Goal: Task Accomplishment & Management: Use online tool/utility

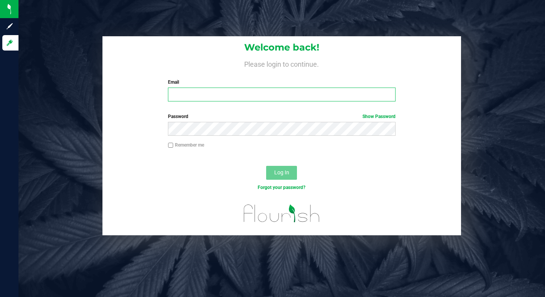
type input "[EMAIL_ADDRESS][DOMAIN_NAME]"
click at [207, 94] on input "lcousin@liveparallel.com" at bounding box center [282, 95] width 228 height 14
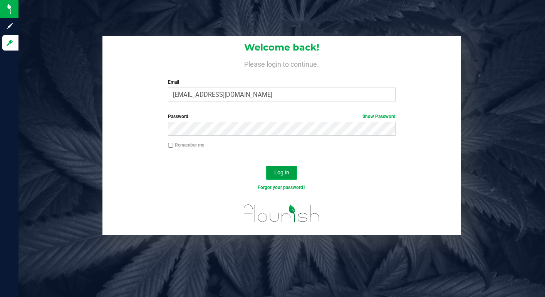
click at [279, 175] on span "Log In" at bounding box center [281, 172] width 15 height 6
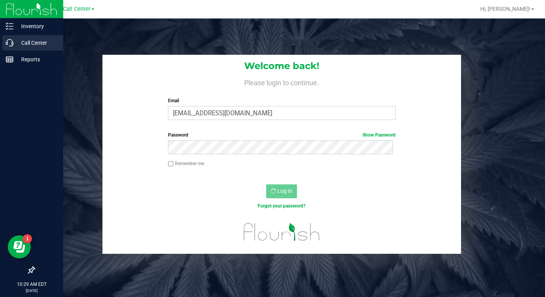
click at [28, 41] on p "Call Center" at bounding box center [36, 42] width 46 height 9
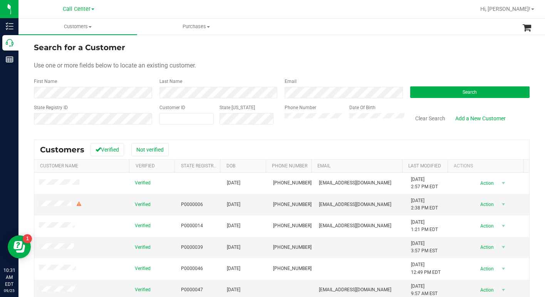
click at [403, 55] on form "Search for a Customer Use one or more fields below to locate an existing custom…" at bounding box center [282, 87] width 496 height 90
click at [177, 116] on span at bounding box center [187, 119] width 55 height 12
paste input "384307"
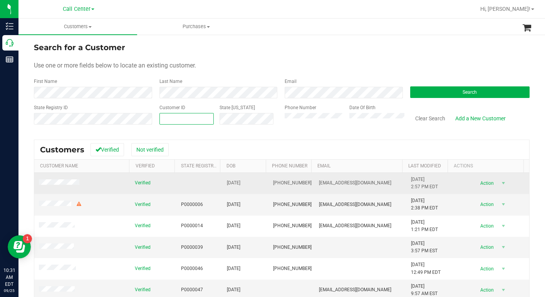
type input "384307"
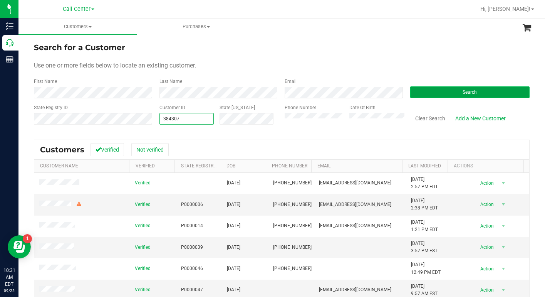
type input "384307"
click at [419, 89] on button "Search" at bounding box center [471, 92] width 120 height 12
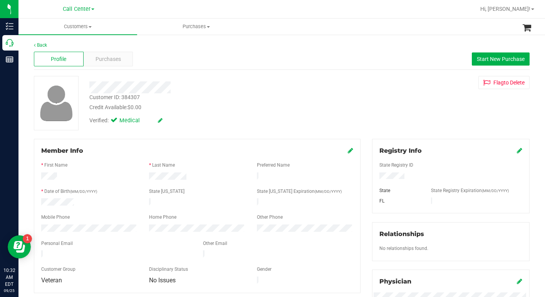
click at [401, 110] on div "Customer ID: 384307 Credit Available: $0.00 Verified: Medical Flag to Delete" at bounding box center [282, 103] width 508 height 54
click at [404, 111] on div "Customer ID: 384307 Credit Available: $0.00 Verified: Medical Flag to Delete" at bounding box center [282, 103] width 508 height 54
click at [431, 121] on div "Customer ID: 384307 Credit Available: $0.00 Verified: Medical Flag to Delete" at bounding box center [282, 103] width 508 height 54
click at [103, 59] on span "Purchases" at bounding box center [108, 59] width 25 height 8
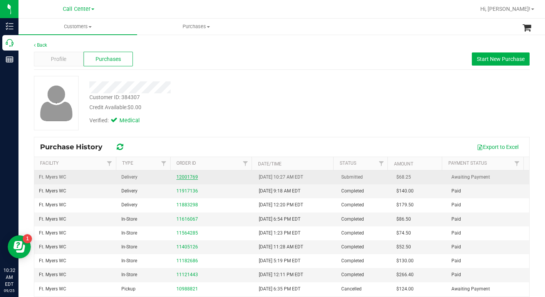
click at [181, 176] on link "12001769" at bounding box center [188, 176] width 22 height 5
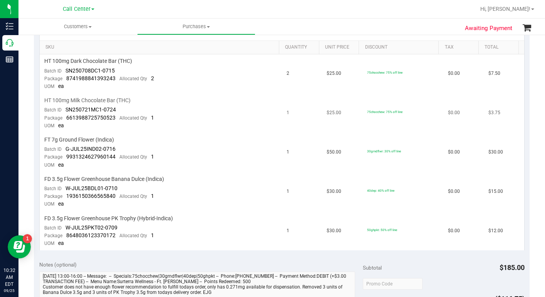
scroll to position [116, 0]
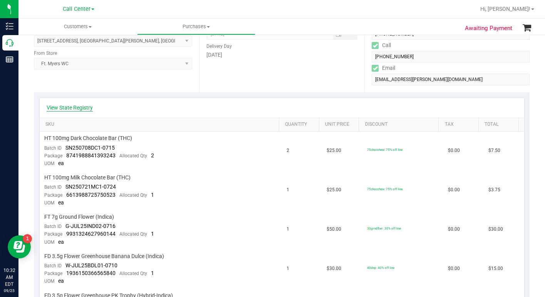
click at [87, 111] on link "View State Registry" at bounding box center [70, 108] width 46 height 8
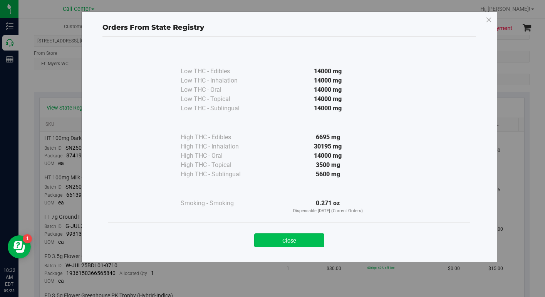
click at [264, 241] on button "Close" at bounding box center [289, 240] width 70 height 14
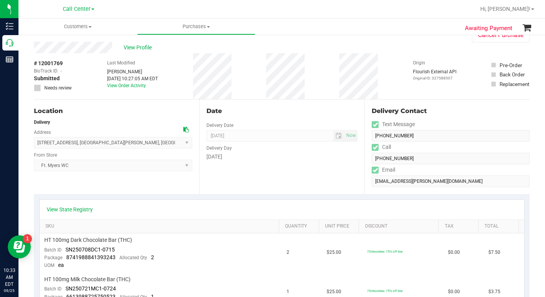
scroll to position [0, 0]
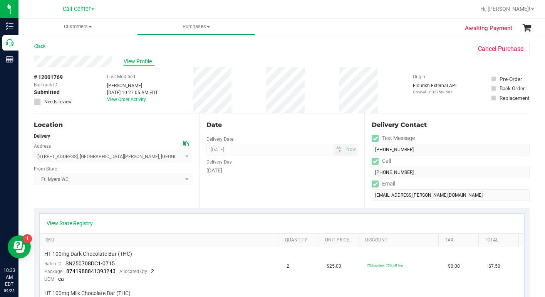
click at [135, 62] on span "View Profile" at bounding box center [139, 61] width 31 height 8
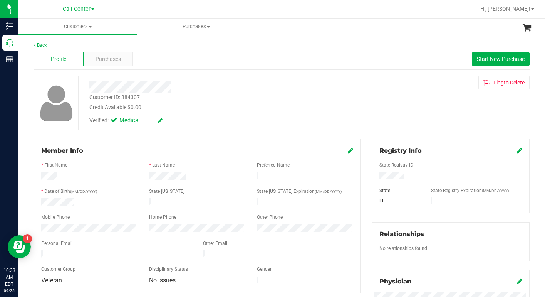
click at [66, 234] on div at bounding box center [197, 237] width 312 height 6
click at [401, 102] on div "Customer ID: 384307 Credit Available: $0.00 Verified: Medical Flag to Delete" at bounding box center [282, 103] width 508 height 54
click at [104, 61] on span "Purchases" at bounding box center [108, 59] width 25 height 8
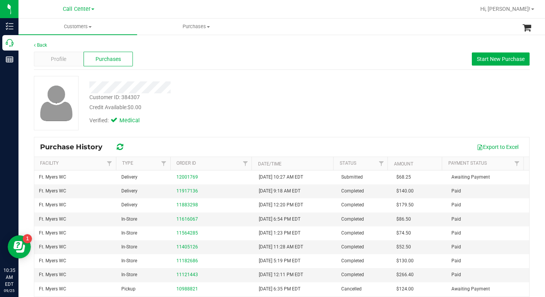
click at [381, 118] on div "Customer ID: 384307 Credit Available: $0.00 Verified: Medical" at bounding box center [282, 103] width 508 height 54
click at [59, 59] on span "Profile" at bounding box center [58, 59] width 15 height 8
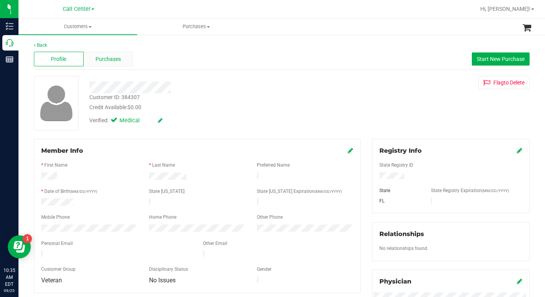
click at [100, 58] on span "Purchases" at bounding box center [108, 59] width 25 height 8
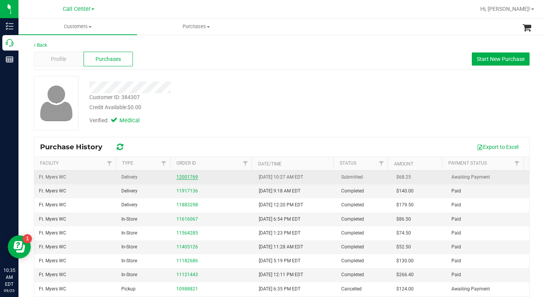
click at [185, 175] on link "12001769" at bounding box center [188, 176] width 22 height 5
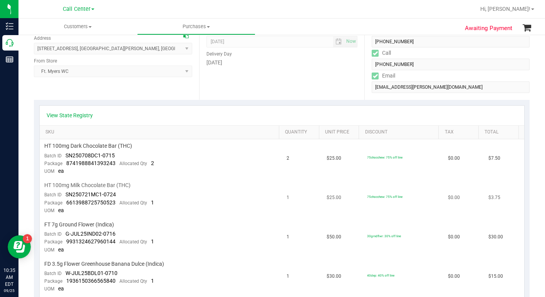
scroll to position [116, 0]
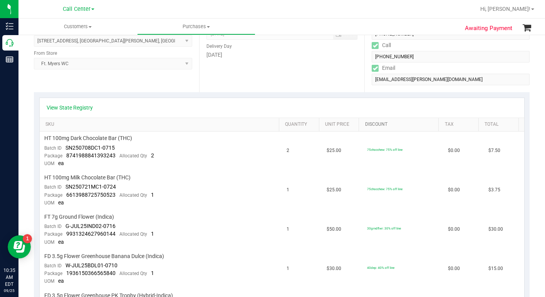
drag, startPoint x: 380, startPoint y: 127, endPoint x: 376, endPoint y: 127, distance: 4.2
click at [380, 127] on link "Discount" at bounding box center [400, 124] width 71 height 6
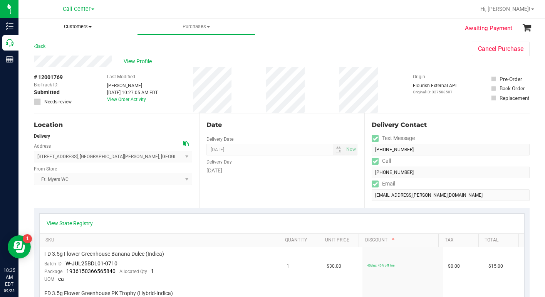
click at [90, 26] on span at bounding box center [90, 27] width 3 height 2
click at [65, 44] on span "All customers" at bounding box center [47, 46] width 56 height 7
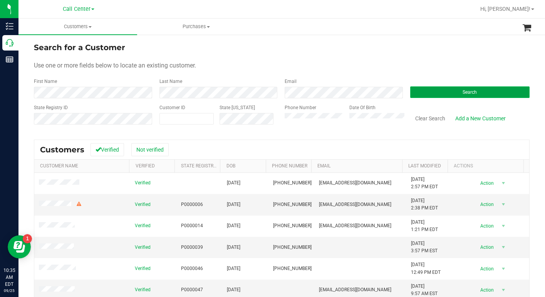
click at [421, 96] on button "Search" at bounding box center [471, 92] width 120 height 12
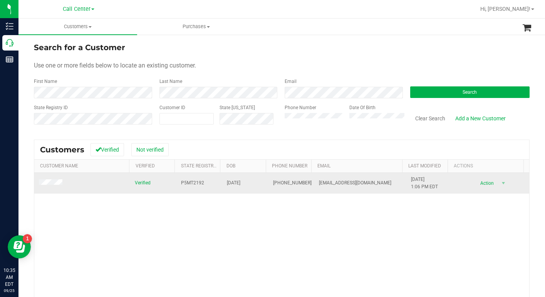
click at [48, 186] on span at bounding box center [52, 183] width 26 height 8
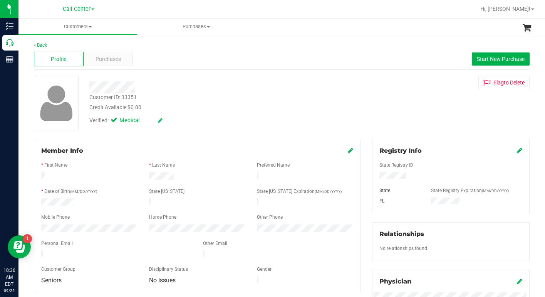
click at [193, 128] on div "Customer ID: 33351 Credit Available: $0.00 Verified: Medical Flag to Delete" at bounding box center [282, 103] width 508 height 54
click at [105, 62] on span "Purchases" at bounding box center [108, 59] width 25 height 8
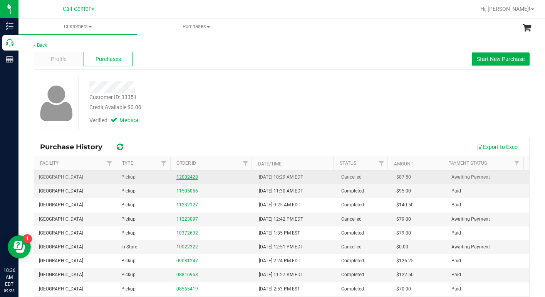
click at [187, 177] on link "12002428" at bounding box center [188, 176] width 22 height 5
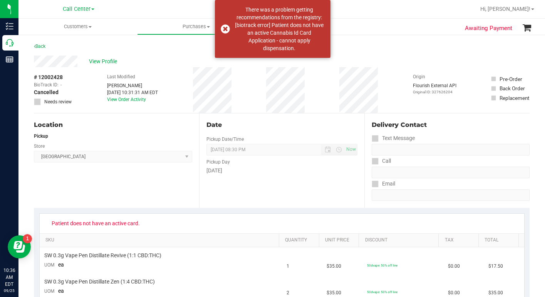
click at [151, 187] on div "Location Pickup Store Delray Beach WC Select Store Bonita Springs WC Boynton Be…" at bounding box center [116, 160] width 165 height 94
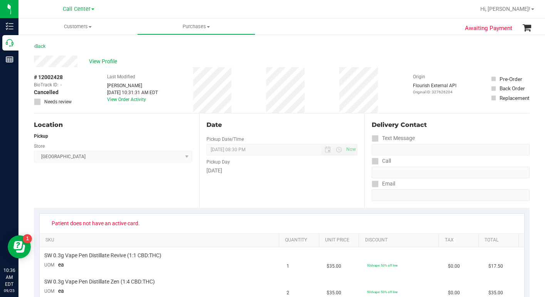
click at [401, 57] on div "View Profile" at bounding box center [282, 62] width 496 height 12
click at [431, 53] on div "Back" at bounding box center [282, 49] width 496 height 14
click at [109, 63] on span "View Profile" at bounding box center [104, 61] width 31 height 8
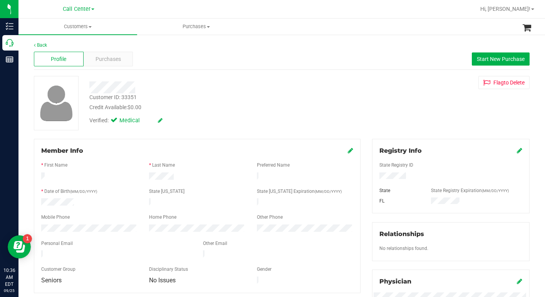
click at [393, 106] on div "Customer ID: 33351 Credit Available: $0.00 Verified: Medical Flag to Delete" at bounding box center [282, 103] width 508 height 54
click at [256, 121] on div "Verified: Medical" at bounding box center [211, 119] width 254 height 17
click at [405, 115] on div "Customer ID: 33351 Credit Available: $0.00 Verified: Medical Flag to Delete" at bounding box center [282, 103] width 508 height 54
click at [106, 60] on span "Purchases" at bounding box center [108, 59] width 25 height 8
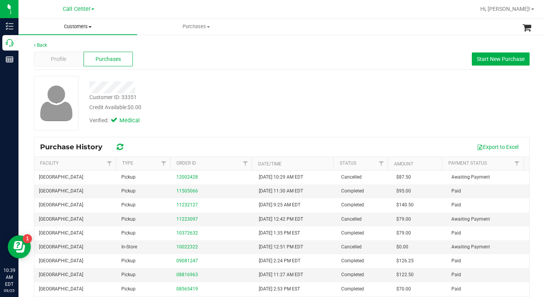
click at [90, 27] on span at bounding box center [90, 27] width 3 height 2
click at [59, 46] on span "All customers" at bounding box center [47, 46] width 56 height 7
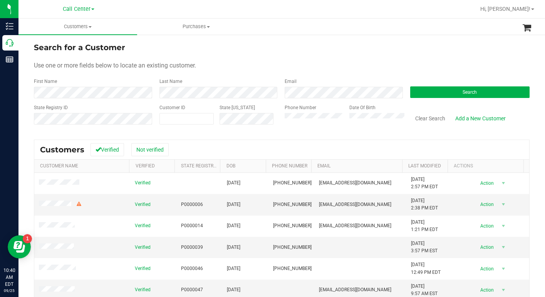
click at [401, 54] on form "Search for a Customer Use one or more fields below to locate an existing custom…" at bounding box center [282, 87] width 496 height 90
click at [418, 93] on button "Search" at bounding box center [471, 92] width 120 height 12
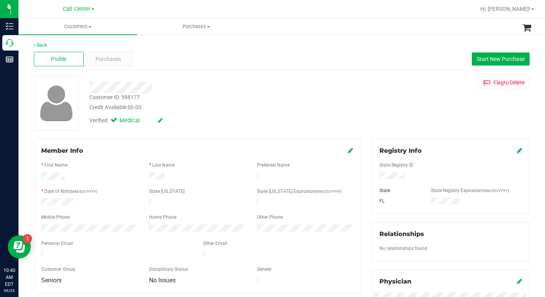
click at [234, 106] on div "Credit Available: $0.00" at bounding box center [210, 107] width 242 height 8
click at [405, 133] on div "Back Profile Purchases Start New Purchase Customer ID: 598177 Credit Available:…" at bounding box center [282, 288] width 496 height 492
click at [393, 116] on div "Customer ID: 598177 Credit Available: $0.00 Verified: Medical Flag to Delete" at bounding box center [282, 103] width 508 height 54
drag, startPoint x: 399, startPoint y: 116, endPoint x: 361, endPoint y: 107, distance: 38.3
click at [399, 115] on div "Customer ID: 598177 Credit Available: $0.00 Verified: Medical Flag to Delete" at bounding box center [282, 103] width 508 height 54
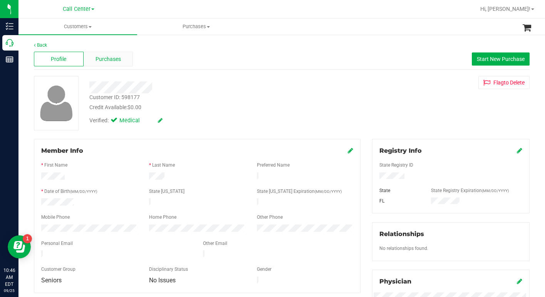
click at [104, 61] on span "Purchases" at bounding box center [108, 59] width 25 height 8
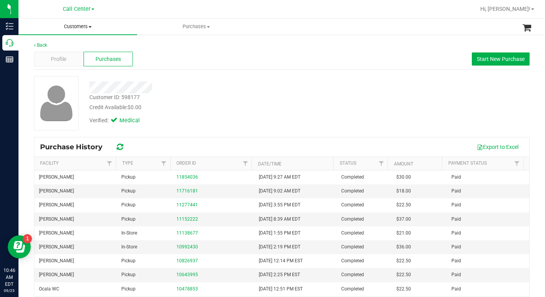
click at [88, 28] on span "Customers" at bounding box center [78, 26] width 119 height 7
click at [61, 47] on span "All customers" at bounding box center [47, 46] width 56 height 7
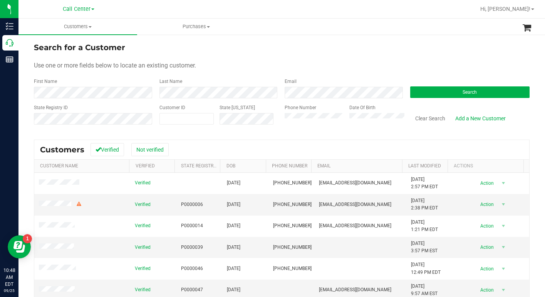
click at [278, 54] on form "Search for a Customer Use one or more fields below to locate an existing custom…" at bounding box center [282, 87] width 496 height 90
click at [308, 62] on div "Use one or more fields below to locate an existing customer." at bounding box center [282, 65] width 496 height 9
click at [375, 54] on form "Search for a Customer Use one or more fields below to locate an existing custom…" at bounding box center [282, 87] width 496 height 90
click at [421, 94] on button "Search" at bounding box center [471, 92] width 120 height 12
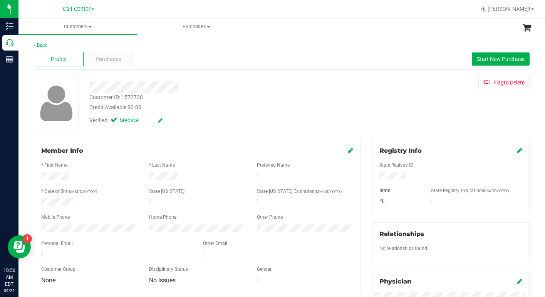
drag, startPoint x: 381, startPoint y: 108, endPoint x: 310, endPoint y: 139, distance: 78.2
click at [378, 108] on div "Customer ID: 1572738 Credit Available: $0.00 Verified: Medical Flag to Delete" at bounding box center [282, 103] width 508 height 54
click at [435, 122] on div "Customer ID: 1572738 Credit Available: $0.00 Verified: Medical Flag to Delete" at bounding box center [282, 103] width 508 height 54
click at [54, 197] on div at bounding box center [197, 198] width 312 height 2
click at [397, 120] on div "Customer ID: 1572738 Credit Available: $0.00 Verified: Medical Flag to Delete" at bounding box center [282, 103] width 508 height 54
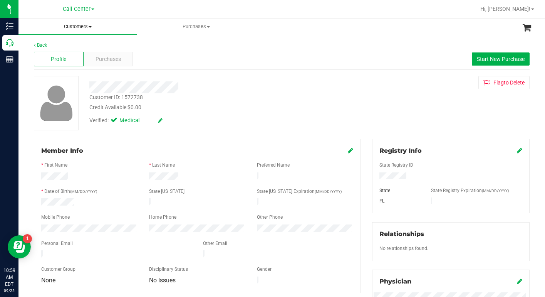
click at [92, 27] on span at bounding box center [90, 27] width 3 height 2
click at [61, 46] on span "All customers" at bounding box center [47, 46] width 56 height 7
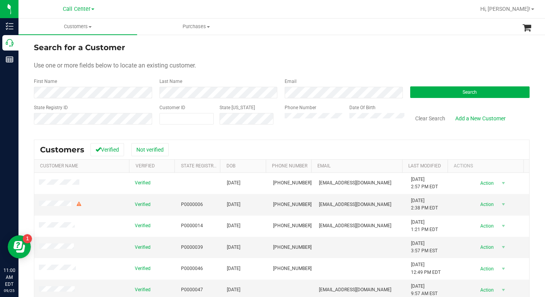
click at [315, 66] on div "Use one or more fields below to locate an existing customer." at bounding box center [282, 65] width 496 height 9
click at [269, 61] on div "Use one or more fields below to locate an existing customer." at bounding box center [282, 65] width 496 height 9
click at [408, 57] on form "Search for a Customer Use one or more fields below to locate an existing custom…" at bounding box center [282, 87] width 496 height 90
click at [420, 64] on div "Use one or more fields below to locate an existing customer." at bounding box center [282, 65] width 496 height 9
click at [399, 66] on div "Use one or more fields below to locate an existing customer." at bounding box center [282, 65] width 496 height 9
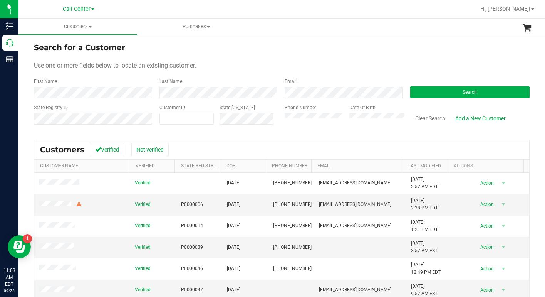
click at [338, 59] on form "Search for a Customer Use one or more fields below to locate an existing custom…" at bounding box center [282, 87] width 496 height 90
click at [318, 59] on form "Search for a Customer Use one or more fields below to locate an existing custom…" at bounding box center [282, 87] width 496 height 90
click at [386, 68] on div "Use one or more fields below to locate an existing customer." at bounding box center [282, 65] width 496 height 9
click at [425, 94] on button "Search" at bounding box center [471, 92] width 120 height 12
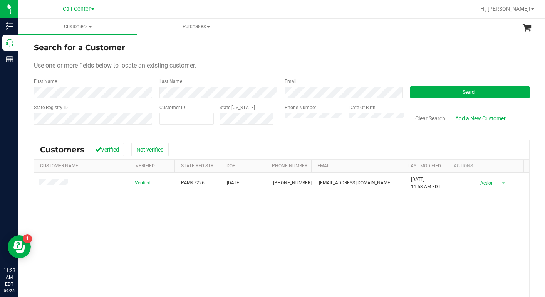
click at [399, 68] on div "Use one or more fields below to locate an existing customer." at bounding box center [282, 65] width 496 height 9
click at [276, 119] on div "State Registry ID Customer ID State ID Phone Number Date Of Birth Clear Search …" at bounding box center [282, 117] width 496 height 27
click at [427, 93] on button "Search" at bounding box center [471, 92] width 120 height 12
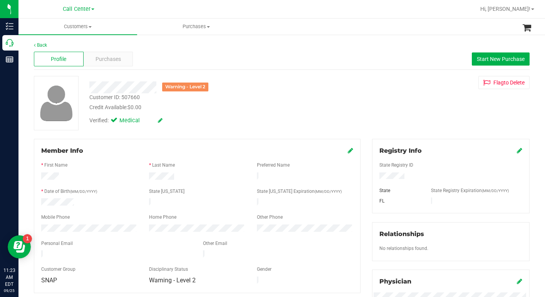
click at [265, 99] on div "Customer ID: 507660 Credit Available: $0.00" at bounding box center [211, 102] width 254 height 18
click at [106, 58] on span "Purchases" at bounding box center [108, 59] width 25 height 8
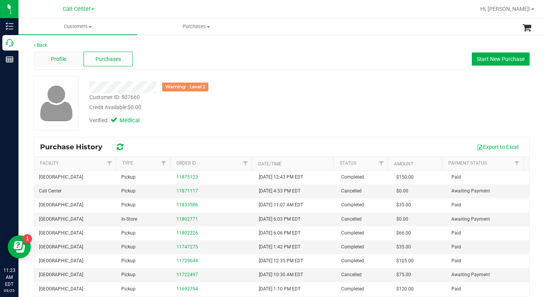
click at [64, 56] on span "Profile" at bounding box center [58, 59] width 15 height 8
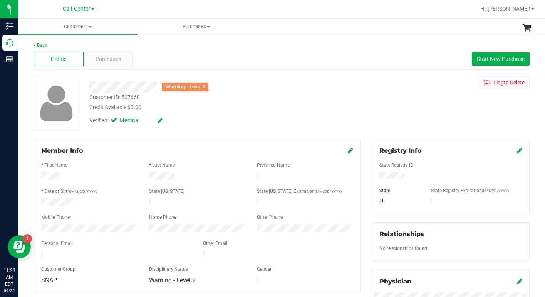
drag, startPoint x: 394, startPoint y: 117, endPoint x: 379, endPoint y: 138, distance: 25.4
click at [394, 117] on div "Warning - Level 2 Customer ID: 507660 Credit Available: $0.00 Verified: Medical…" at bounding box center [282, 103] width 508 height 54
click at [389, 173] on div at bounding box center [451, 176] width 155 height 8
drag, startPoint x: 397, startPoint y: 105, endPoint x: 377, endPoint y: 111, distance: 21.8
click at [397, 105] on div "Warning - Level 2 Customer ID: 507660 Credit Available: $0.00 Verified: Medical…" at bounding box center [282, 103] width 508 height 54
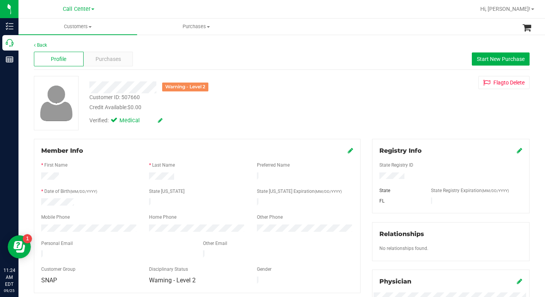
click at [394, 112] on div "Warning - Level 2 Customer ID: 507660 Credit Available: $0.00 Verified: Medical…" at bounding box center [282, 103] width 508 height 54
click at [387, 97] on div "Warning - Level 2 Customer ID: 507660 Credit Available: $0.00 Verified: Medical…" at bounding box center [282, 103] width 508 height 54
click at [90, 26] on span at bounding box center [90, 27] width 3 height 2
click at [49, 47] on span "All customers" at bounding box center [47, 46] width 56 height 7
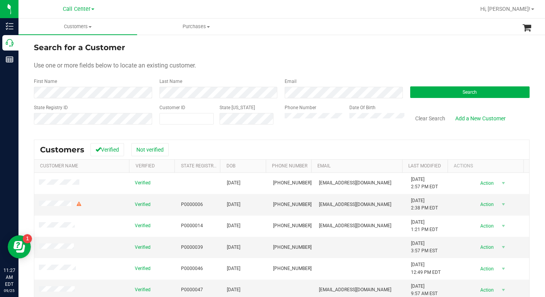
click at [306, 50] on div "Search for a Customer" at bounding box center [282, 48] width 496 height 12
click at [379, 64] on div "Use one or more fields below to locate an existing customer." at bounding box center [282, 65] width 496 height 9
click at [256, 61] on div "Use one or more fields below to locate an existing customer." at bounding box center [282, 65] width 496 height 9
click at [364, 65] on div "Use one or more fields below to locate an existing customer." at bounding box center [282, 65] width 496 height 9
click at [312, 61] on form "Search for a Customer Use one or more fields below to locate an existing custom…" at bounding box center [282, 87] width 496 height 90
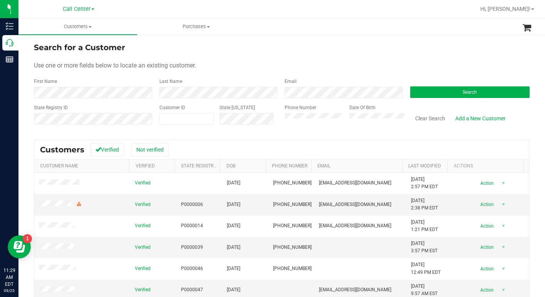
click at [389, 43] on div "Search for a Customer" at bounding box center [282, 48] width 496 height 12
click at [389, 65] on div "Use one or more fields below to locate an existing customer." at bounding box center [282, 65] width 496 height 9
click at [449, 95] on button "Search" at bounding box center [471, 92] width 120 height 12
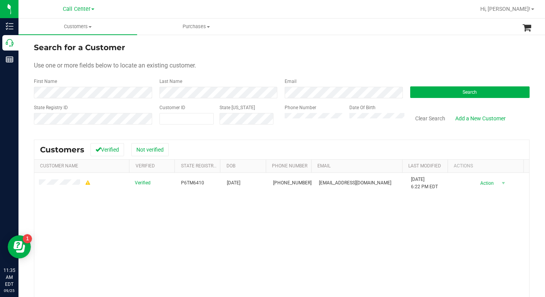
click at [385, 53] on form "Search for a Customer Use one or more fields below to locate an existing custom…" at bounding box center [282, 87] width 496 height 90
click at [533, 10] on span at bounding box center [533, 9] width 3 height 2
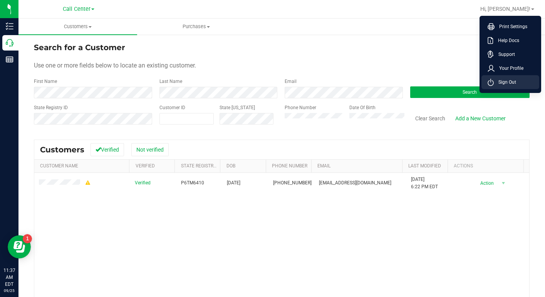
click at [509, 79] on span "Sign Out" at bounding box center [505, 82] width 22 height 8
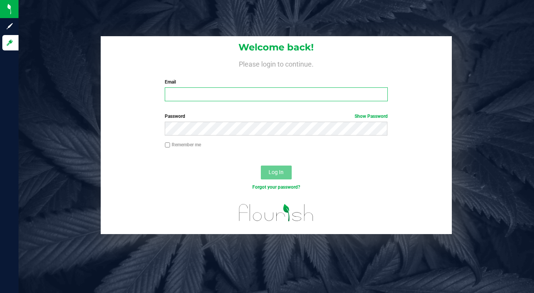
type input "[EMAIL_ADDRESS][DOMAIN_NAME]"
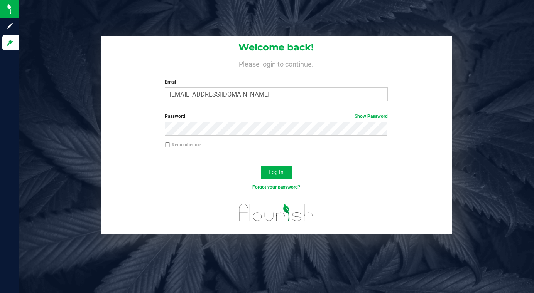
click at [54, 52] on div "Welcome back! Please login to continue. Email lcousin@liveparallel.com Required…" at bounding box center [276, 135] width 527 height 198
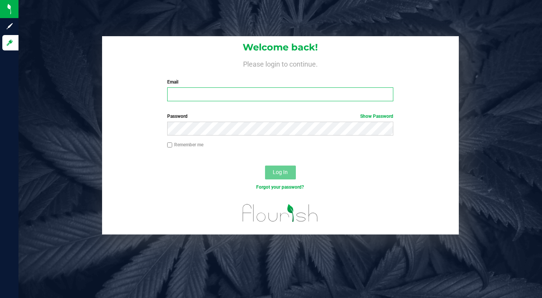
type input "[EMAIL_ADDRESS][DOMAIN_NAME]"
click at [227, 99] on input "[EMAIL_ADDRESS][DOMAIN_NAME]" at bounding box center [280, 95] width 226 height 14
click at [245, 93] on input "[EMAIL_ADDRESS][DOMAIN_NAME]" at bounding box center [280, 95] width 226 height 14
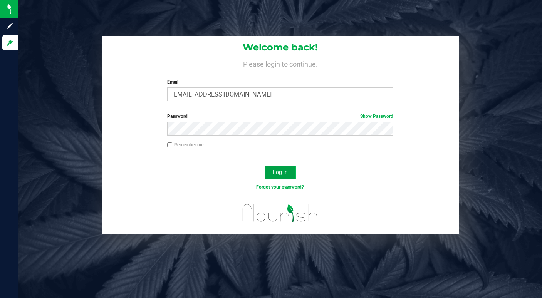
click at [273, 173] on button "Log In" at bounding box center [280, 173] width 31 height 14
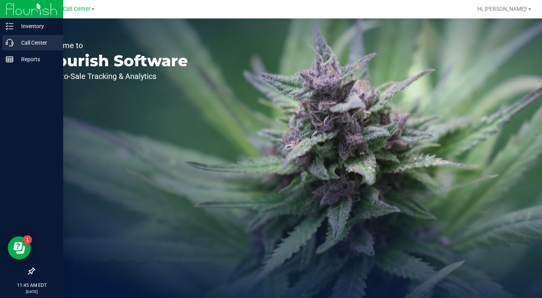
click at [32, 42] on p "Call Center" at bounding box center [36, 42] width 46 height 9
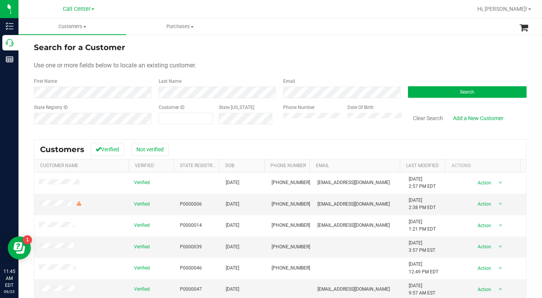
click at [300, 63] on div "Use one or more fields below to locate an existing customer." at bounding box center [280, 65] width 493 height 9
click at [415, 71] on form "Search for a Customer Use one or more fields below to locate an existing custom…" at bounding box center [280, 87] width 493 height 90
click at [406, 61] on form "Search for a Customer Use one or more fields below to locate an existing custom…" at bounding box center [280, 87] width 493 height 90
click at [402, 66] on div "Use one or more fields below to locate an existing customer." at bounding box center [280, 65] width 493 height 9
drag, startPoint x: 396, startPoint y: 62, endPoint x: 359, endPoint y: 75, distance: 39.0
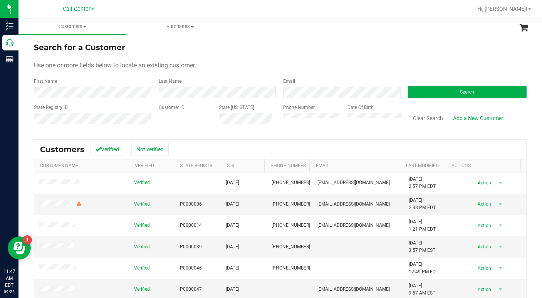
click at [396, 62] on div "Use one or more fields below to locate an existing customer." at bounding box center [280, 65] width 493 height 9
click at [180, 120] on span at bounding box center [186, 119] width 54 height 12
type input "1624602"
click at [463, 88] on button "Search" at bounding box center [467, 92] width 119 height 12
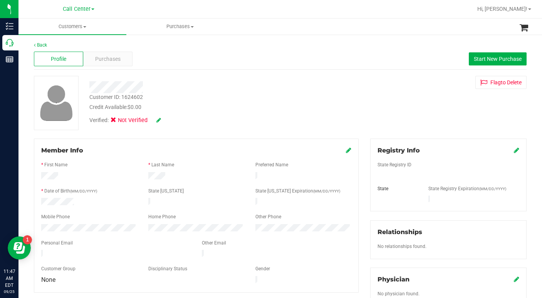
drag, startPoint x: 435, startPoint y: 112, endPoint x: 424, endPoint y: 122, distance: 14.5
click at [434, 112] on div "Customer ID: 1624602 Credit Available: $0.00 Verified: Not Verified Flag to Del…" at bounding box center [280, 103] width 505 height 54
drag, startPoint x: 435, startPoint y: 126, endPoint x: 411, endPoint y: 126, distance: 24.3
click at [435, 126] on div "Customer ID: 1624602 Credit Available: $0.00 Verified: Not Verified Flag to Del…" at bounding box center [280, 103] width 505 height 54
click at [109, 60] on span "Purchases" at bounding box center [107, 59] width 25 height 8
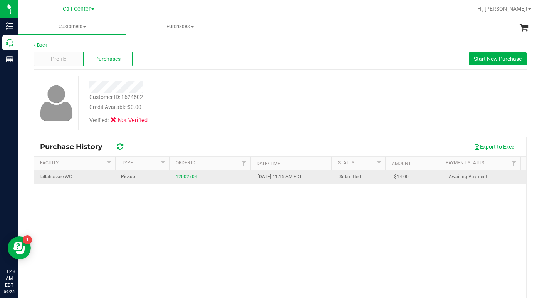
click at [184, 180] on div "12002704" at bounding box center [212, 176] width 73 height 7
click at [56, 179] on span "Tallahassee WC" at bounding box center [55, 176] width 33 height 7
click at [178, 176] on link "12002704" at bounding box center [187, 176] width 22 height 5
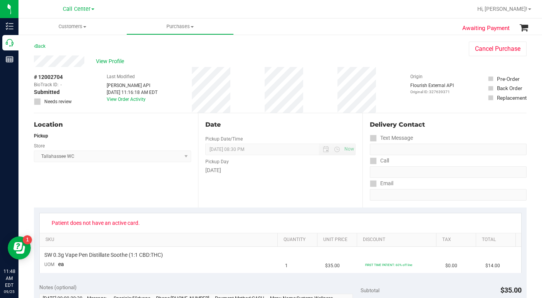
click at [387, 95] on div "# 12002704 BioTrack ID: - Submitted Needs review Last Modified Jane API Sep 25,…" at bounding box center [280, 90] width 493 height 46
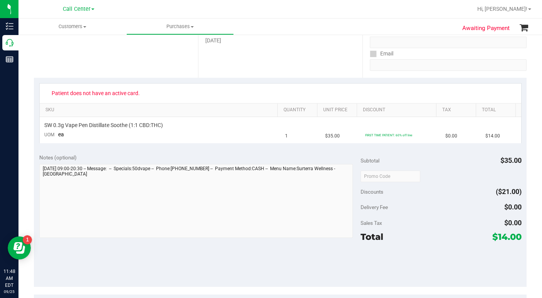
scroll to position [154, 0]
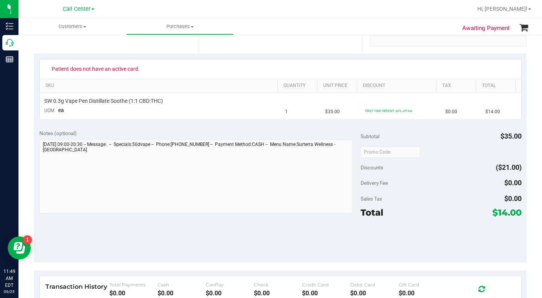
click at [419, 246] on div at bounding box center [441, 240] width 161 height 35
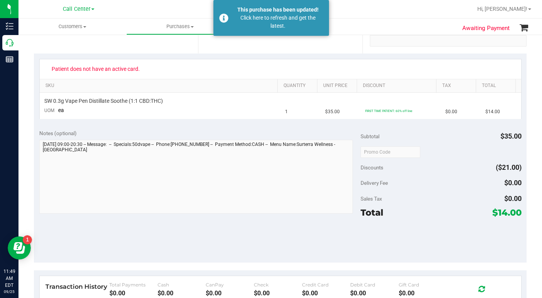
click at [443, 232] on div at bounding box center [441, 240] width 161 height 35
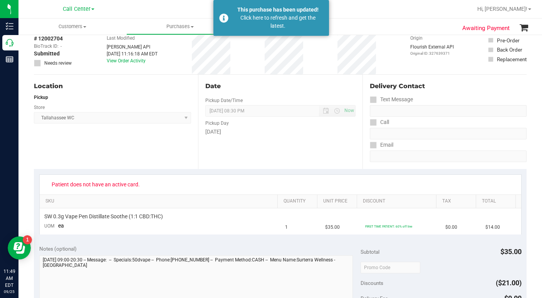
scroll to position [0, 0]
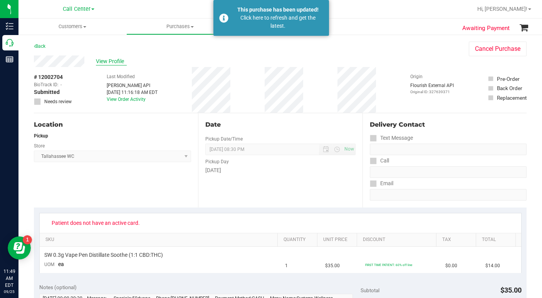
click at [106, 63] on span "View Profile" at bounding box center [111, 61] width 31 height 8
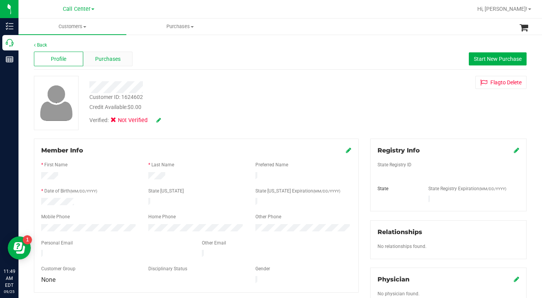
click at [103, 62] on span "Purchases" at bounding box center [107, 59] width 25 height 8
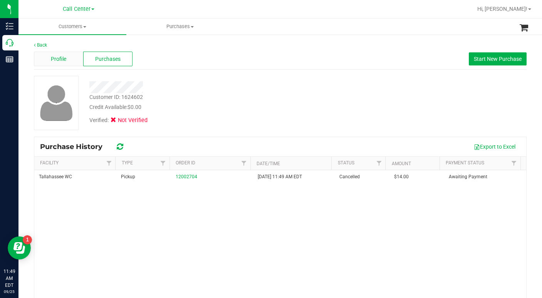
click at [66, 61] on div "Profile" at bounding box center [58, 59] width 49 height 15
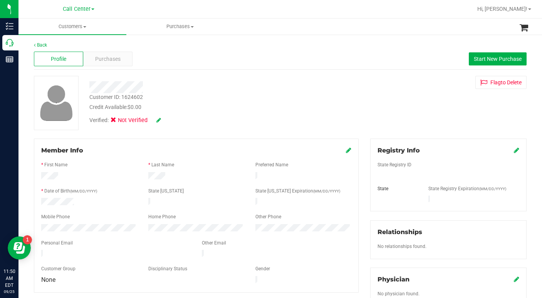
click at [381, 128] on div "Customer ID: 1624602 Credit Available: $0.00 Verified: Not Verified Flag to Del…" at bounding box center [280, 103] width 505 height 54
click at [102, 59] on span "Purchases" at bounding box center [107, 59] width 25 height 8
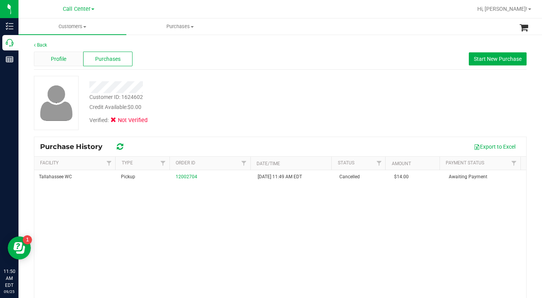
click at [61, 61] on span "Profile" at bounding box center [58, 59] width 15 height 8
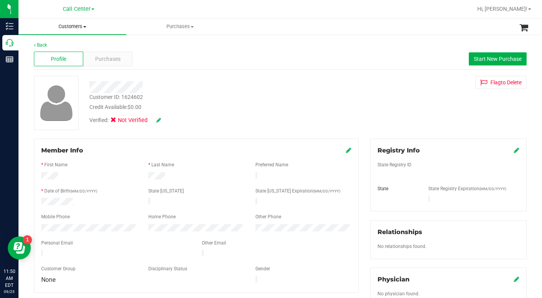
click at [84, 28] on span "Customers" at bounding box center [73, 26] width 108 height 7
click at [42, 44] on span "All customers" at bounding box center [47, 46] width 56 height 7
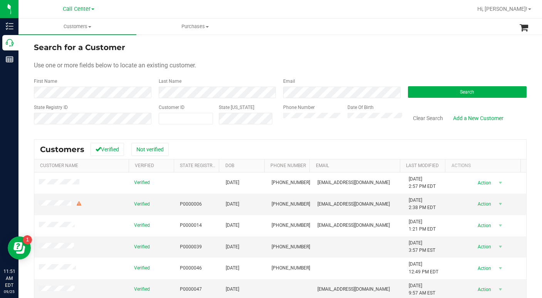
click at [396, 66] on div "Use one or more fields below to locate an existing customer." at bounding box center [280, 65] width 493 height 9
click at [417, 64] on div "Use one or more fields below to locate an existing customer." at bounding box center [280, 65] width 493 height 9
click at [411, 93] on button "Search" at bounding box center [467, 92] width 119 height 12
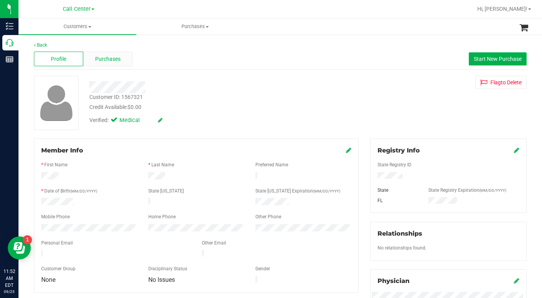
click at [102, 64] on div "Purchases" at bounding box center [107, 59] width 49 height 15
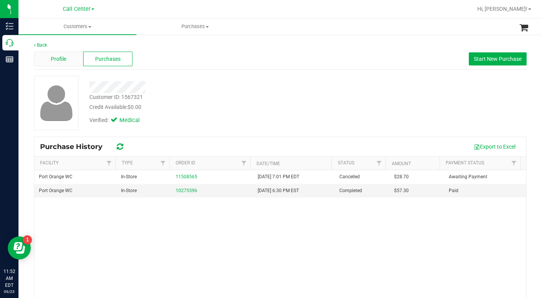
click at [67, 57] on div "Profile" at bounding box center [58, 59] width 49 height 15
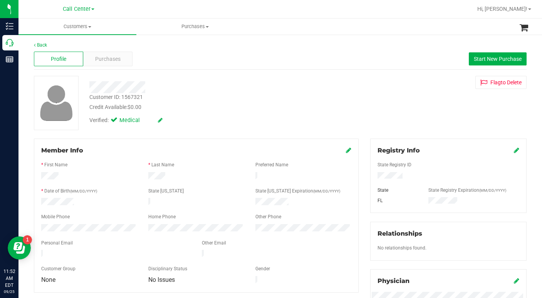
click at [199, 104] on div "Credit Available: $0.00" at bounding box center [209, 107] width 241 height 8
click at [204, 112] on div "Verified: Medical" at bounding box center [210, 119] width 252 height 17
click at [112, 63] on div "Purchases" at bounding box center [107, 59] width 49 height 15
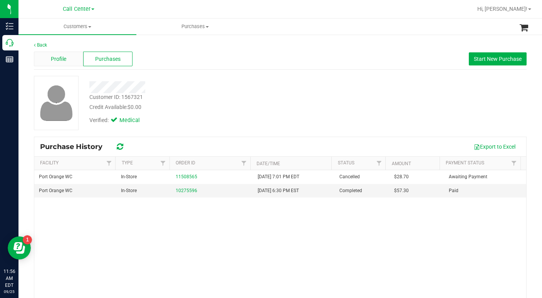
click at [67, 61] on div "Profile" at bounding box center [58, 59] width 49 height 15
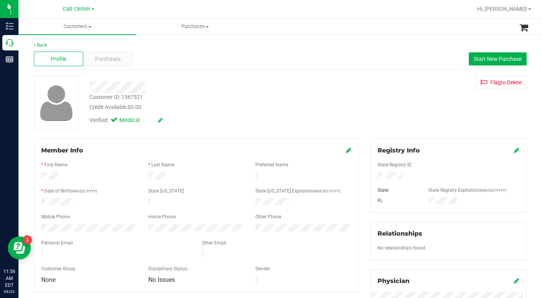
click at [208, 110] on div "Credit Available: $0.00" at bounding box center [209, 107] width 241 height 8
click at [207, 107] on div "Credit Available: $0.00" at bounding box center [209, 107] width 241 height 8
drag, startPoint x: 424, startPoint y: 115, endPoint x: 416, endPoint y: 120, distance: 9.1
click at [424, 115] on div "Customer ID: 1567321 Credit Available: $0.00 Verified: Medical Flag to Delete" at bounding box center [280, 103] width 505 height 54
click at [391, 97] on div "Customer ID: 1567321 Credit Available: $0.00 Verified: Medical Flag to Delete" at bounding box center [280, 103] width 505 height 54
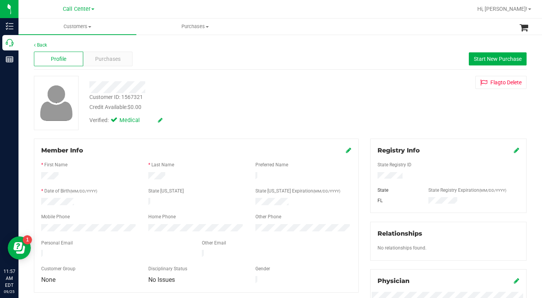
click at [198, 103] on div "Customer ID: 1567321 Credit Available: $0.00" at bounding box center [210, 102] width 252 height 18
click at [194, 117] on div "Verified: Medical" at bounding box center [210, 119] width 252 height 17
click at [401, 114] on div "Customer ID: 1567321 Credit Available: $0.00 Verified: Medical Flag to Delete" at bounding box center [280, 103] width 505 height 54
click at [404, 109] on div "Customer ID: 1567321 Credit Available: $0.00 Verified: Medical Flag to Delete" at bounding box center [280, 103] width 505 height 54
click at [416, 129] on div "Customer ID: 1567321 Credit Available: $0.00 Verified: Medical Flag to Delete" at bounding box center [280, 103] width 505 height 54
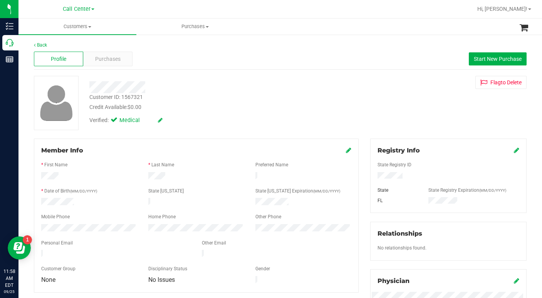
drag, startPoint x: 385, startPoint y: 106, endPoint x: 374, endPoint y: 113, distance: 13.4
click at [385, 106] on div "Customer ID: 1567321 Credit Available: $0.00 Verified: Medical Flag to Delete" at bounding box center [280, 103] width 505 height 54
drag, startPoint x: 410, startPoint y: 115, endPoint x: 381, endPoint y: 130, distance: 32.2
click at [410, 116] on div "Customer ID: 1567321 Credit Available: $0.00 Verified: Medical Flag to Delete" at bounding box center [280, 103] width 505 height 54
drag, startPoint x: 416, startPoint y: 118, endPoint x: 295, endPoint y: 185, distance: 137.9
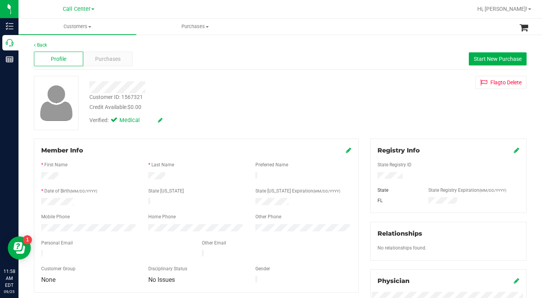
click at [416, 118] on div "Customer ID: 1567321 Credit Available: $0.00 Verified: Medical Flag to Delete" at bounding box center [280, 103] width 505 height 54
click at [384, 120] on div "Customer ID: 1567321 Credit Available: $0.00 Verified: Medical Flag to Delete" at bounding box center [280, 103] width 505 height 54
click at [380, 103] on div "Customer ID: 1567321 Credit Available: $0.00 Verified: Medical Flag to Delete" at bounding box center [280, 103] width 505 height 54
click at [440, 109] on div "Customer ID: 1567321 Credit Available: $0.00 Verified: Medical Flag to Delete" at bounding box center [280, 103] width 505 height 54
click at [404, 94] on div "Customer ID: 1567321 Credit Available: $0.00 Verified: Medical Flag to Delete" at bounding box center [280, 103] width 505 height 54
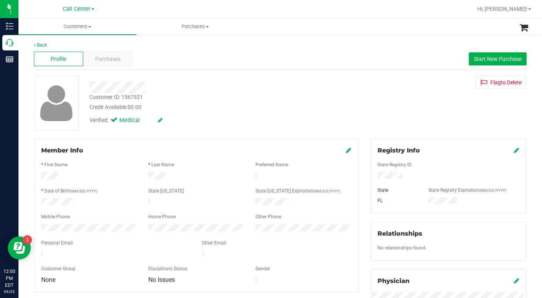
click at [251, 127] on div "Verified: Medical" at bounding box center [210, 119] width 252 height 17
drag, startPoint x: 417, startPoint y: 108, endPoint x: 412, endPoint y: 110, distance: 4.7
click at [417, 108] on div "Customer ID: 1567321 Credit Available: $0.00 Verified: Medical Flag to Delete" at bounding box center [280, 103] width 505 height 54
click at [417, 117] on div "Customer ID: 1567321 Credit Available: $0.00 Verified: Medical Flag to Delete" at bounding box center [280, 103] width 505 height 54
click at [89, 26] on span at bounding box center [89, 27] width 3 height 2
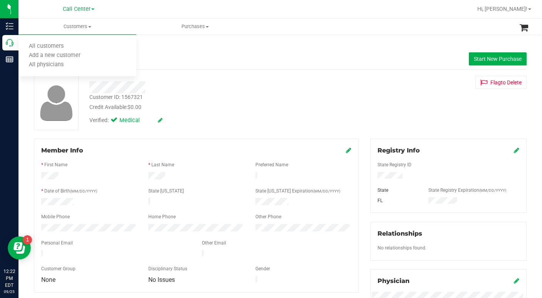
click at [237, 109] on div "Credit Available: $0.00" at bounding box center [209, 107] width 241 height 8
click at [106, 61] on span "Purchases" at bounding box center [107, 59] width 25 height 8
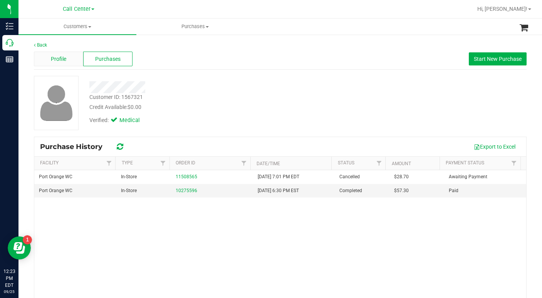
click at [54, 62] on span "Profile" at bounding box center [58, 59] width 15 height 8
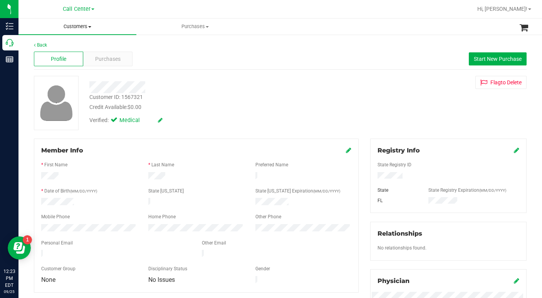
click at [89, 27] on span at bounding box center [89, 27] width 3 height 2
click at [66, 45] on span "All customers" at bounding box center [47, 46] width 56 height 7
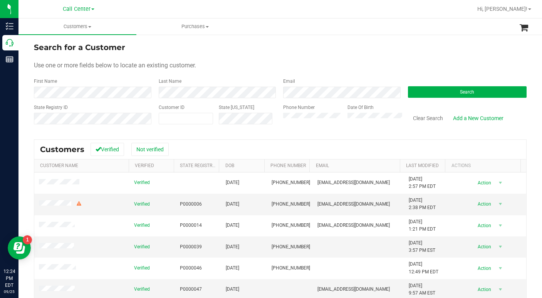
click at [389, 55] on form "Search for a Customer Use one or more fields below to locate an existing custom…" at bounding box center [280, 87] width 493 height 90
click at [391, 67] on div "Use one or more fields below to locate an existing customer." at bounding box center [280, 65] width 493 height 9
click at [397, 62] on div "Use one or more fields below to locate an existing customer." at bounding box center [280, 65] width 493 height 9
click at [424, 96] on button "Search" at bounding box center [467, 92] width 119 height 12
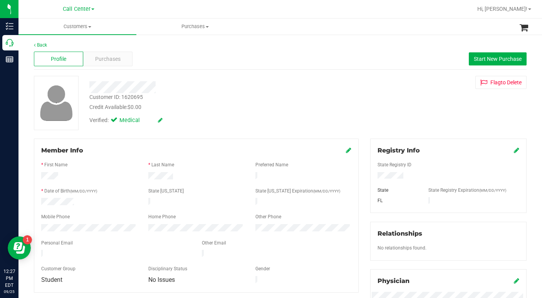
click at [180, 115] on div "Verified: Medical" at bounding box center [210, 119] width 252 height 17
click at [187, 115] on div "Verified: Medical" at bounding box center [210, 119] width 252 height 17
click at [234, 124] on div "Verified: Medical" at bounding box center [210, 119] width 252 height 17
click at [408, 116] on div "Customer ID: 1620695 Credit Available: $0.00 Verified: Medical Flag to Delete" at bounding box center [280, 103] width 505 height 54
click at [228, 117] on div "Verified: Medical" at bounding box center [210, 119] width 252 height 17
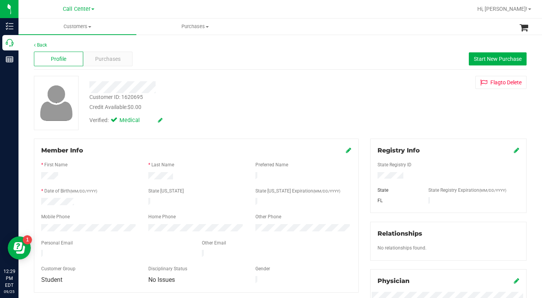
click at [411, 129] on div "Customer ID: 1620695 Credit Available: $0.00 Verified: Medical Flag to Delete" at bounding box center [280, 103] width 505 height 54
click at [89, 29] on span "Customers" at bounding box center [78, 26] width 118 height 7
click at [63, 47] on span "All customers" at bounding box center [47, 46] width 56 height 7
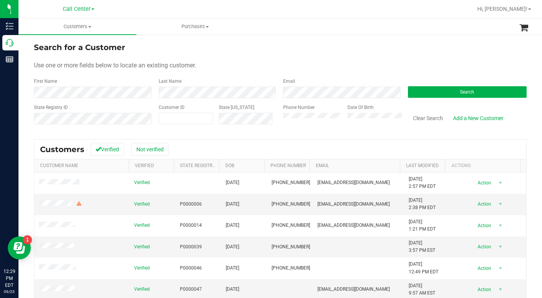
click at [291, 67] on div "Use one or more fields below to locate an existing customer." at bounding box center [280, 65] width 493 height 9
click at [403, 59] on form "Search for a Customer Use one or more fields below to locate an existing custom…" at bounding box center [280, 87] width 493 height 90
click at [414, 93] on button "Search" at bounding box center [467, 92] width 119 height 12
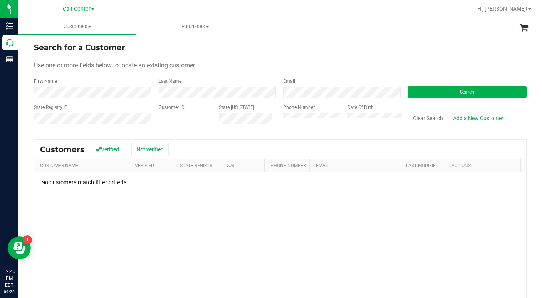
click at [404, 59] on form "Search for a Customer Use one or more fields below to locate an existing custom…" at bounding box center [280, 87] width 493 height 90
click at [397, 68] on div "Use one or more fields below to locate an existing customer." at bounding box center [280, 65] width 493 height 9
click at [261, 67] on div "Use one or more fields below to locate an existing customer." at bounding box center [280, 65] width 493 height 9
click at [398, 67] on div "Use one or more fields below to locate an existing customer." at bounding box center [280, 65] width 493 height 9
click at [413, 95] on button "Search" at bounding box center [467, 92] width 119 height 12
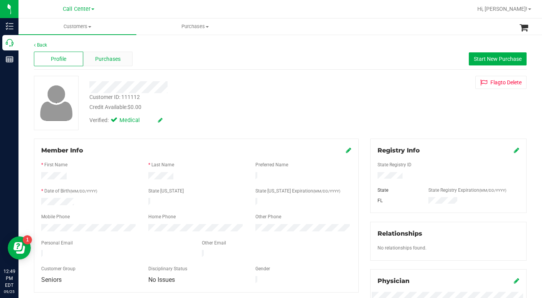
click at [109, 56] on span "Purchases" at bounding box center [107, 59] width 25 height 8
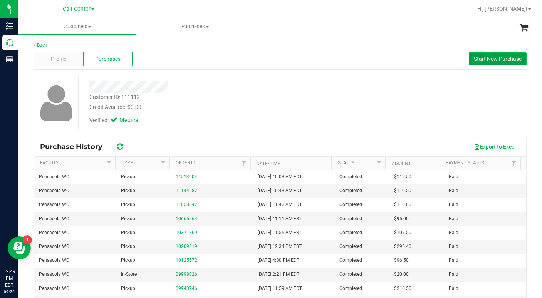
click at [488, 61] on span "Start New Purchase" at bounding box center [498, 59] width 48 height 6
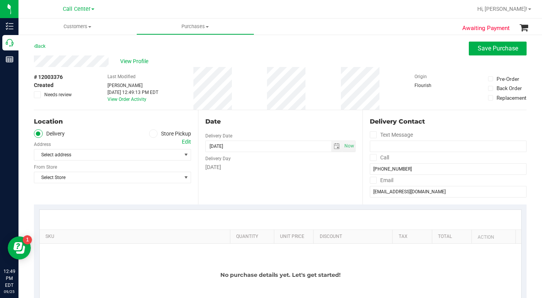
click at [151, 134] on icon at bounding box center [153, 134] width 5 height 0
click at [0, 0] on input "Store Pickup" at bounding box center [0, 0] width 0 height 0
click at [104, 157] on span "Select Store" at bounding box center [107, 155] width 147 height 11
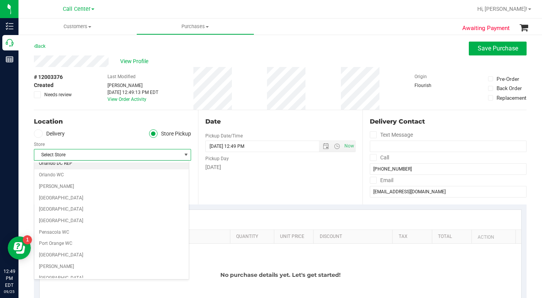
scroll to position [385, 0]
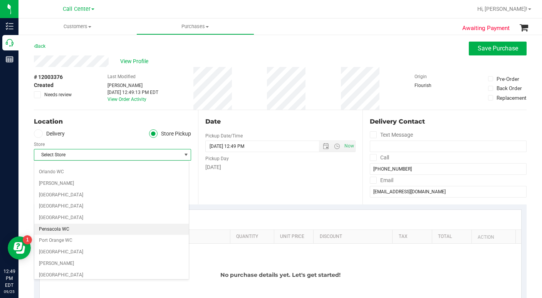
click at [58, 231] on li "Pensacola WC" at bounding box center [111, 230] width 155 height 12
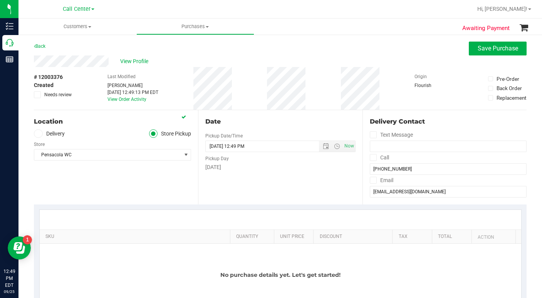
click at [83, 183] on div "Location Delivery Store Pickup Store Pensacola WC Select Store Bonita Springs W…" at bounding box center [116, 157] width 164 height 94
click at [94, 175] on div "Location Delivery Store Pickup Store Pensacola WC Select Store Bonita Springs W…" at bounding box center [116, 157] width 164 height 94
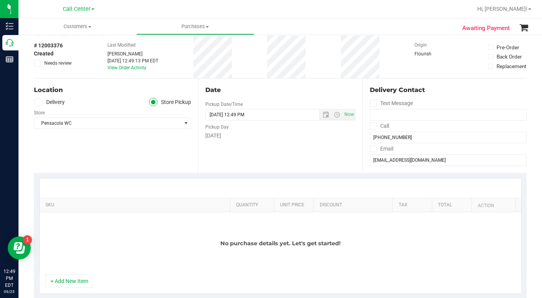
scroll to position [77, 0]
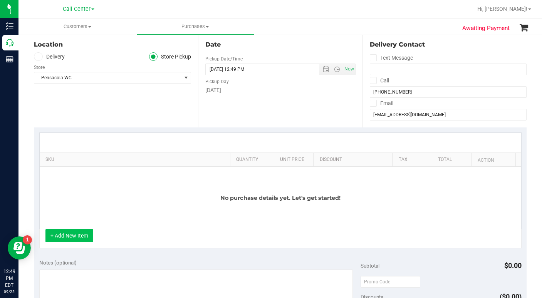
click at [79, 237] on button "+ Add New Item" at bounding box center [69, 235] width 48 height 13
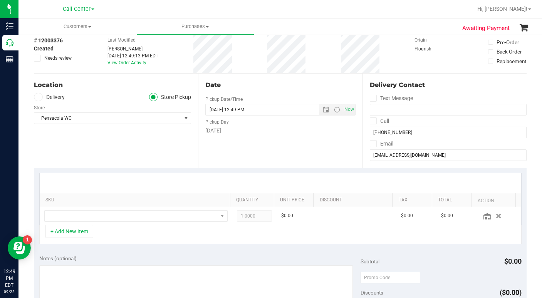
scroll to position [0, 0]
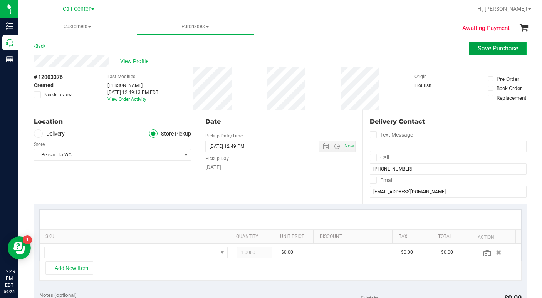
click at [471, 50] on button "Save Purchase" at bounding box center [498, 49] width 58 height 14
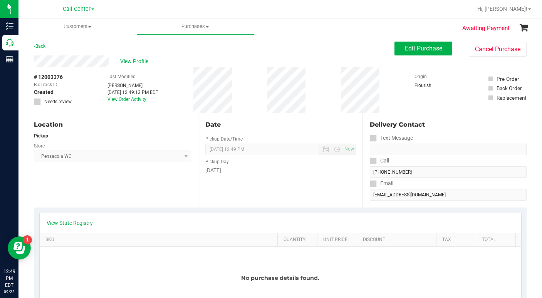
click at [106, 191] on div "Location Pickup Store Pensacola WC Select Store Bonita Springs WC Boynton Beach…" at bounding box center [116, 160] width 164 height 94
click at [398, 48] on button "Edit Purchase" at bounding box center [424, 49] width 58 height 14
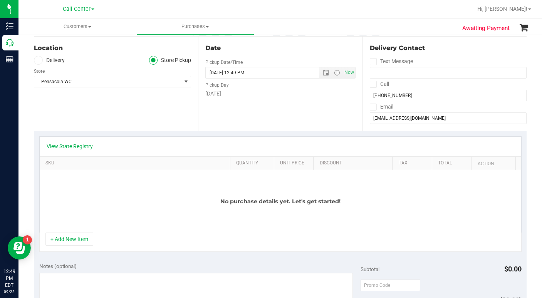
scroll to position [77, 0]
click at [76, 243] on button "+ Add New Item" at bounding box center [69, 238] width 48 height 13
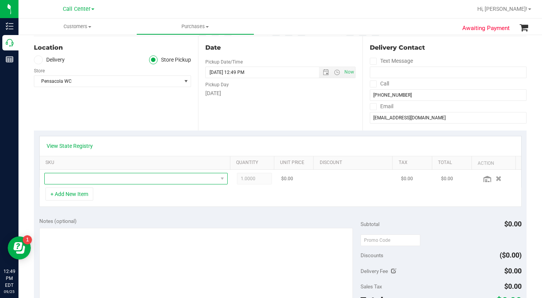
click at [72, 181] on span "NO DATA FOUND" at bounding box center [131, 178] width 173 height 11
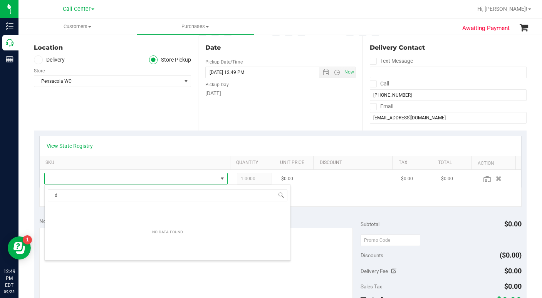
scroll to position [12, 177]
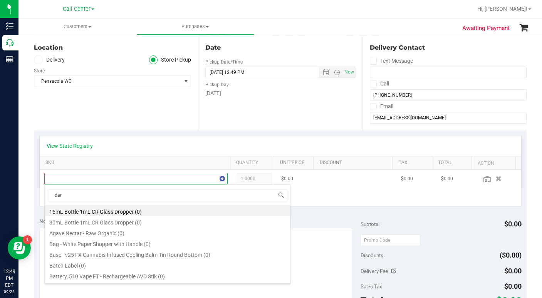
type input "dark"
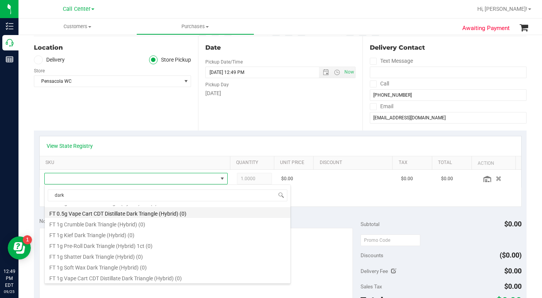
scroll to position [231, 0]
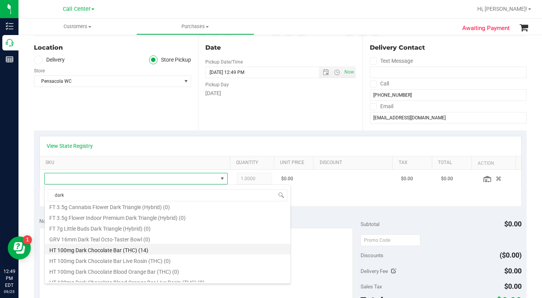
click at [78, 250] on li "HT 100mg Dark Chocolate Bar (THC) (14)" at bounding box center [168, 249] width 246 height 11
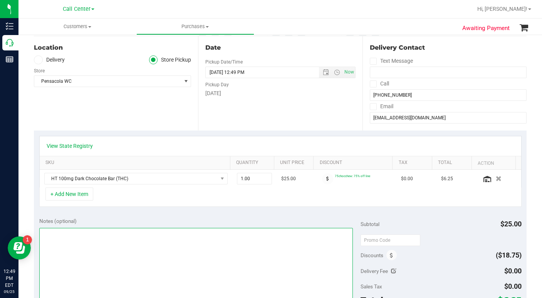
click at [70, 252] on textarea at bounding box center [196, 265] width 314 height 74
type textarea "LC CC"
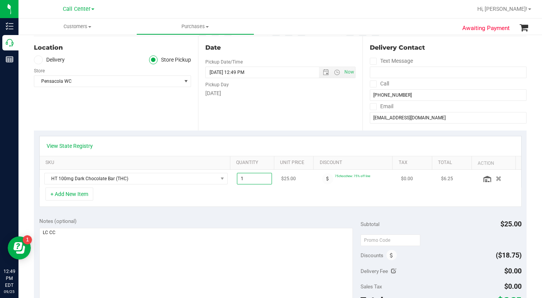
click at [240, 180] on span "1.00 1" at bounding box center [254, 179] width 35 height 12
type input "10"
type input "10.00"
click at [211, 191] on div "+ Add New Item" at bounding box center [280, 197] width 483 height 19
click at [79, 146] on link "View State Registry" at bounding box center [70, 146] width 46 height 8
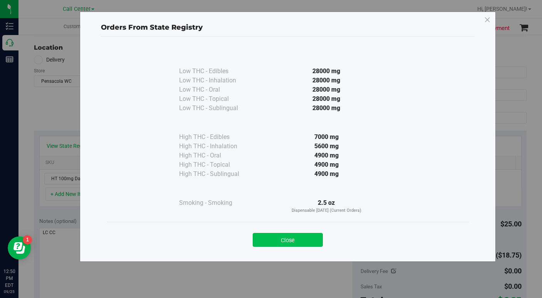
click at [270, 242] on button "Close" at bounding box center [288, 240] width 70 height 14
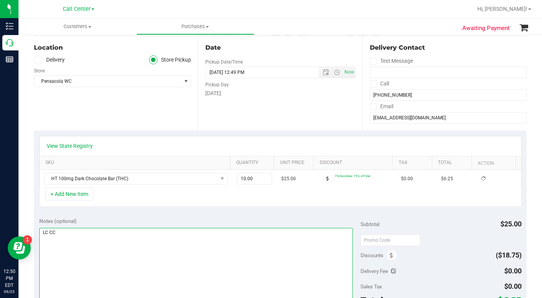
click at [199, 254] on textarea at bounding box center [196, 265] width 314 height 74
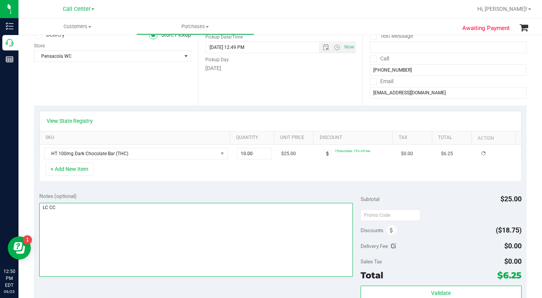
scroll to position [116, 0]
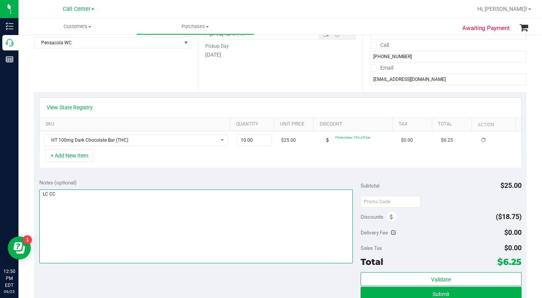
click at [175, 254] on textarea at bounding box center [196, 227] width 314 height 74
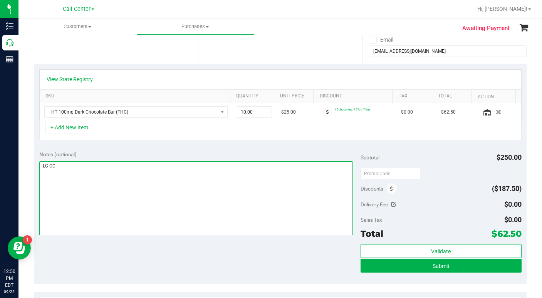
scroll to position [154, 0]
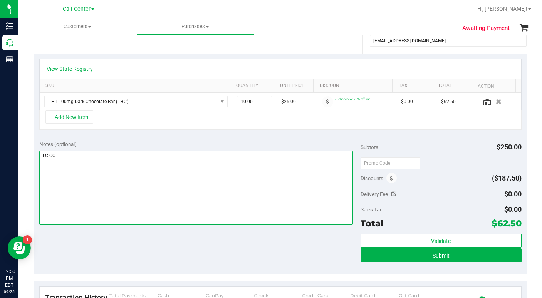
click at [163, 211] on textarea at bounding box center [196, 188] width 314 height 74
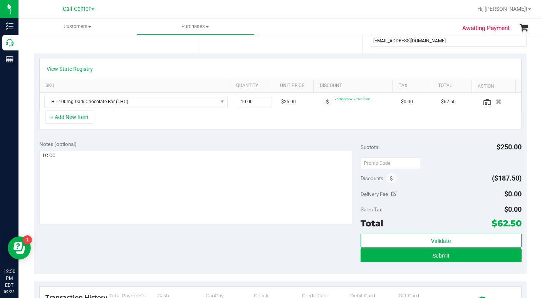
click at [182, 251] on div "Notes (optional) Subtotal $250.00 Discounts ($187.50) Delivery Fee $0.00 Sales …" at bounding box center [280, 204] width 493 height 139
click at [383, 257] on button "Submit" at bounding box center [441, 256] width 161 height 14
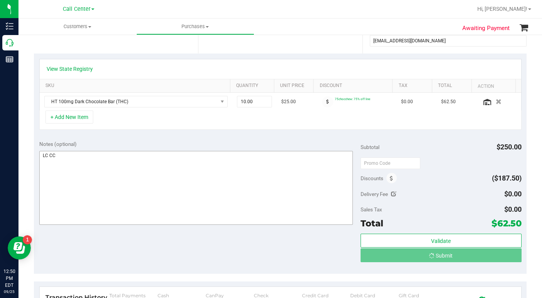
scroll to position [0, 0]
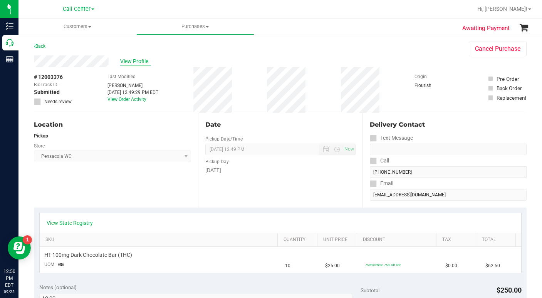
click at [132, 60] on span "View Profile" at bounding box center [135, 61] width 31 height 8
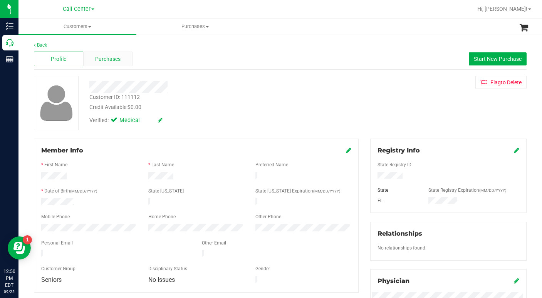
click at [111, 61] on span "Purchases" at bounding box center [107, 59] width 25 height 8
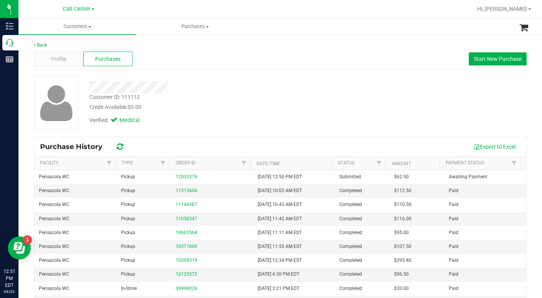
click at [417, 118] on div "Customer ID: 111112 Credit Available: $0.00 Verified: Medical" at bounding box center [280, 103] width 505 height 54
click at [62, 59] on span "Profile" at bounding box center [58, 59] width 15 height 8
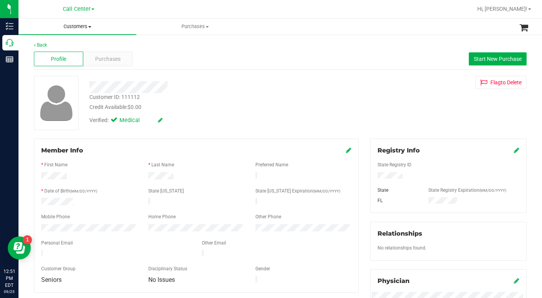
click at [91, 27] on span at bounding box center [89, 27] width 3 height 2
click at [72, 47] on span "All customers" at bounding box center [47, 46] width 56 height 7
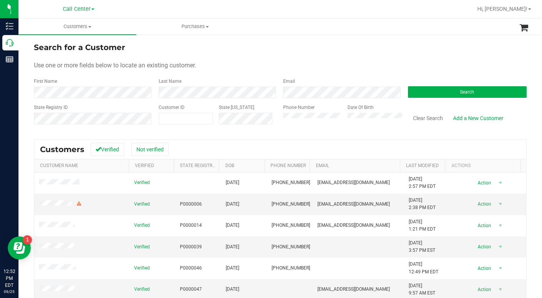
click at [286, 59] on form "Search for a Customer Use one or more fields below to locate an existing custom…" at bounding box center [280, 87] width 493 height 90
click at [423, 64] on div "Use one or more fields below to locate an existing customer." at bounding box center [280, 65] width 493 height 9
click at [438, 94] on button "Search" at bounding box center [467, 92] width 119 height 12
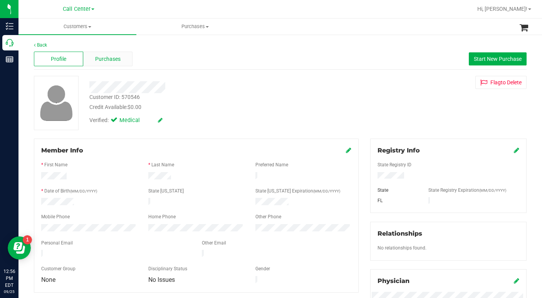
click at [103, 61] on span "Purchases" at bounding box center [107, 59] width 25 height 8
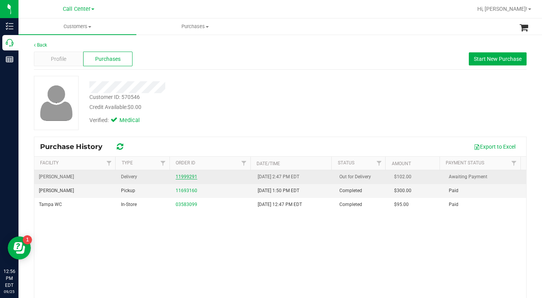
click at [182, 178] on link "11999291" at bounding box center [187, 176] width 22 height 5
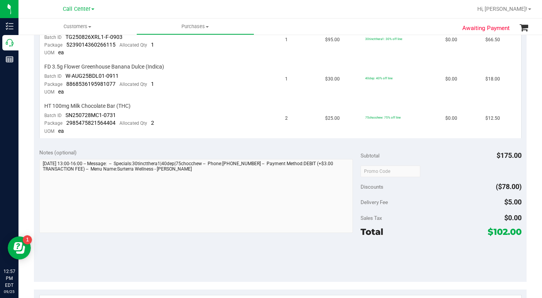
scroll to position [231, 0]
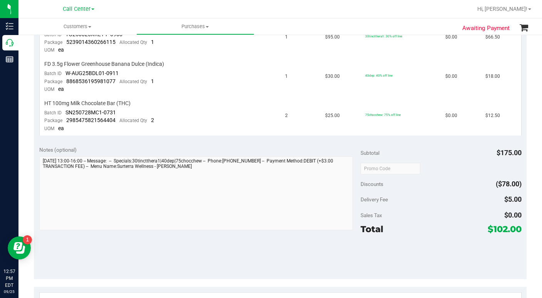
click at [443, 202] on div "Delivery Fee $5.00" at bounding box center [441, 200] width 161 height 14
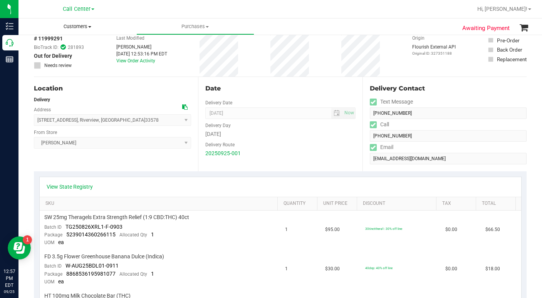
click at [90, 27] on span at bounding box center [89, 27] width 3 height 2
click at [61, 45] on span "All customers" at bounding box center [47, 46] width 56 height 7
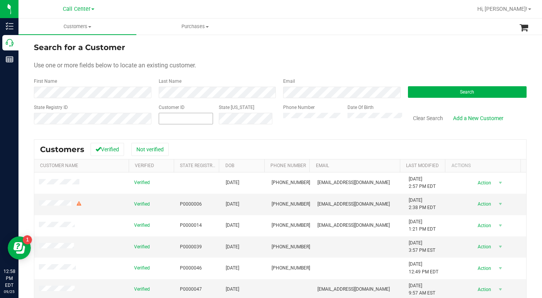
click at [178, 117] on span at bounding box center [186, 119] width 54 height 12
type input "587066"
click at [460, 92] on span "Search" at bounding box center [467, 91] width 14 height 5
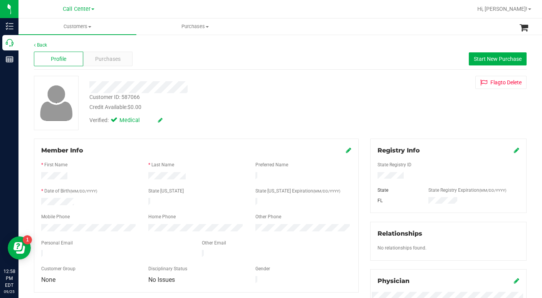
click at [400, 109] on div "Customer ID: 587066 Credit Available: $0.00 Verified: Medical Flag to Delete" at bounding box center [280, 103] width 505 height 54
drag, startPoint x: 403, startPoint y: 96, endPoint x: 391, endPoint y: 96, distance: 12.4
click at [403, 97] on div "Customer ID: 587066 Credit Available: $0.00 Verified: Medical Flag to Delete" at bounding box center [280, 103] width 505 height 54
drag, startPoint x: 423, startPoint y: 116, endPoint x: 413, endPoint y: 133, distance: 19.3
click at [422, 116] on div "Customer ID: 587066 Credit Available: $0.00 Verified: Medical Flag to Delete" at bounding box center [280, 103] width 505 height 54
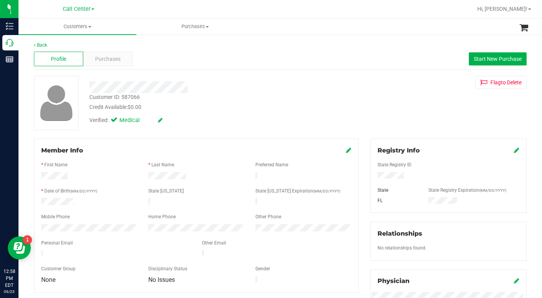
click at [404, 118] on div "Customer ID: 587066 Credit Available: $0.00 Verified: Medical Flag to Delete" at bounding box center [280, 103] width 505 height 54
click at [384, 121] on div "Customer ID: 587066 Credit Available: $0.00 Verified: Medical Flag to Delete" at bounding box center [280, 103] width 505 height 54
click at [112, 61] on span "Purchases" at bounding box center [107, 59] width 25 height 8
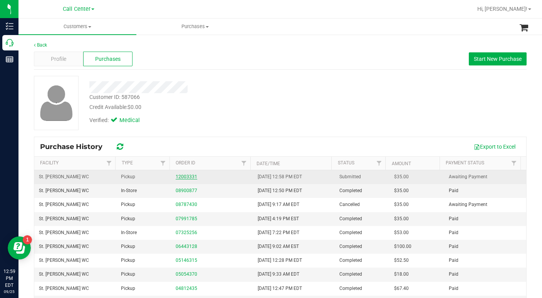
click at [186, 177] on link "12003331" at bounding box center [187, 176] width 22 height 5
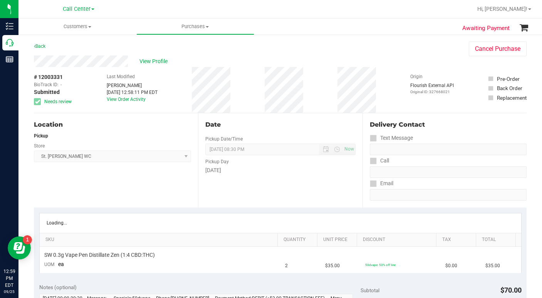
click at [226, 127] on div "Date" at bounding box center [280, 124] width 150 height 9
click at [387, 107] on div "# 12003331 BioTrack ID: - Submitted Needs review Last Modified Ivana Marrero Se…" at bounding box center [280, 90] width 493 height 46
click at [91, 28] on span "Customers" at bounding box center [78, 26] width 118 height 7
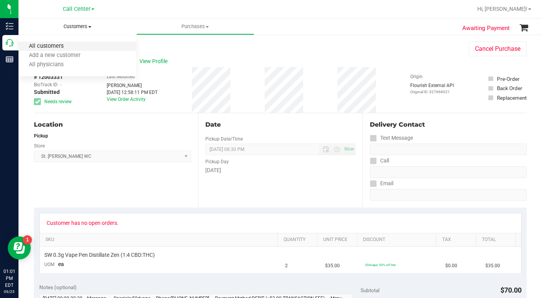
click at [59, 48] on span "All customers" at bounding box center [47, 46] width 56 height 7
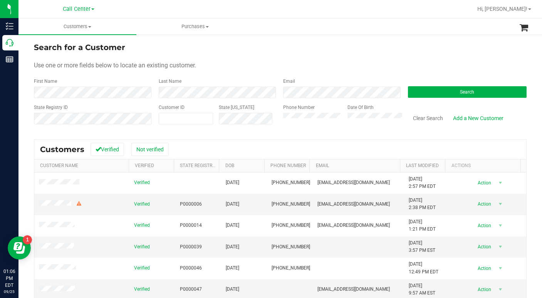
click at [393, 53] on div "Search for a Customer" at bounding box center [280, 48] width 493 height 12
click at [416, 91] on button "Search" at bounding box center [467, 92] width 119 height 12
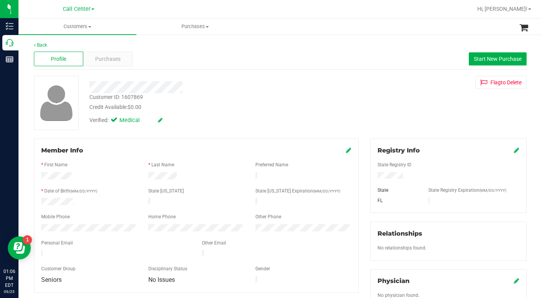
click at [246, 116] on div "Verified: Medical" at bounding box center [210, 119] width 252 height 17
drag, startPoint x: 409, startPoint y: 122, endPoint x: 406, endPoint y: 130, distance: 7.9
click at [409, 122] on div "Customer ID: 1607869 Credit Available: $0.00 Verified: Medical Flag to Delete" at bounding box center [280, 103] width 505 height 54
click at [415, 99] on div "Customer ID: 1607869 Credit Available: $0.00 Verified: Medical Flag to Delete" at bounding box center [280, 103] width 505 height 54
click at [386, 111] on div "Customer ID: 1607869 Credit Available: $0.00 Verified: Medical Flag to Delete" at bounding box center [280, 103] width 505 height 54
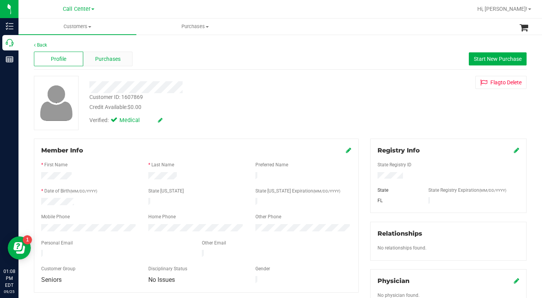
click at [116, 59] on span "Purchases" at bounding box center [107, 59] width 25 height 8
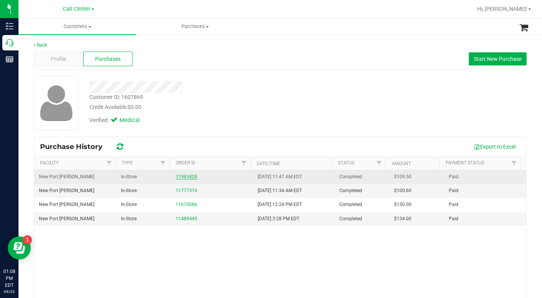
click at [183, 175] on link "11993424" at bounding box center [187, 176] width 22 height 5
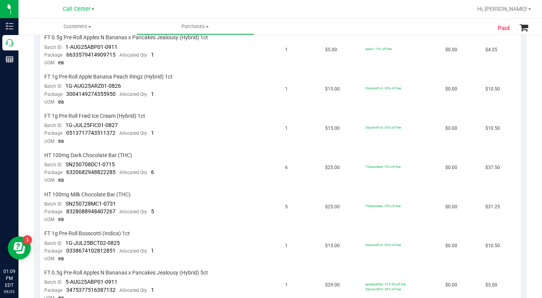
scroll to position [116, 0]
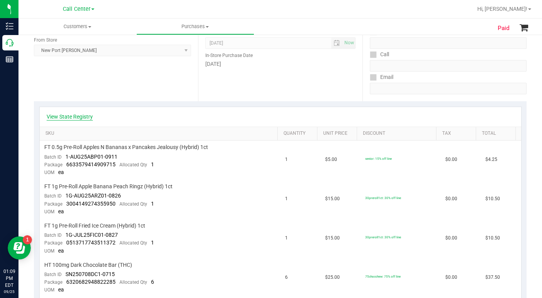
click at [71, 117] on link "View State Registry" at bounding box center [70, 117] width 46 height 8
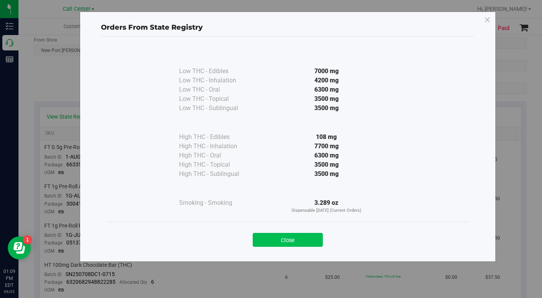
click at [271, 242] on button "Close" at bounding box center [288, 240] width 70 height 14
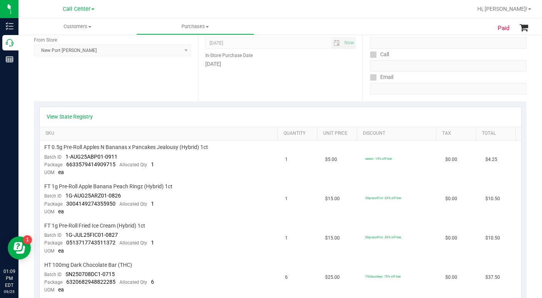
click at [74, 85] on div "Location In-Store Purchase From Store New Port Richey WC Select Store Bonita Sp…" at bounding box center [116, 54] width 164 height 94
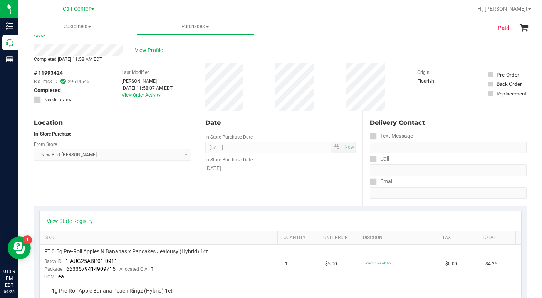
scroll to position [0, 0]
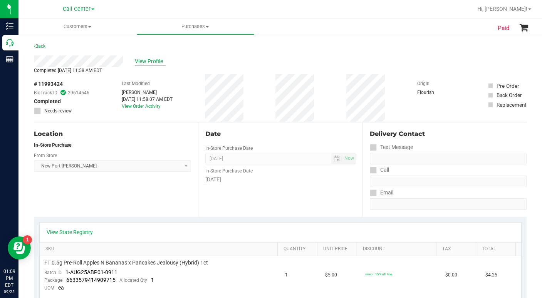
click at [155, 61] on span "View Profile" at bounding box center [150, 61] width 31 height 8
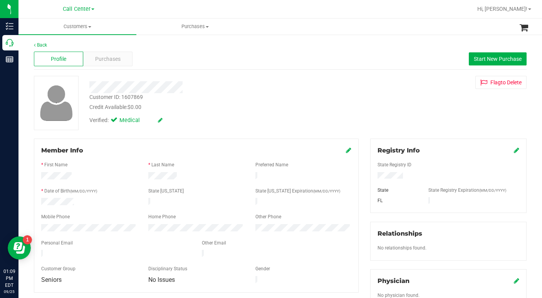
click at [194, 115] on div "Verified: Medical" at bounding box center [210, 119] width 252 height 17
click at [396, 113] on div "Customer ID: 1607869 Credit Available: $0.00 Verified: Medical Flag to Delete" at bounding box center [280, 103] width 505 height 54
click at [246, 104] on div "Credit Available: $0.00" at bounding box center [209, 107] width 241 height 8
drag, startPoint x: 388, startPoint y: 105, endPoint x: 380, endPoint y: 109, distance: 9.1
click at [387, 106] on div "Customer ID: 1607869 Credit Available: $0.00 Verified: Medical Flag to Delete" at bounding box center [280, 103] width 505 height 54
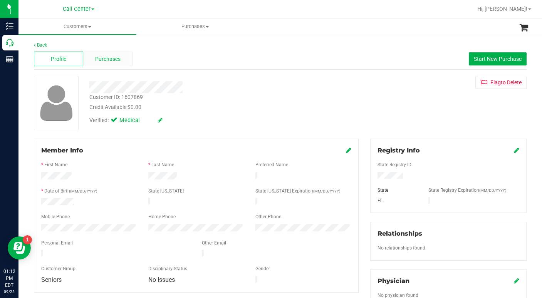
click at [103, 59] on span "Purchases" at bounding box center [107, 59] width 25 height 8
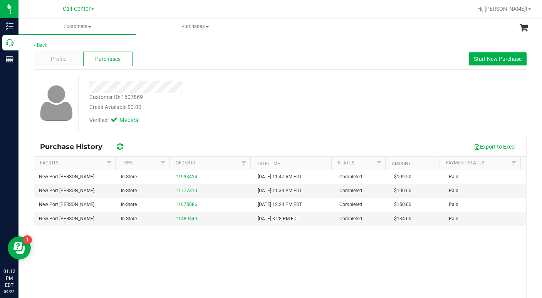
click at [401, 119] on div "Customer ID: 1607869 Credit Available: $0.00 Verified: Medical" at bounding box center [280, 103] width 505 height 54
click at [56, 59] on span "Profile" at bounding box center [58, 59] width 15 height 8
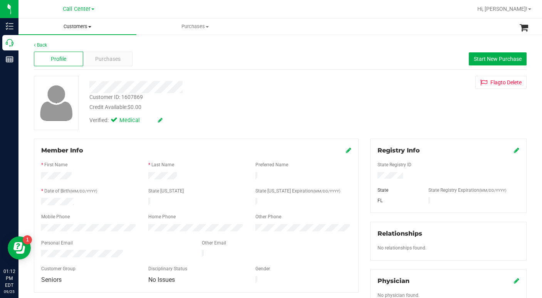
click at [89, 27] on span at bounding box center [89, 27] width 3 height 2
click at [56, 49] on span "All customers" at bounding box center [47, 46] width 56 height 7
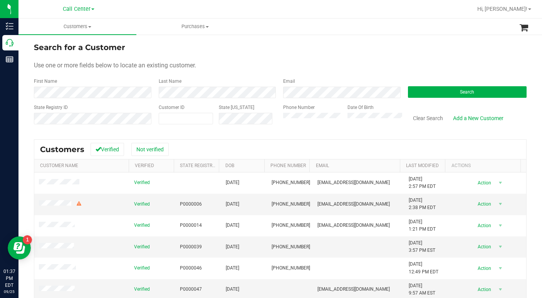
drag, startPoint x: 391, startPoint y: 48, endPoint x: 345, endPoint y: 85, distance: 58.9
click at [390, 49] on div "Search for a Customer" at bounding box center [280, 48] width 493 height 12
click at [423, 91] on button "Search" at bounding box center [467, 92] width 119 height 12
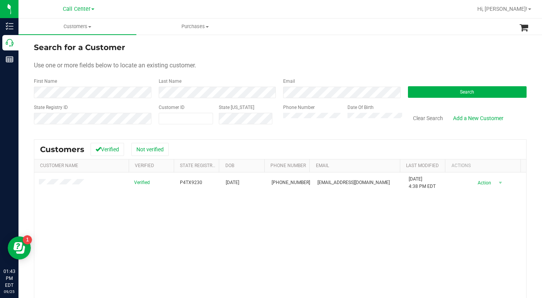
click at [380, 55] on form "Search for a Customer Use one or more fields below to locate an existing custom…" at bounding box center [280, 87] width 493 height 90
click at [370, 73] on form "Search for a Customer Use one or more fields below to locate an existing custom…" at bounding box center [280, 87] width 493 height 90
click at [89, 26] on span at bounding box center [89, 27] width 3 height 2
click at [53, 46] on span "All customers" at bounding box center [47, 46] width 56 height 7
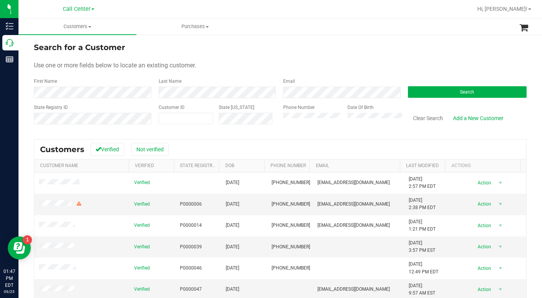
click at [244, 69] on div "Use one or more fields below to locate an existing customer." at bounding box center [280, 65] width 493 height 9
click at [268, 65] on div "Use one or more fields below to locate an existing customer." at bounding box center [280, 65] width 493 height 9
click at [287, 68] on div "Use one or more fields below to locate an existing customer." at bounding box center [280, 65] width 493 height 9
click at [389, 65] on div "Use one or more fields below to locate an existing customer." at bounding box center [280, 65] width 493 height 9
click at [258, 52] on div "Search for a Customer" at bounding box center [280, 48] width 493 height 12
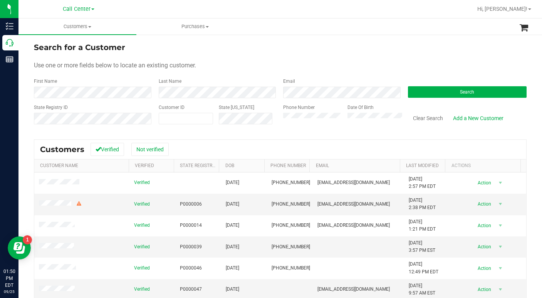
click at [293, 57] on form "Search for a Customer Use one or more fields below to locate an existing custom…" at bounding box center [280, 87] width 493 height 90
click at [414, 66] on div "Use one or more fields below to locate an existing customer." at bounding box center [280, 65] width 493 height 9
click at [251, 63] on div "Use one or more fields below to locate an existing customer." at bounding box center [280, 65] width 493 height 9
click at [427, 66] on div "Use one or more fields below to locate an existing customer." at bounding box center [280, 65] width 493 height 9
click at [330, 54] on form "Search for a Customer Use one or more fields below to locate an existing custom…" at bounding box center [280, 87] width 493 height 90
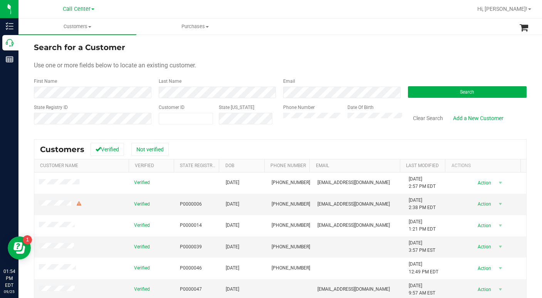
click at [349, 56] on form "Search for a Customer Use one or more fields below to locate an existing custom…" at bounding box center [280, 87] width 493 height 90
click at [334, 60] on form "Search for a Customer Use one or more fields below to locate an existing custom…" at bounding box center [280, 87] width 493 height 90
click at [222, 53] on div "Search for a Customer" at bounding box center [280, 48] width 493 height 12
click at [303, 63] on div "Use one or more fields below to locate an existing customer." at bounding box center [280, 65] width 493 height 9
click at [330, 62] on div "Use one or more fields below to locate an existing customer." at bounding box center [280, 65] width 493 height 9
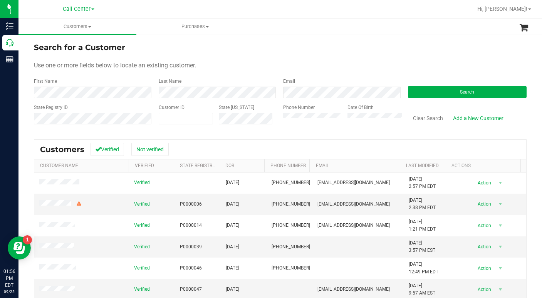
click at [254, 61] on div "Use one or more fields below to locate an existing customer." at bounding box center [280, 65] width 493 height 9
click at [455, 66] on div "Use one or more fields below to locate an existing customer." at bounding box center [280, 65] width 493 height 9
click at [334, 60] on form "Search for a Customer Use one or more fields below to locate an existing custom…" at bounding box center [280, 87] width 493 height 90
click at [297, 69] on div "Use one or more fields below to locate an existing customer." at bounding box center [280, 65] width 493 height 9
click at [304, 70] on form "Search for a Customer Use one or more fields below to locate an existing custom…" at bounding box center [280, 87] width 493 height 90
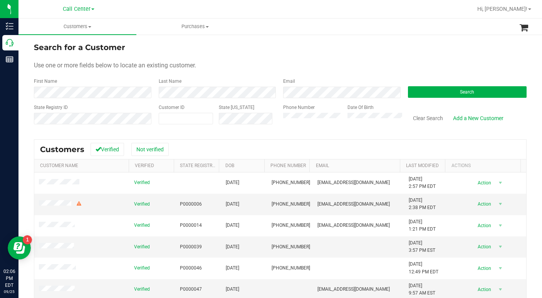
click at [402, 50] on div "Search for a Customer" at bounding box center [280, 48] width 493 height 12
click at [442, 92] on button "Search" at bounding box center [467, 92] width 119 height 12
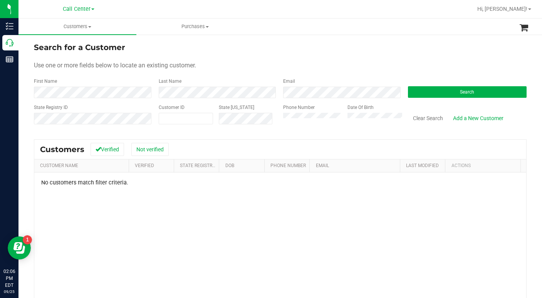
click at [269, 124] on div "State Registry ID Customer ID State ID Phone Number Date Of Birth Clear Search …" at bounding box center [280, 117] width 493 height 27
click at [429, 95] on button "Search" at bounding box center [467, 92] width 119 height 12
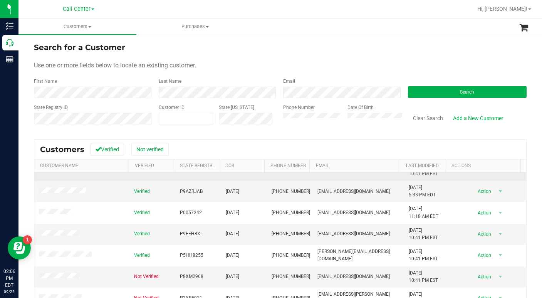
scroll to position [46, 0]
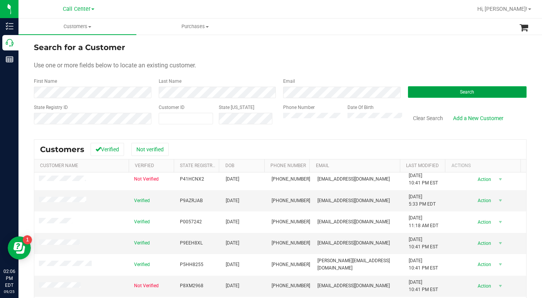
click at [421, 93] on button "Search" at bounding box center [467, 92] width 119 height 12
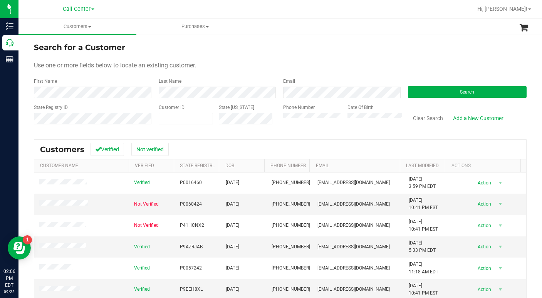
click at [253, 67] on div "Use one or more fields below to locate an existing customer." at bounding box center [280, 65] width 493 height 9
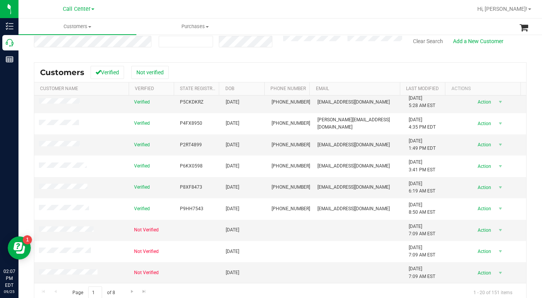
scroll to position [89, 0]
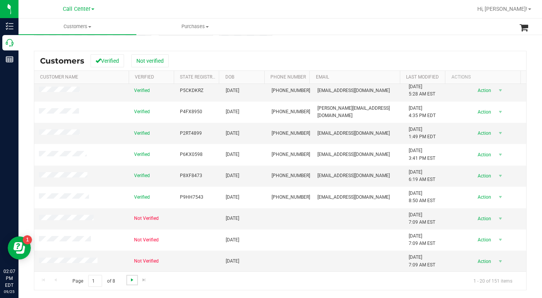
click at [132, 282] on span "Go to the next page" at bounding box center [132, 280] width 6 height 6
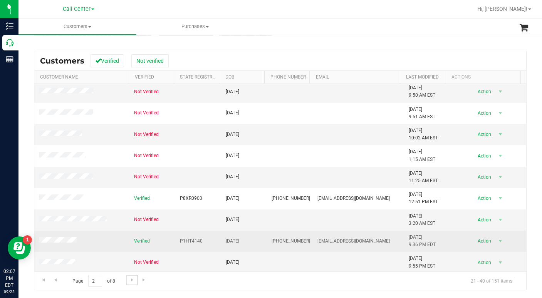
scroll to position [239, 0]
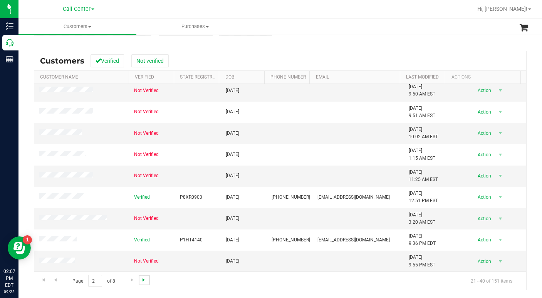
click at [143, 281] on span "Go to the last page" at bounding box center [144, 280] width 6 height 6
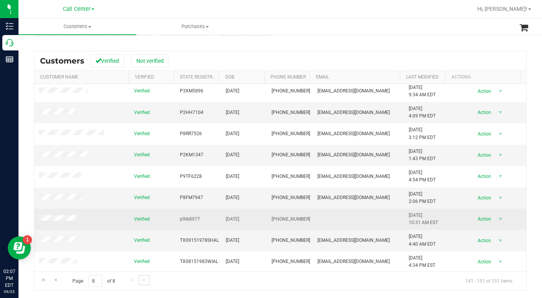
scroll to position [46, 0]
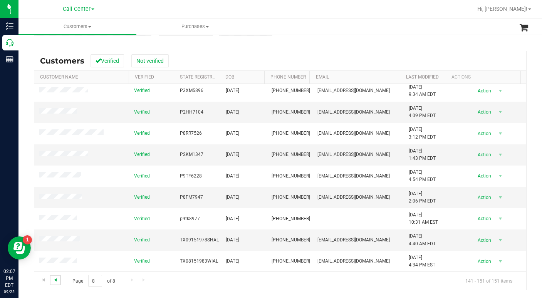
click at [56, 282] on span "Go to the previous page" at bounding box center [55, 280] width 6 height 6
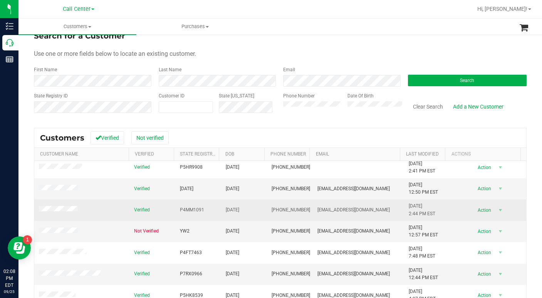
scroll to position [46, 0]
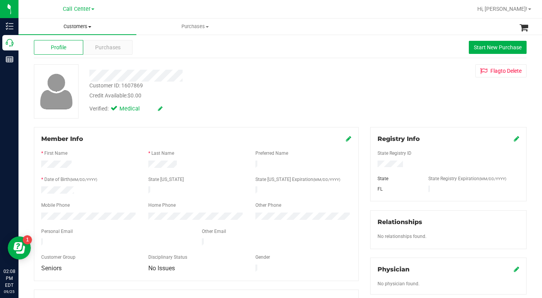
click at [89, 27] on span at bounding box center [89, 27] width 3 height 2
click at [258, 103] on div "Verified: Medical" at bounding box center [210, 108] width 252 height 17
click at [250, 112] on div "Verified: Medical" at bounding box center [210, 108] width 252 height 17
drag, startPoint x: 393, startPoint y: 99, endPoint x: 389, endPoint y: 99, distance: 4.3
click at [393, 99] on div "Customer ID: 1607869 Credit Available: $0.00 Verified: Medical Flag to Delete" at bounding box center [280, 91] width 505 height 54
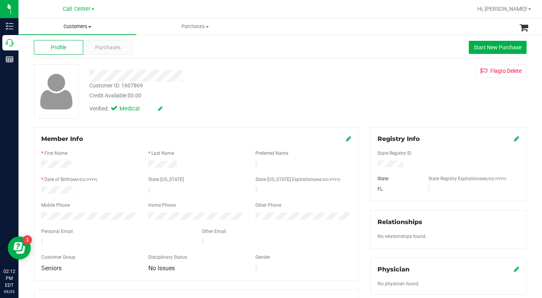
click at [91, 26] on span at bounding box center [89, 27] width 3 height 2
click at [35, 50] on span "All customers" at bounding box center [47, 46] width 56 height 7
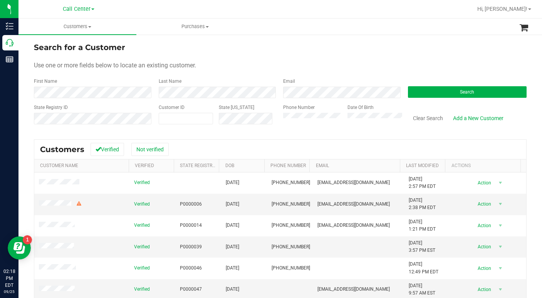
click at [418, 66] on div "Use one or more fields below to locate an existing customer." at bounding box center [280, 65] width 493 height 9
click at [422, 93] on button "Search" at bounding box center [467, 92] width 119 height 12
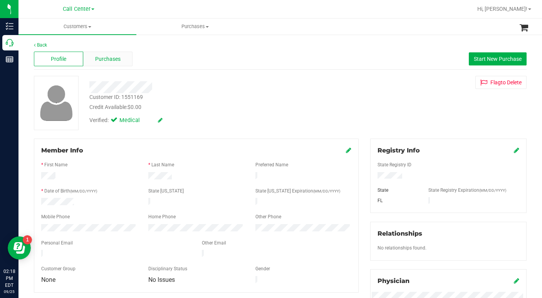
click at [108, 62] on span "Purchases" at bounding box center [107, 59] width 25 height 8
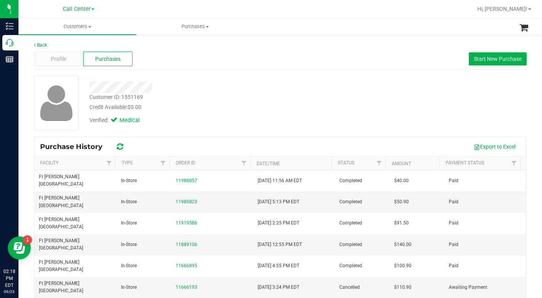
click at [216, 98] on div "Customer ID: 1551169 Credit Available: $0.00" at bounding box center [210, 102] width 252 height 18
click at [61, 61] on span "Profile" at bounding box center [58, 59] width 15 height 8
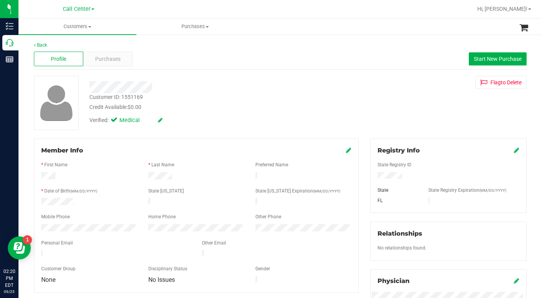
click at [249, 103] on div "Credit Available: $0.00" at bounding box center [209, 107] width 241 height 8
click at [104, 56] on span "Purchases" at bounding box center [107, 59] width 25 height 8
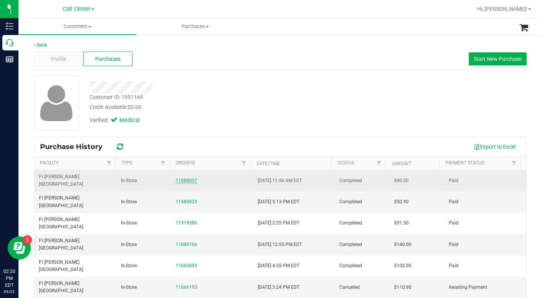
click at [185, 178] on link "11988057" at bounding box center [187, 180] width 22 height 5
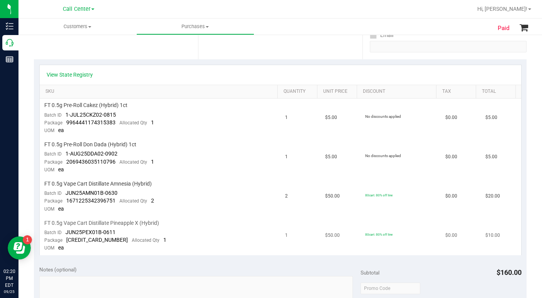
scroll to position [193, 0]
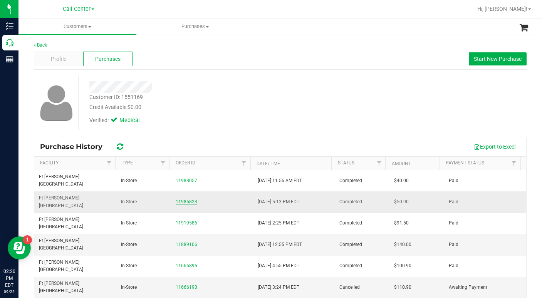
click at [183, 199] on link "11985823" at bounding box center [187, 201] width 22 height 5
click at [204, 129] on div "Customer ID: 1551169 Credit Available: $0.00 Verified: Medical" at bounding box center [280, 103] width 505 height 54
drag, startPoint x: 387, startPoint y: 128, endPoint x: 191, endPoint y: 64, distance: 205.8
click at [386, 128] on div "Customer ID: 1551169 Credit Available: $0.00 Verified: Medical" at bounding box center [280, 103] width 505 height 54
click at [69, 60] on div "Profile" at bounding box center [58, 59] width 49 height 15
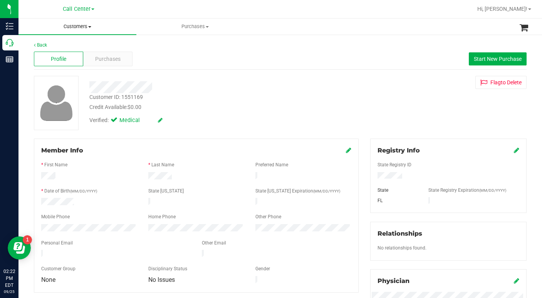
click at [89, 28] on span "Customers" at bounding box center [78, 26] width 118 height 7
click at [53, 48] on span "All customers" at bounding box center [47, 46] width 56 height 7
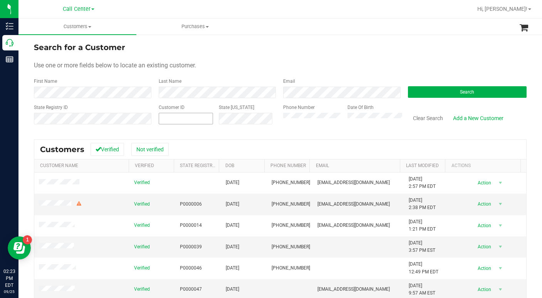
click at [178, 118] on span at bounding box center [186, 119] width 54 height 12
type input "1513759"
click at [412, 94] on button "Search" at bounding box center [467, 92] width 119 height 12
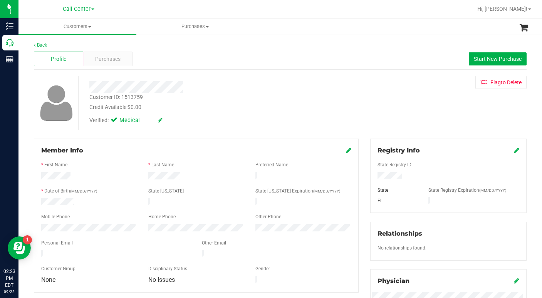
click at [189, 131] on div "Back Profile Purchases Start New Purchase Customer ID: 1513759 Credit Available…" at bounding box center [280, 288] width 493 height 492
click at [387, 114] on div "Customer ID: 1513759 Credit Available: $0.00 Verified: Medical Flag to Delete" at bounding box center [280, 103] width 505 height 54
click at [412, 115] on div "Customer ID: 1513759 Credit Available: $0.00 Verified: Medical Flag to Delete" at bounding box center [280, 103] width 505 height 54
drag, startPoint x: 397, startPoint y: 111, endPoint x: 370, endPoint y: 128, distance: 31.2
click at [397, 110] on div "Customer ID: 1513759 Credit Available: $0.00 Verified: Medical Flag to Delete" at bounding box center [280, 103] width 505 height 54
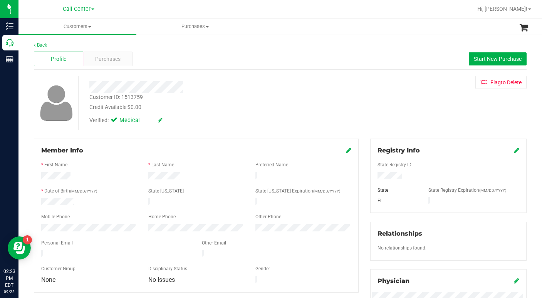
click at [60, 196] on form "Member Info * First Name * Last Name Preferred Name * Date of Birth (MM/DD/YYYY…" at bounding box center [196, 216] width 310 height 140
click at [389, 112] on div "Customer ID: 1513759 Credit Available: $0.00 Verified: Medical Flag to Delete" at bounding box center [280, 103] width 505 height 54
click at [109, 59] on span "Purchases" at bounding box center [107, 59] width 25 height 8
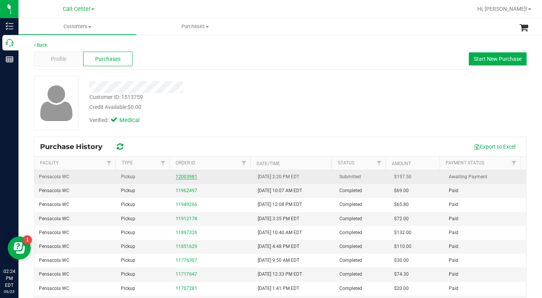
click at [184, 179] on link "12003981" at bounding box center [187, 176] width 22 height 5
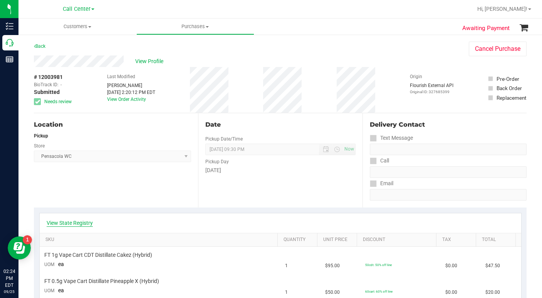
click at [70, 222] on link "View State Registry" at bounding box center [70, 223] width 46 height 8
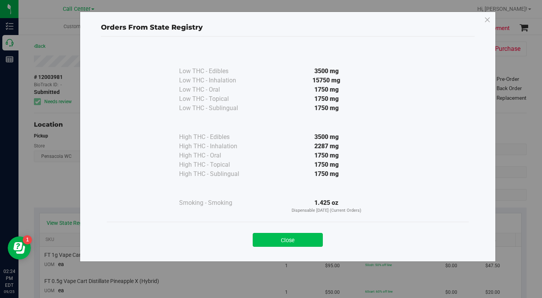
click at [274, 239] on button "Close" at bounding box center [288, 240] width 70 height 14
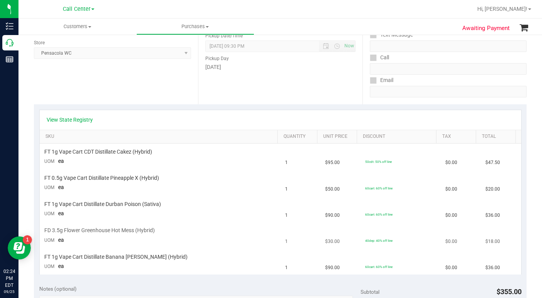
scroll to position [116, 0]
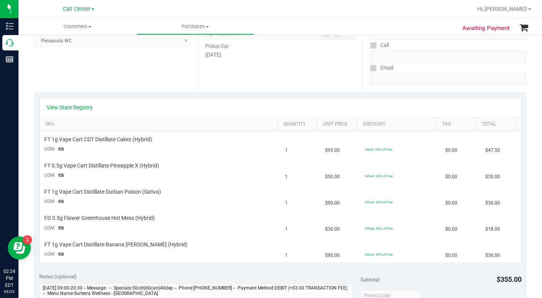
drag, startPoint x: 392, startPoint y: 108, endPoint x: 385, endPoint y: 103, distance: 8.6
click at [392, 108] on div "View State Registry" at bounding box center [281, 108] width 468 height 8
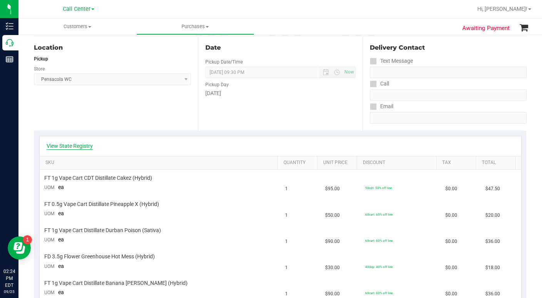
click at [89, 146] on link "View State Registry" at bounding box center [70, 146] width 46 height 8
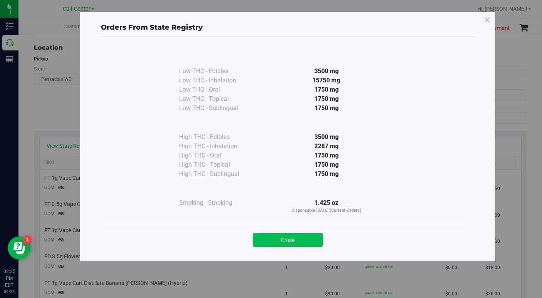
click at [271, 242] on button "Close" at bounding box center [288, 240] width 70 height 14
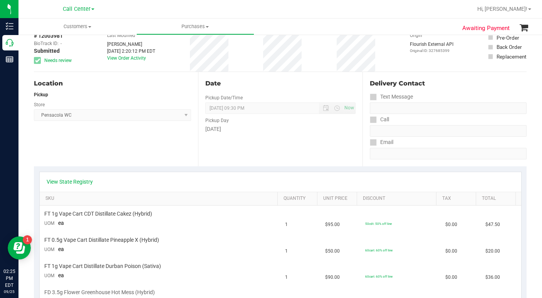
scroll to position [39, 0]
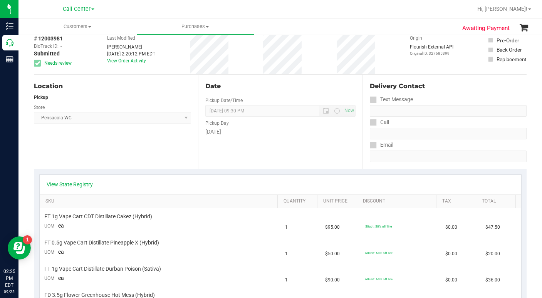
click at [77, 187] on link "View State Registry" at bounding box center [70, 185] width 46 height 8
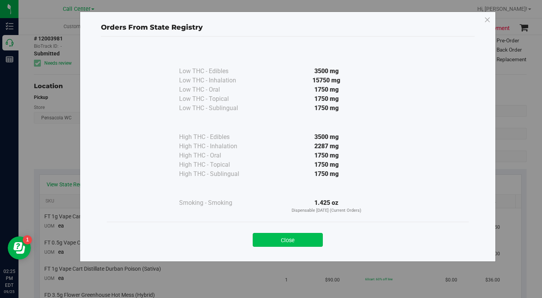
click at [281, 238] on button "Close" at bounding box center [288, 240] width 70 height 14
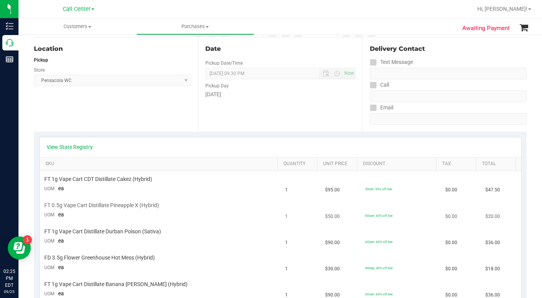
scroll to position [77, 0]
click at [114, 111] on div "Location Pickup Store Pensacola WC Select Store Bonita Springs WC Boynton Beach…" at bounding box center [116, 83] width 164 height 94
click at [356, 107] on div "Date Pickup Date/Time 09/25/2025 Now 09/25/2025 09:30 PM Now Pickup Day Thursday" at bounding box center [280, 83] width 164 height 94
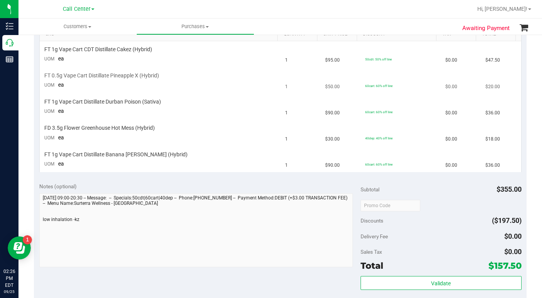
scroll to position [154, 0]
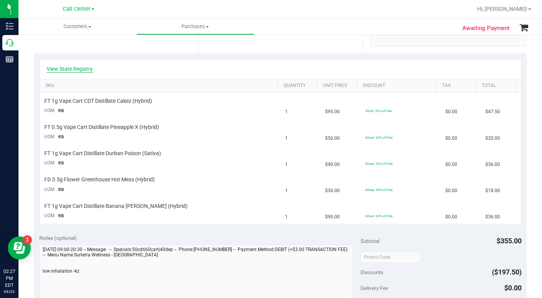
click at [74, 70] on link "View State Registry" at bounding box center [70, 69] width 46 height 8
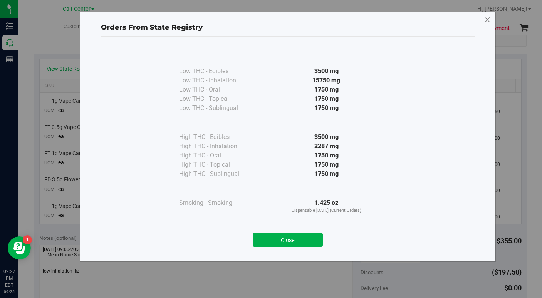
click at [486, 23] on icon at bounding box center [487, 20] width 7 height 12
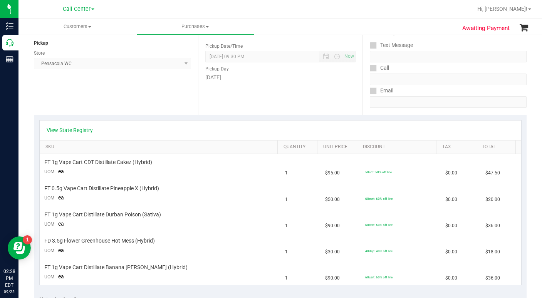
scroll to position [77, 0]
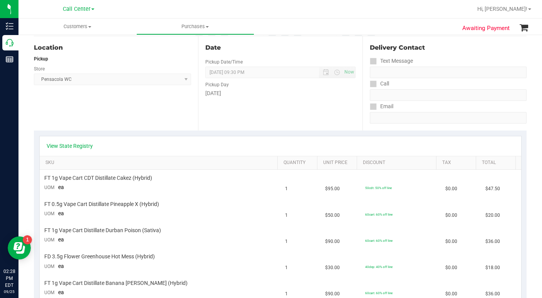
click at [85, 107] on div "Location Pickup Store Pensacola WC Select Store Bonita Springs WC Boynton Beach…" at bounding box center [116, 83] width 164 height 94
click at [83, 141] on div "View State Registry" at bounding box center [281, 146] width 482 height 20
click at [89, 147] on link "View State Registry" at bounding box center [70, 146] width 46 height 8
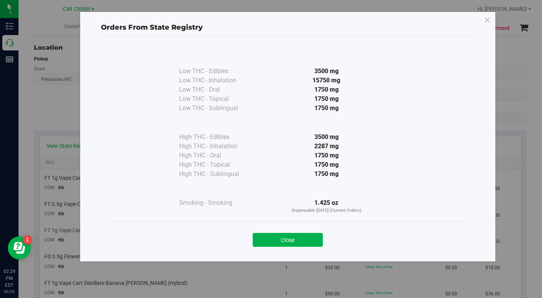
click at [273, 240] on button "Close" at bounding box center [288, 240] width 70 height 14
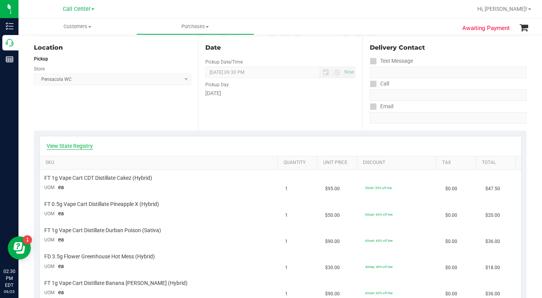
click at [64, 146] on link "View State Registry" at bounding box center [70, 146] width 46 height 8
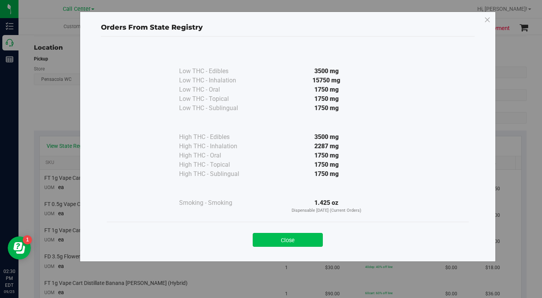
click at [271, 240] on button "Close" at bounding box center [288, 240] width 70 height 14
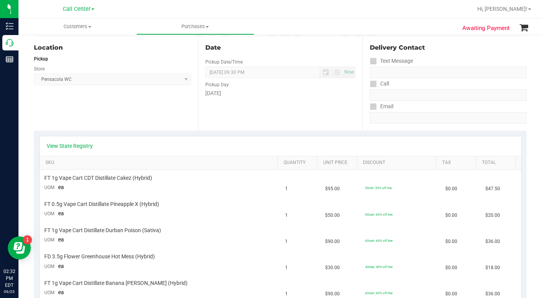
click at [369, 153] on div "View State Registry" at bounding box center [281, 146] width 482 height 20
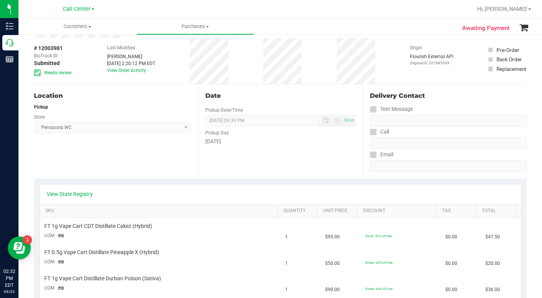
scroll to position [0, 0]
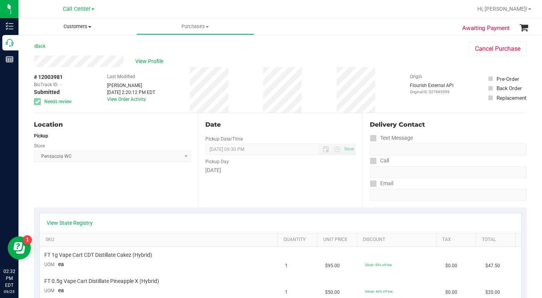
click at [91, 26] on span at bounding box center [89, 27] width 3 height 2
click at [47, 47] on span "All customers" at bounding box center [47, 46] width 56 height 7
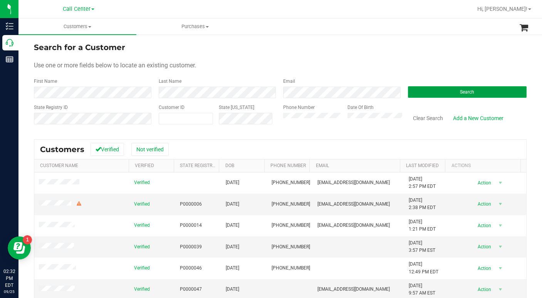
click at [416, 91] on button "Search" at bounding box center [467, 92] width 119 height 12
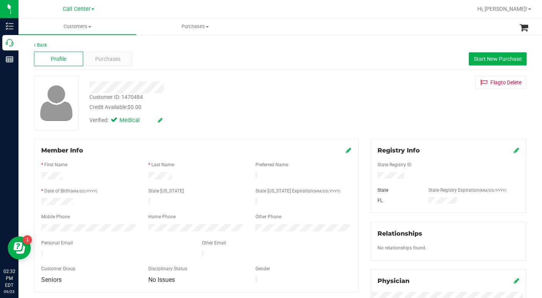
click at [200, 105] on div "Credit Available: $0.00" at bounding box center [209, 107] width 241 height 8
click at [200, 109] on div "Credit Available: $0.00" at bounding box center [209, 107] width 241 height 8
click at [102, 58] on span "Purchases" at bounding box center [107, 59] width 25 height 8
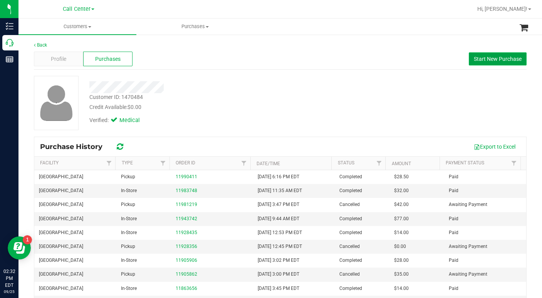
click at [483, 60] on span "Start New Purchase" at bounding box center [498, 59] width 48 height 6
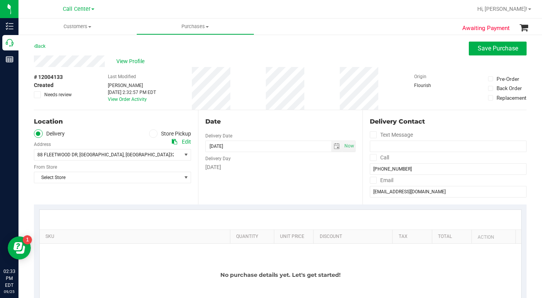
click at [153, 133] on span at bounding box center [153, 134] width 9 height 9
click at [153, 134] on icon at bounding box center [153, 134] width 5 height 0
click at [0, 0] on input "Store Pickup" at bounding box center [0, 0] width 0 height 0
click at [72, 157] on span "Select Store" at bounding box center [107, 155] width 147 height 11
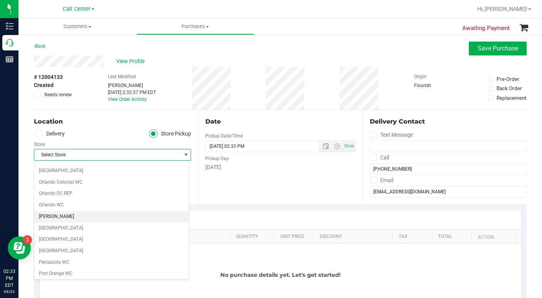
scroll to position [385, 0]
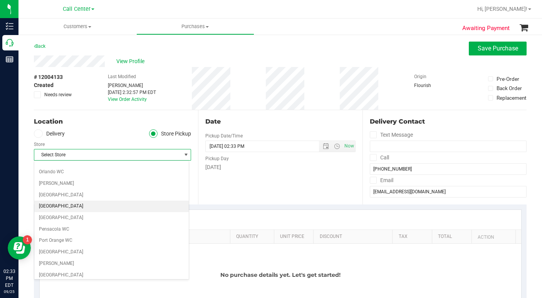
click at [67, 208] on li "[GEOGRAPHIC_DATA]" at bounding box center [111, 207] width 155 height 12
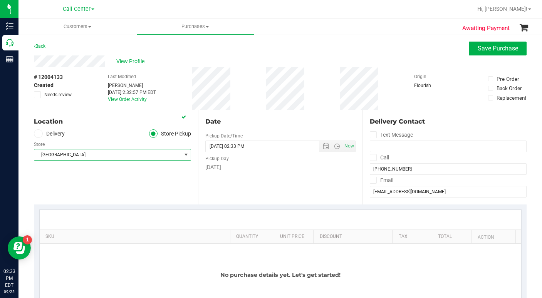
click at [66, 187] on div "Location Delivery Store Pickup Store Palm Coast WC Select Store Bonita Springs …" at bounding box center [116, 157] width 164 height 94
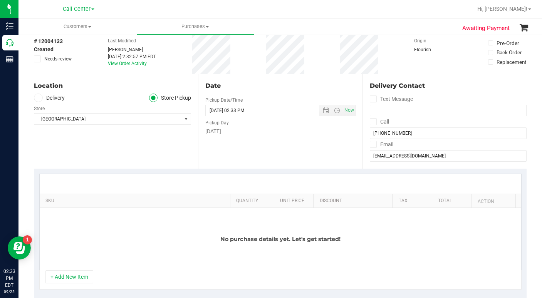
scroll to position [77, 0]
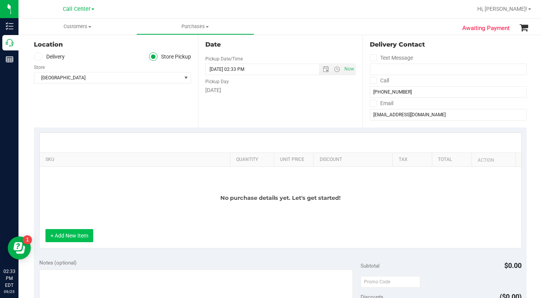
click at [70, 237] on button "+ Add New Item" at bounding box center [69, 235] width 48 height 13
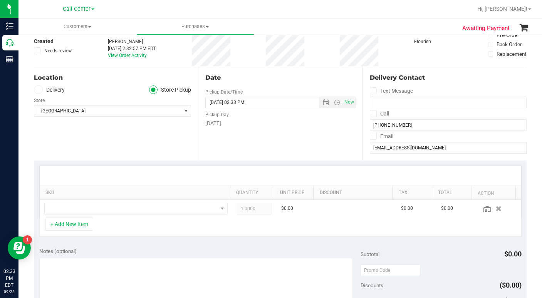
scroll to position [0, 0]
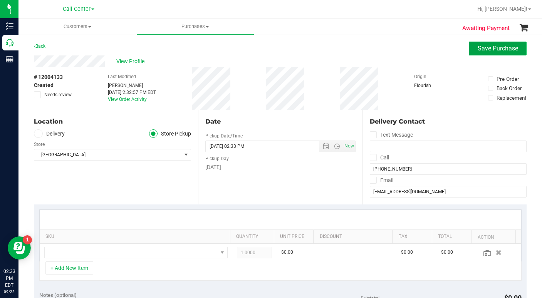
click at [497, 48] on span "Save Purchase" at bounding box center [498, 48] width 40 height 7
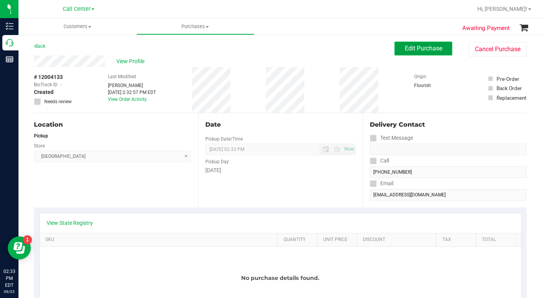
click at [398, 49] on button "Edit Purchase" at bounding box center [424, 49] width 58 height 14
click at [91, 188] on div "Location Pickup Store Palm Coast WC Select Store Bonita Springs WC Boynton Beac…" at bounding box center [116, 160] width 164 height 94
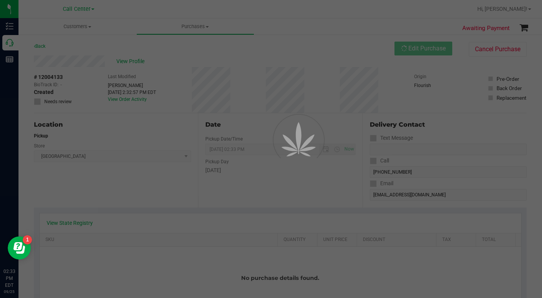
click at [90, 190] on div at bounding box center [271, 149] width 542 height 298
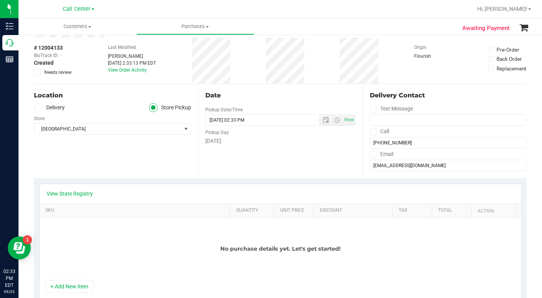
scroll to position [116, 0]
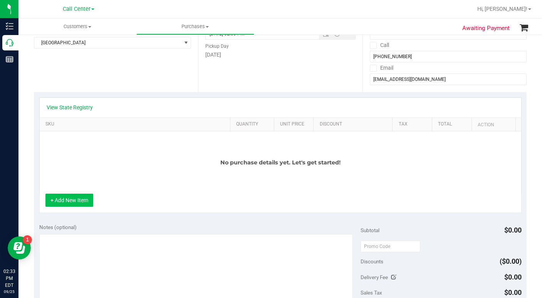
click at [76, 204] on button "+ Add New Item" at bounding box center [69, 200] width 48 height 13
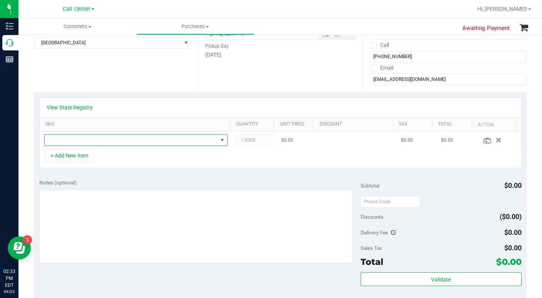
click at [57, 140] on span "NO DATA FOUND" at bounding box center [131, 140] width 173 height 11
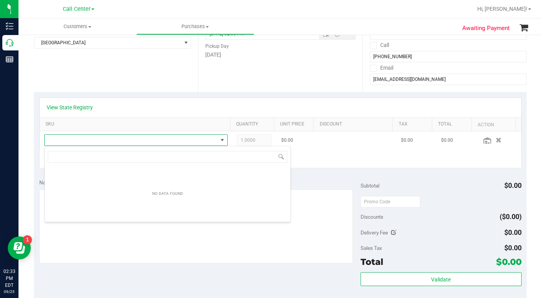
scroll to position [12, 177]
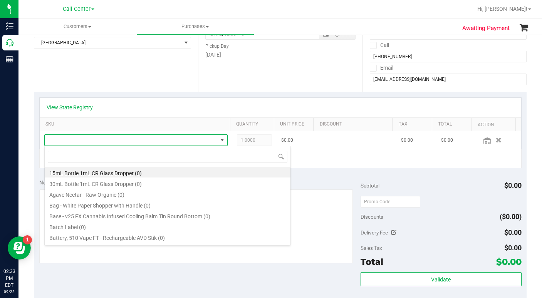
type input "g"
type input "essenc"
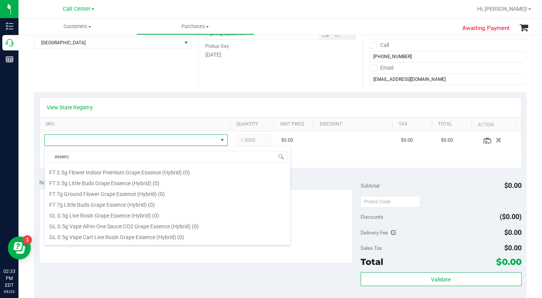
scroll to position [93, 0]
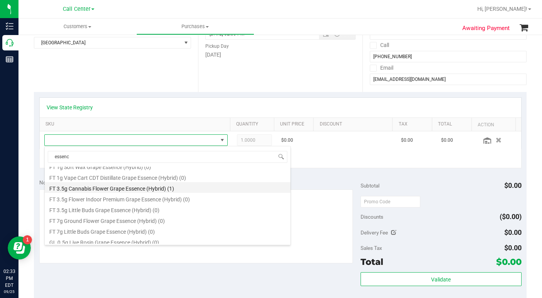
click at [82, 189] on li "FT 3.5g Cannabis Flower Grape Essence (Hybrid) (1)" at bounding box center [168, 187] width 246 height 11
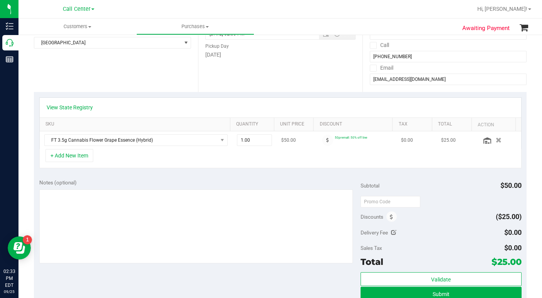
click at [496, 139] on icon "button" at bounding box center [499, 140] width 6 height 5
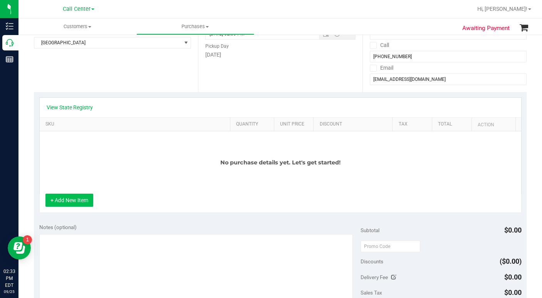
click at [75, 202] on button "+ Add New Item" at bounding box center [69, 200] width 48 height 13
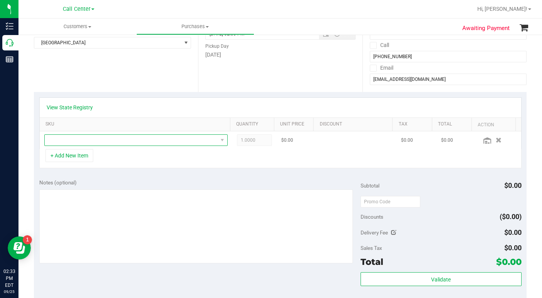
click at [59, 139] on span "NO DATA FOUND" at bounding box center [131, 140] width 173 height 11
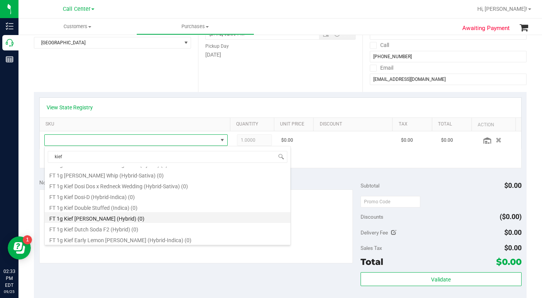
scroll to position [463, 0]
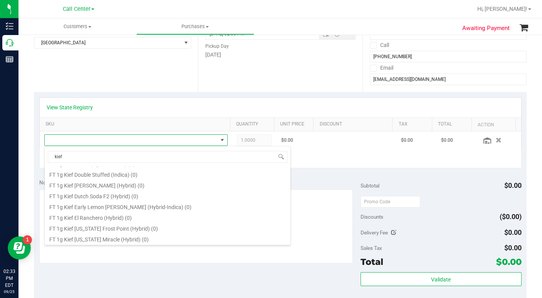
drag, startPoint x: 74, startPoint y: 159, endPoint x: 27, endPoint y: 150, distance: 47.8
click at [27, 150] on body "Inventory Call Center Reports 02:33 PM EDT 09/25/2025 09/25 Call Center Hi, Lau…" at bounding box center [271, 149] width 542 height 298
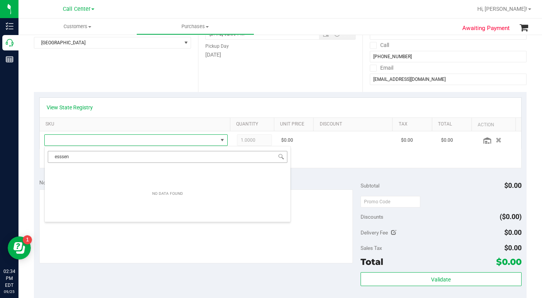
click at [67, 159] on input "esssen" at bounding box center [168, 157] width 240 height 12
click at [61, 157] on input "esssen" at bounding box center [168, 157] width 240 height 12
type input "essen"
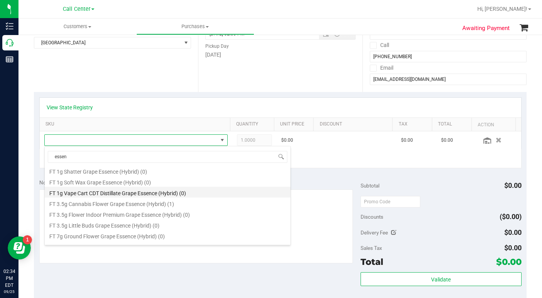
scroll to position [39, 0]
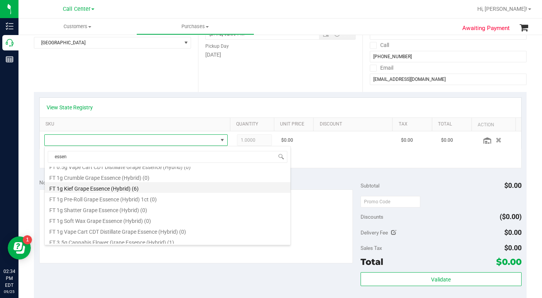
click at [82, 190] on li "FT 1g Kief Grape Essence (Hybrid) (6)" at bounding box center [168, 187] width 246 height 11
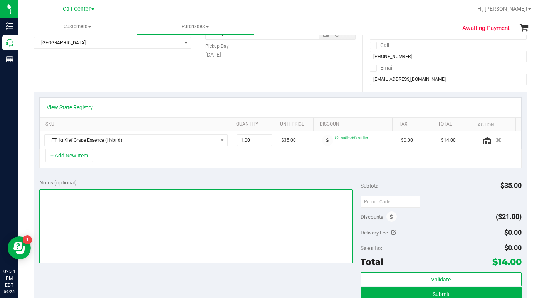
click at [72, 207] on textarea at bounding box center [196, 227] width 314 height 74
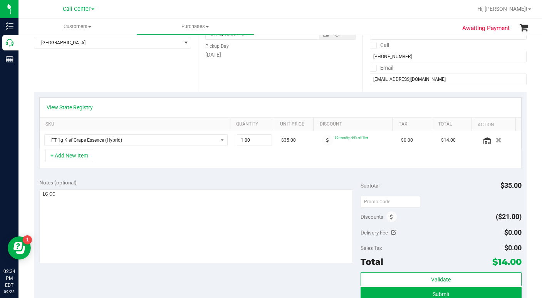
click at [60, 77] on div "Location Delivery Store Pickup Store Palm Coast WC Select Store Bonita Springs …" at bounding box center [116, 45] width 164 height 94
click at [61, 75] on div "Location Delivery Store Pickup Store Palm Coast WC Select Store Bonita Springs …" at bounding box center [116, 45] width 164 height 94
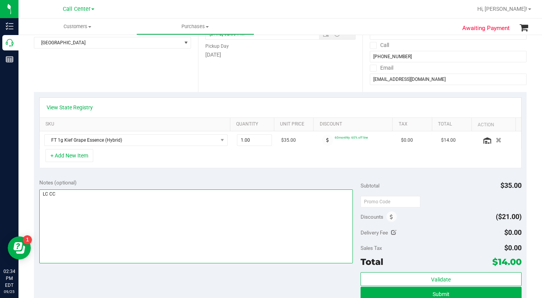
click at [104, 227] on textarea at bounding box center [196, 227] width 314 height 74
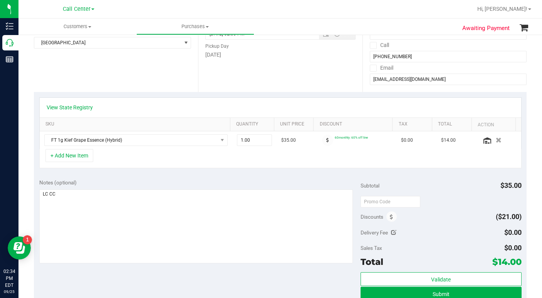
click at [91, 70] on div "Location Delivery Store Pickup Store Palm Coast WC Select Store Bonita Springs …" at bounding box center [116, 45] width 164 height 94
click at [68, 73] on div "Location Delivery Store Pickup Store Palm Coast WC Select Store Bonita Springs …" at bounding box center [116, 45] width 164 height 94
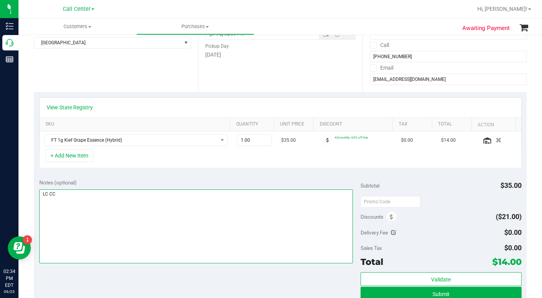
click at [98, 216] on textarea at bounding box center [196, 227] width 314 height 74
type textarea "LC CC Patient may add to order"
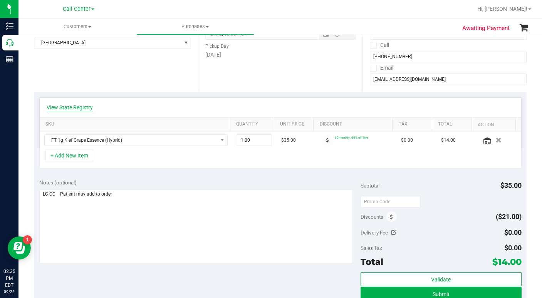
click at [67, 107] on link "View State Registry" at bounding box center [70, 108] width 46 height 8
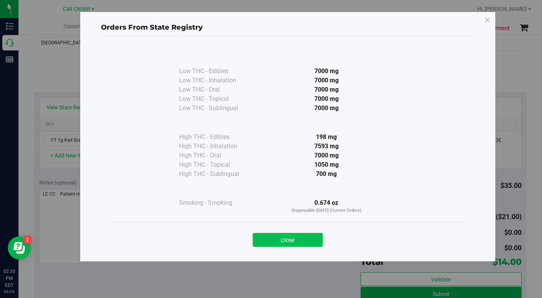
click at [267, 242] on button "Close" at bounding box center [288, 240] width 70 height 14
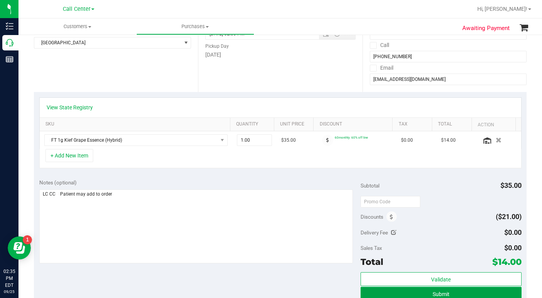
click at [369, 296] on button "Submit" at bounding box center [441, 294] width 161 height 14
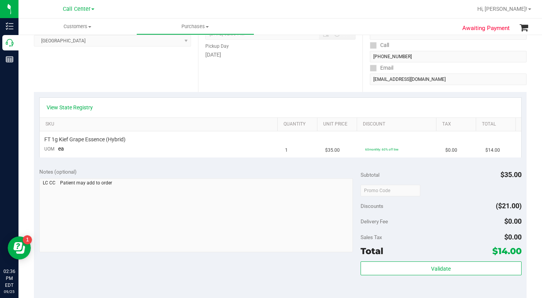
click at [427, 224] on div "Delivery Fee $0.00" at bounding box center [441, 222] width 161 height 14
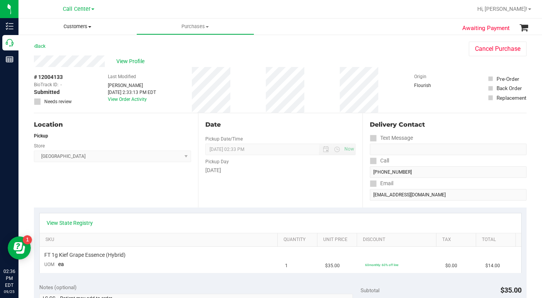
click at [89, 27] on span at bounding box center [89, 27] width 3 height 2
click at [62, 47] on span "All customers" at bounding box center [47, 46] width 56 height 7
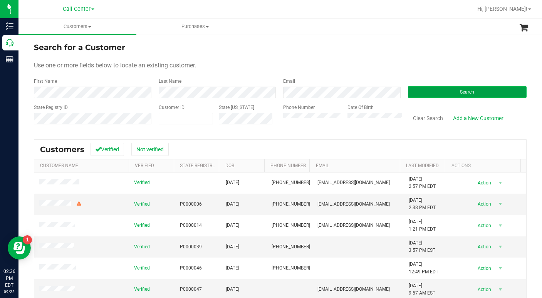
click at [414, 88] on button "Search" at bounding box center [467, 92] width 119 height 12
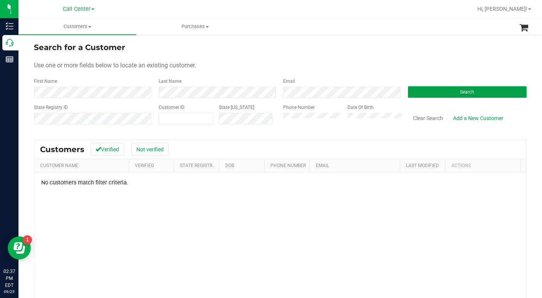
click at [421, 94] on button "Search" at bounding box center [467, 92] width 119 height 12
click at [273, 114] on div "State Registry ID Customer ID State ID Phone Number Date Of Birth Clear Search …" at bounding box center [280, 117] width 493 height 27
click at [435, 89] on button "Search" at bounding box center [467, 92] width 119 height 12
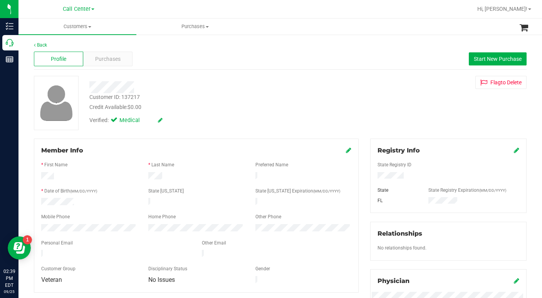
click at [207, 123] on div "Verified: Medical" at bounding box center [210, 119] width 252 height 17
click at [102, 62] on span "Purchases" at bounding box center [107, 59] width 25 height 8
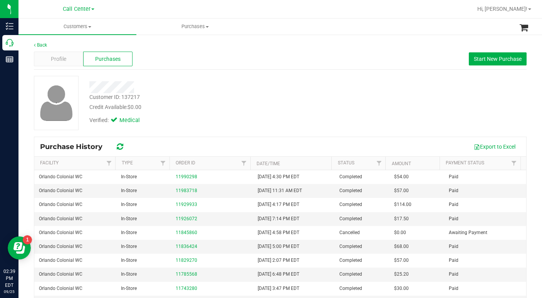
click at [247, 126] on div "Verified: Medical" at bounding box center [210, 119] width 252 height 17
click at [448, 120] on div "Customer ID: 137217 Credit Available: $0.00 Verified: Medical" at bounding box center [280, 103] width 505 height 54
click at [383, 115] on div "Customer ID: 137217 Credit Available: $0.00 Verified: Medical" at bounding box center [280, 103] width 505 height 54
click at [92, 27] on span "Customers" at bounding box center [78, 26] width 118 height 7
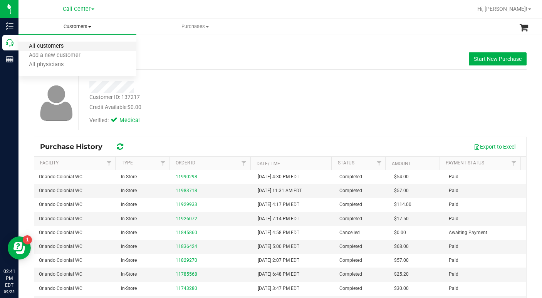
click at [56, 50] on span "All customers" at bounding box center [47, 46] width 56 height 7
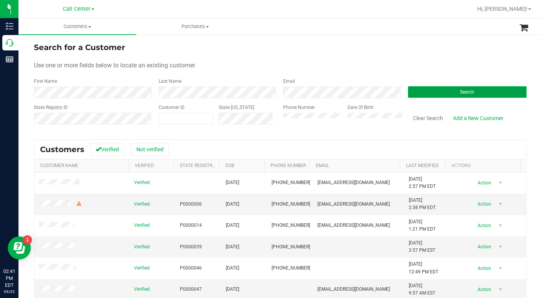
click at [444, 93] on button "Search" at bounding box center [467, 92] width 119 height 12
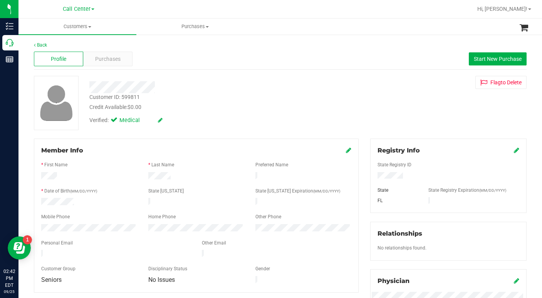
click at [214, 130] on div "Customer ID: 599811 Credit Available: $0.00 Verified: Medical Flag to Delete" at bounding box center [280, 103] width 505 height 54
click at [99, 59] on span "Purchases" at bounding box center [107, 59] width 25 height 8
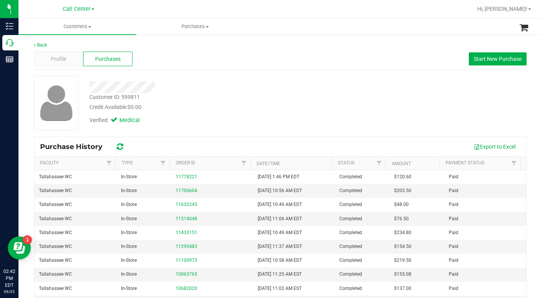
click at [408, 114] on div "Customer ID: 599811 Credit Available: $0.00 Verified: Medical" at bounding box center [280, 103] width 505 height 54
click at [391, 124] on div "Customer ID: 599811 Credit Available: $0.00 Verified: Medical" at bounding box center [280, 103] width 505 height 54
click at [66, 61] on span "Profile" at bounding box center [58, 59] width 15 height 8
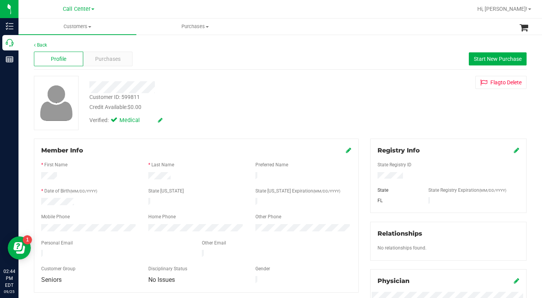
click at [391, 111] on div "Customer ID: 599811 Credit Available: $0.00 Verified: Medical Flag to Delete" at bounding box center [280, 103] width 505 height 54
click at [270, 103] on div "Credit Available: $0.00" at bounding box center [209, 107] width 241 height 8
click at [226, 111] on div "Credit Available: $0.00" at bounding box center [209, 107] width 241 height 8
click at [214, 111] on div "Verified: Medical" at bounding box center [210, 119] width 252 height 17
click at [244, 112] on div "Verified: Medical" at bounding box center [210, 119] width 252 height 17
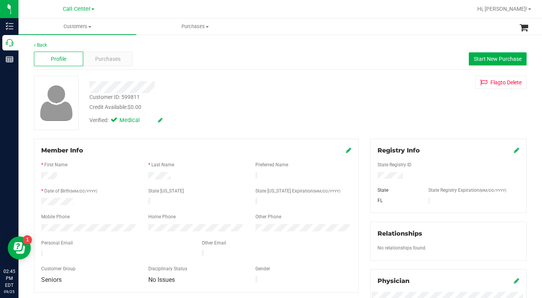
drag, startPoint x: 234, startPoint y: 115, endPoint x: 230, endPoint y: 117, distance: 4.0
click at [230, 117] on div "Verified: Medical" at bounding box center [210, 119] width 252 height 17
click at [106, 62] on span "Purchases" at bounding box center [107, 59] width 25 height 8
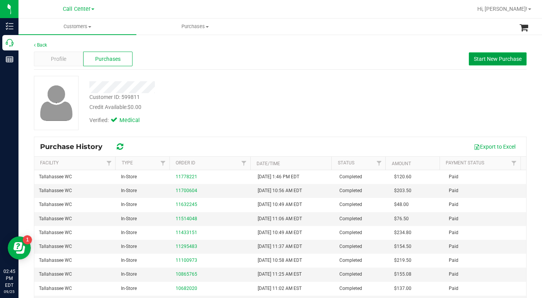
click at [478, 58] on span "Start New Purchase" at bounding box center [498, 59] width 48 height 6
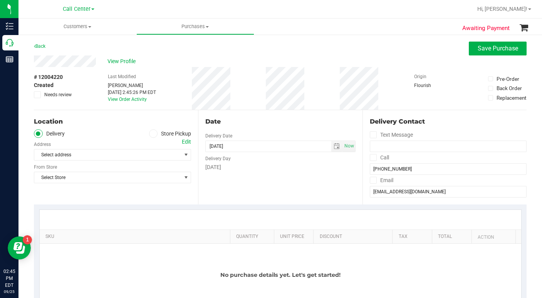
click at [151, 134] on icon at bounding box center [153, 134] width 5 height 0
click at [0, 0] on input "Store Pickup" at bounding box center [0, 0] width 0 height 0
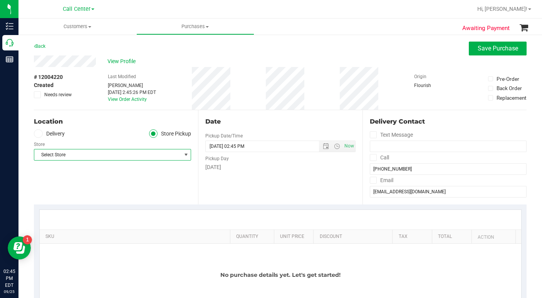
click at [88, 156] on span "Select Store" at bounding box center [107, 155] width 147 height 11
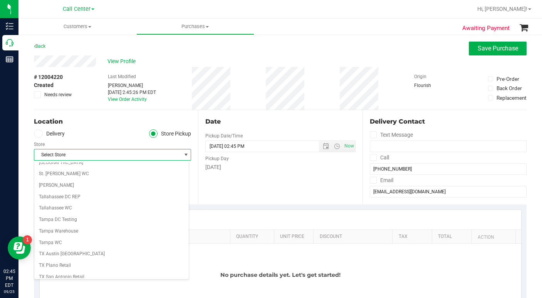
scroll to position [501, 0]
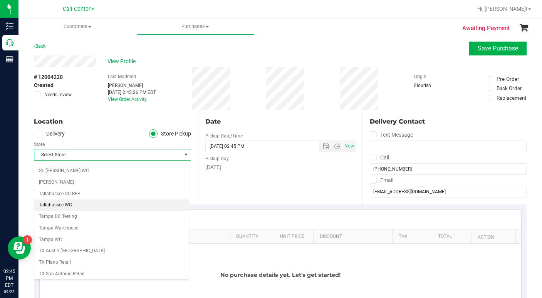
click at [66, 207] on li "Tallahassee WC" at bounding box center [111, 206] width 155 height 12
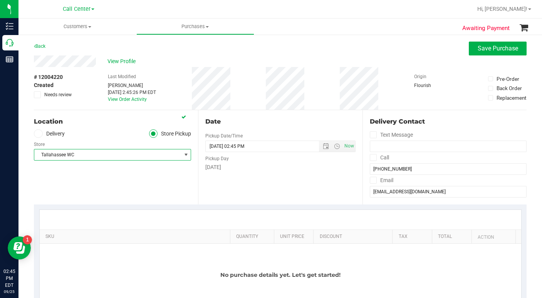
click at [117, 186] on div "Location Delivery Store Pickup Store Tallahassee WC Select Store Bonita Springs…" at bounding box center [116, 157] width 164 height 94
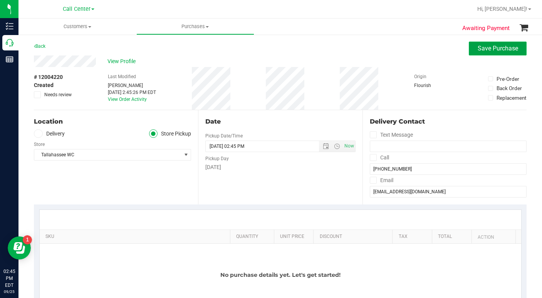
click at [482, 49] on span "Save Purchase" at bounding box center [498, 48] width 40 height 7
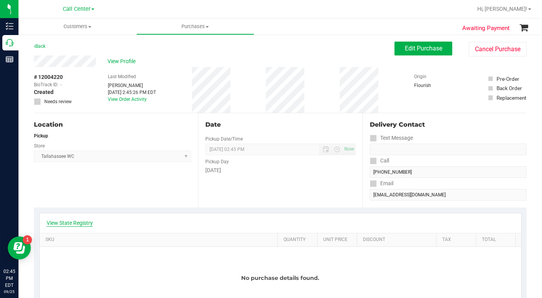
click at [76, 222] on link "View State Registry" at bounding box center [70, 223] width 46 height 8
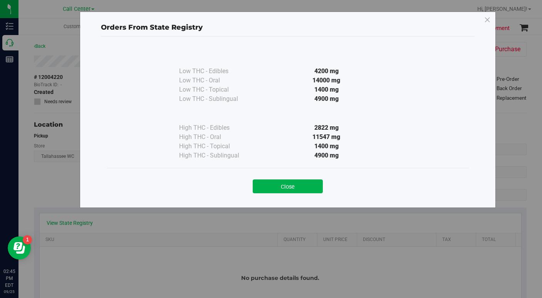
click at [286, 183] on button "Close" at bounding box center [288, 187] width 70 height 14
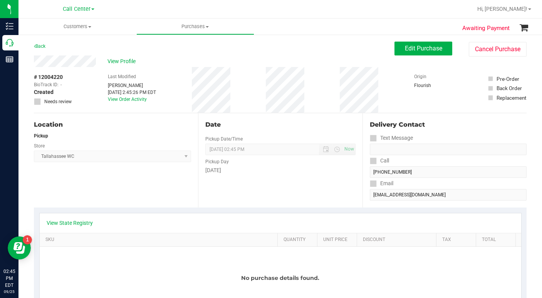
click at [89, 193] on div "Location Pickup Store Tallahassee WC Select Store Bonita Springs WC Boynton Bea…" at bounding box center [116, 160] width 164 height 94
click at [409, 47] on span "Edit Purchase" at bounding box center [423, 48] width 37 height 7
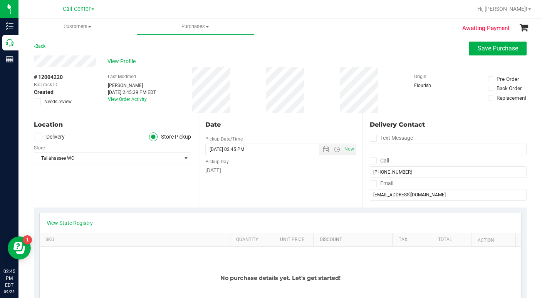
click at [104, 181] on div "Location Delivery Store Pickup Store Tallahassee WC Select Store Bonita Springs…" at bounding box center [116, 160] width 164 height 94
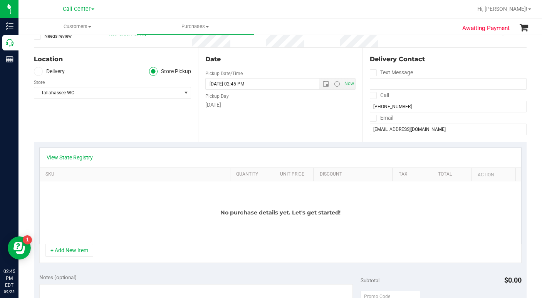
scroll to position [77, 0]
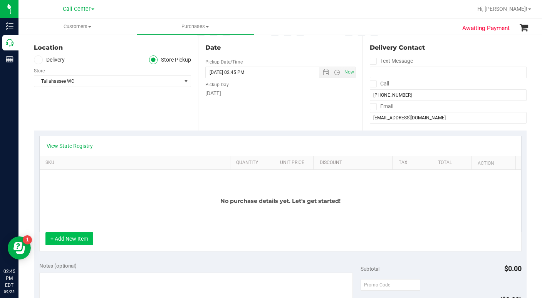
click at [69, 237] on button "+ Add New Item" at bounding box center [69, 238] width 48 height 13
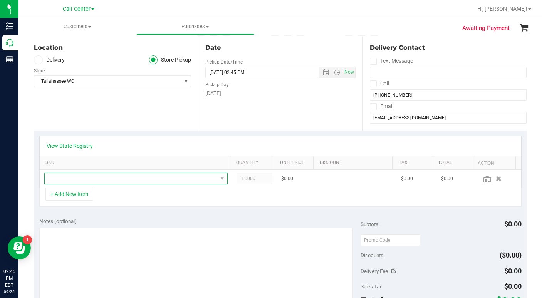
click at [57, 182] on span "NO DATA FOUND" at bounding box center [131, 178] width 173 height 11
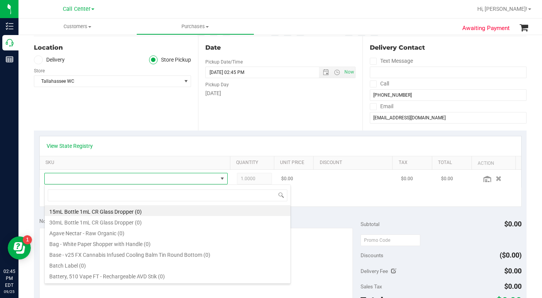
scroll to position [12, 177]
type input "relief"
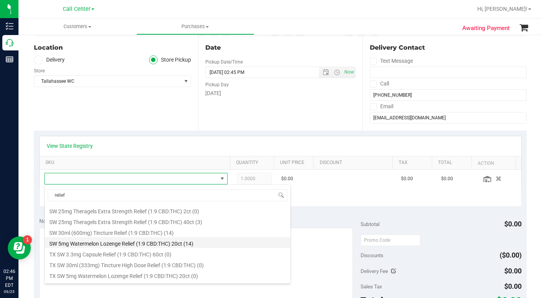
scroll to position [333, 0]
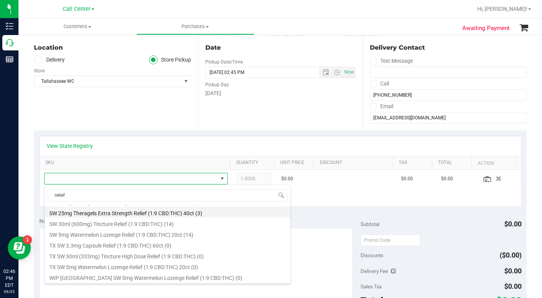
click at [116, 214] on li "SW 25mg Theragels Extra Strength Relief (1:9 CBD:THC) 40ct (3)" at bounding box center [168, 212] width 246 height 11
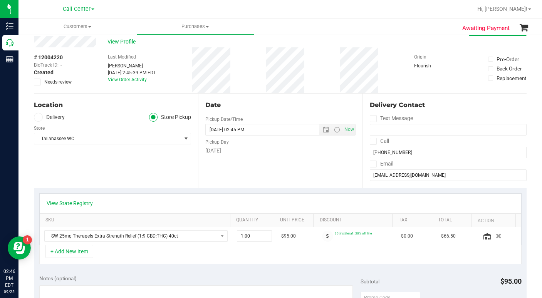
scroll to position [39, 0]
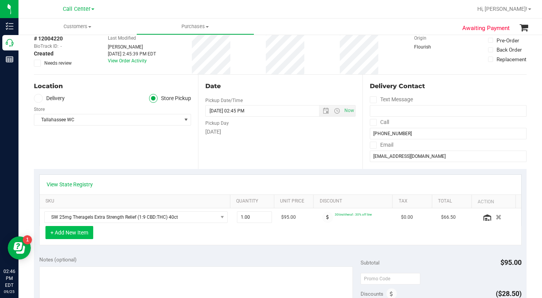
click at [67, 234] on button "+ Add New Item" at bounding box center [69, 232] width 48 height 13
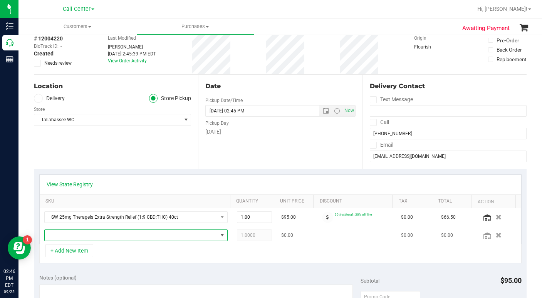
click at [67, 237] on span "NO DATA FOUND" at bounding box center [131, 235] width 173 height 11
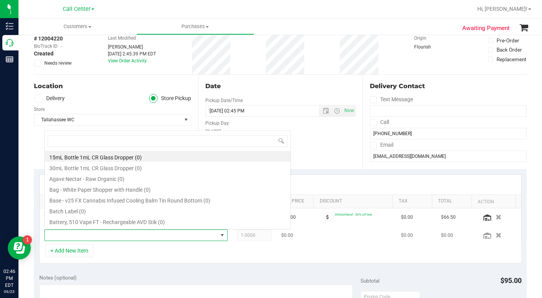
scroll to position [12, 177]
type input "relief"
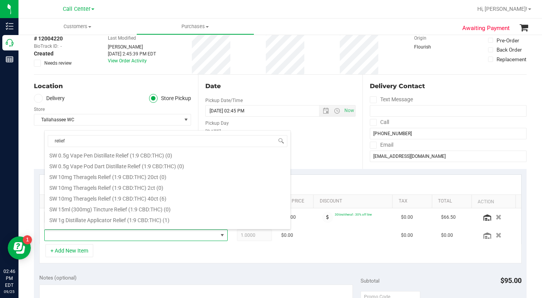
scroll to position [231, 0]
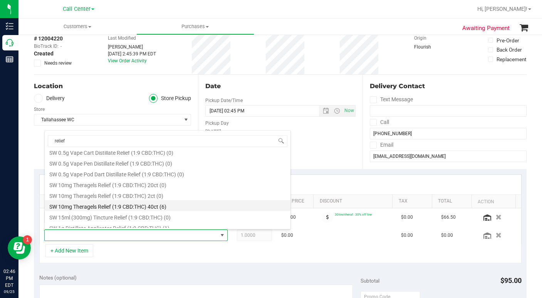
click at [75, 209] on li "SW 10mg Theragels Relief (1:9 CBD:THC) 40ct (6)" at bounding box center [168, 205] width 246 height 11
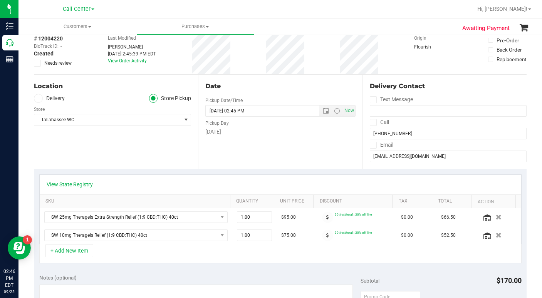
click at [122, 255] on div "+ Add New Item" at bounding box center [280, 253] width 483 height 19
drag, startPoint x: 233, startPoint y: 218, endPoint x: 239, endPoint y: 216, distance: 5.6
click at [239, 216] on span "1.00 1" at bounding box center [254, 218] width 35 height 12
type input "3"
type input "3.00"
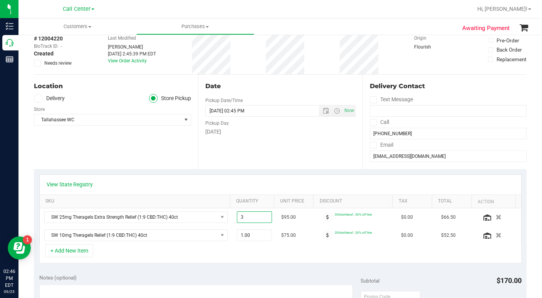
click at [183, 248] on div "+ Add New Item" at bounding box center [280, 253] width 483 height 19
click at [79, 182] on link "View State Registry" at bounding box center [70, 185] width 46 height 8
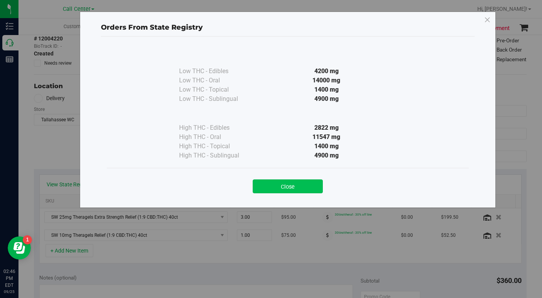
click at [261, 189] on button "Close" at bounding box center [288, 187] width 70 height 14
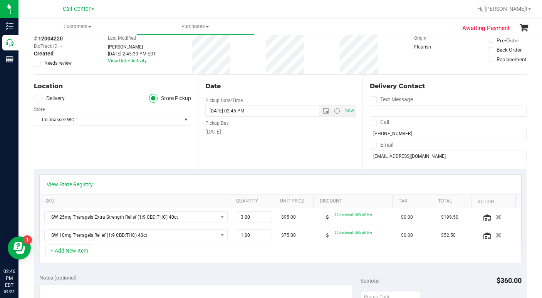
click at [152, 249] on div "+ Add New Item" at bounding box center [280, 253] width 483 height 19
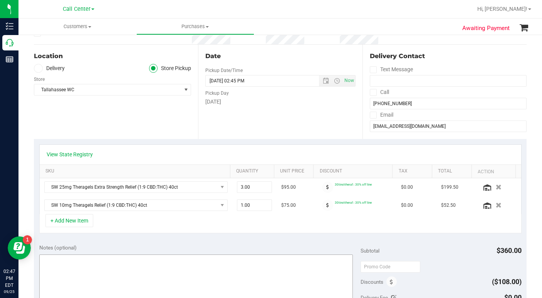
scroll to position [116, 0]
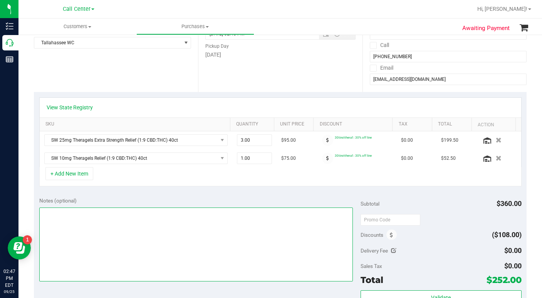
click at [59, 225] on textarea at bounding box center [196, 245] width 314 height 74
type textarea "LC CC"
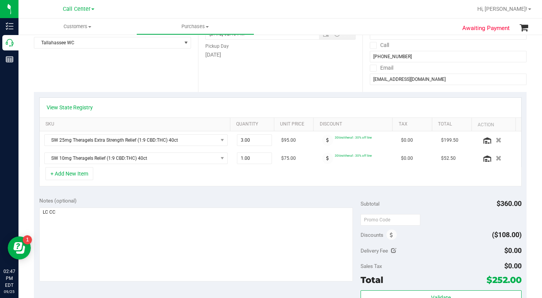
click at [124, 178] on div "+ Add New Item" at bounding box center [280, 176] width 483 height 19
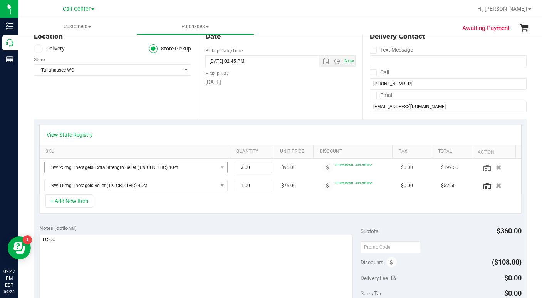
scroll to position [77, 0]
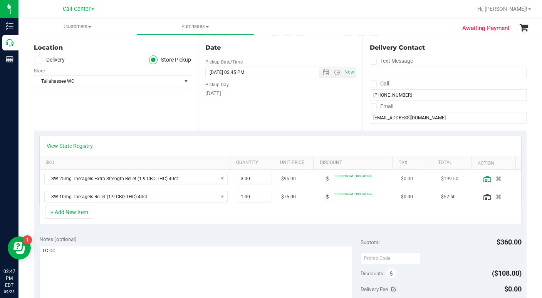
click at [484, 181] on icon at bounding box center [488, 179] width 8 height 6
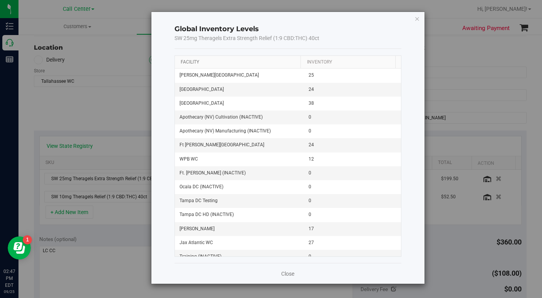
click at [189, 65] on link "Facility" at bounding box center [190, 61] width 19 height 5
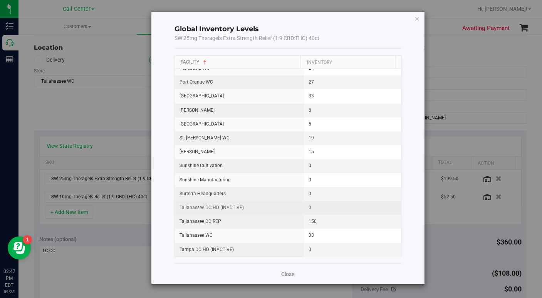
scroll to position [810, 0]
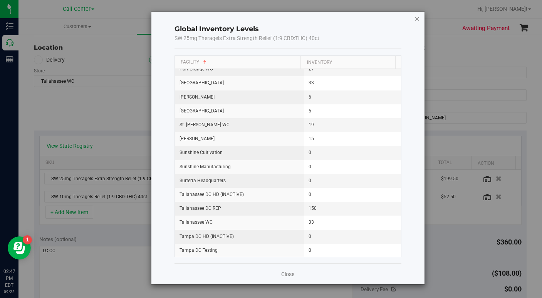
click at [419, 18] on icon "button" at bounding box center [417, 18] width 5 height 9
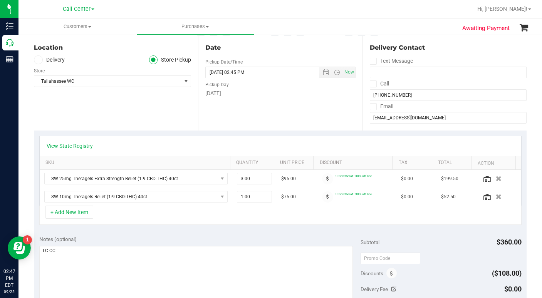
click at [137, 120] on div "Location Delivery Store Pickup Store Tallahassee WC Select Store Bonita Springs…" at bounding box center [116, 83] width 164 height 94
click at [86, 264] on textarea at bounding box center [196, 283] width 314 height 74
click at [77, 146] on link "View State Registry" at bounding box center [70, 146] width 46 height 8
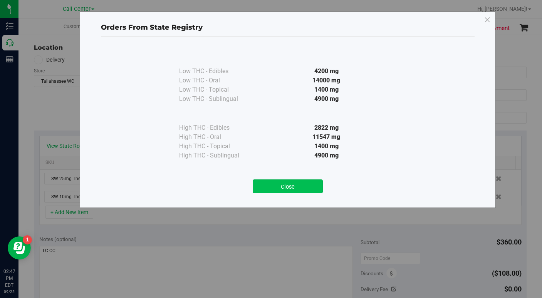
click at [271, 188] on button "Close" at bounding box center [288, 187] width 70 height 14
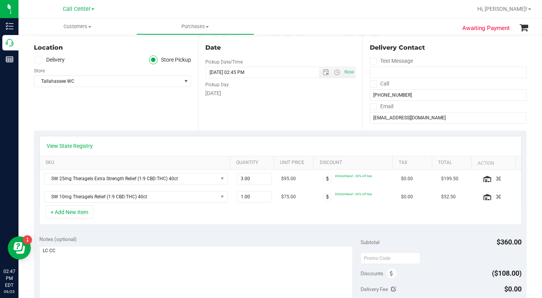
click at [99, 214] on div "+ Add New Item" at bounding box center [280, 215] width 483 height 19
click at [113, 268] on textarea at bounding box center [196, 283] width 314 height 74
click at [103, 118] on div "Location Delivery Store Pickup Store Tallahassee WC Select Store Bonita Springs…" at bounding box center [116, 83] width 164 height 94
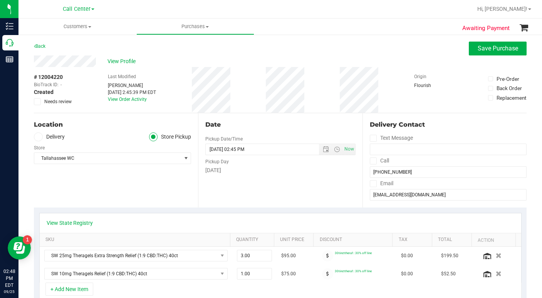
scroll to position [39, 0]
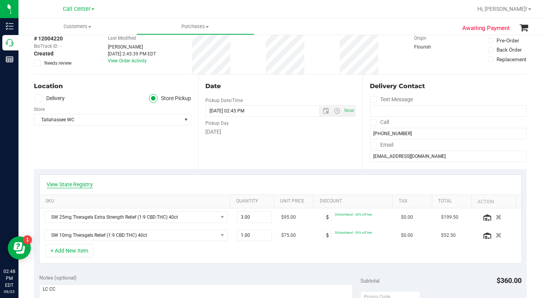
click at [76, 183] on link "View State Registry" at bounding box center [70, 185] width 46 height 8
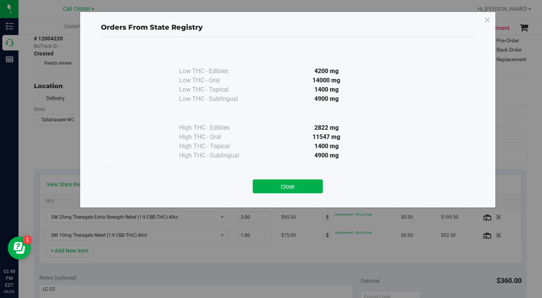
click at [279, 189] on button "Close" at bounding box center [288, 187] width 70 height 14
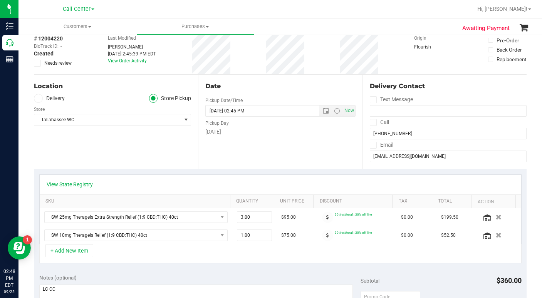
click at [144, 146] on div "Location Delivery Store Pickup Store Tallahassee WC Select Store Bonita Springs…" at bounding box center [116, 122] width 164 height 94
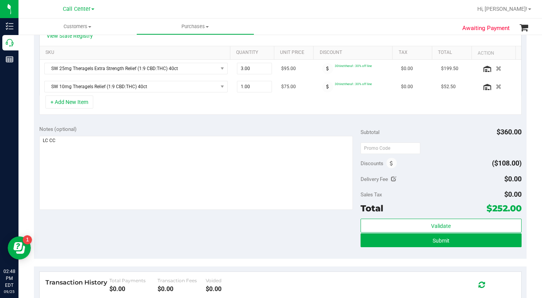
scroll to position [193, 0]
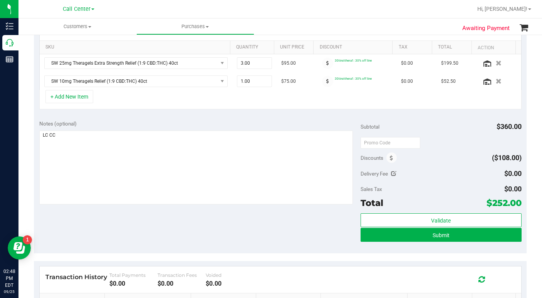
drag, startPoint x: 229, startPoint y: 221, endPoint x: 234, endPoint y: 222, distance: 5.6
click at [230, 220] on div "Notes (optional) Subtotal $360.00 Discounts ($108.00) Delivery Fee $0.00 Sales …" at bounding box center [280, 184] width 493 height 139
click at [397, 235] on button "Submit" at bounding box center [441, 235] width 161 height 14
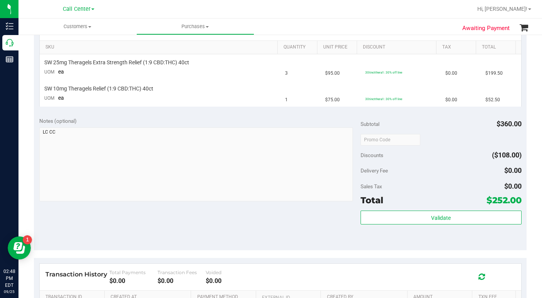
click at [178, 226] on div "Notes (optional) Subtotal $360.00 Discounts ($108.00) Delivery Fee $0.00 Sales …" at bounding box center [280, 181] width 493 height 139
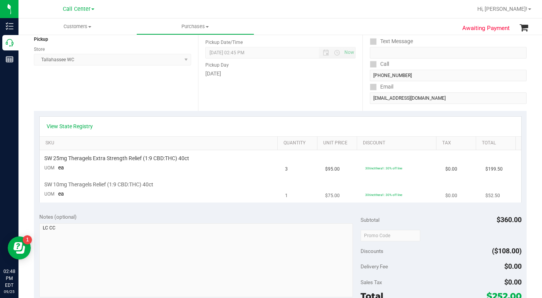
scroll to position [77, 0]
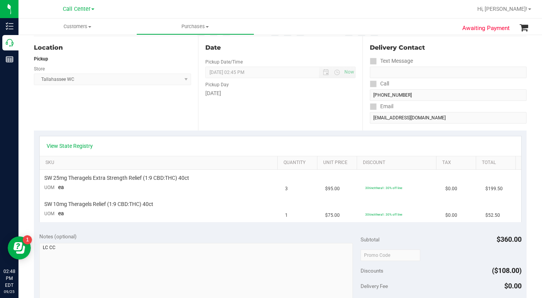
click at [109, 115] on div "Location Pickup Store Tallahassee WC Select Store Bonita Springs WC Boynton Bea…" at bounding box center [116, 83] width 164 height 94
click at [386, 25] on ul "Customers All customers Add a new customer All physicians Purchases All purchas…" at bounding box center [290, 27] width 542 height 17
click at [120, 127] on div "Location Pickup Store Tallahassee WC Select Store Bonita Springs WC Boynton Bea…" at bounding box center [116, 83] width 164 height 94
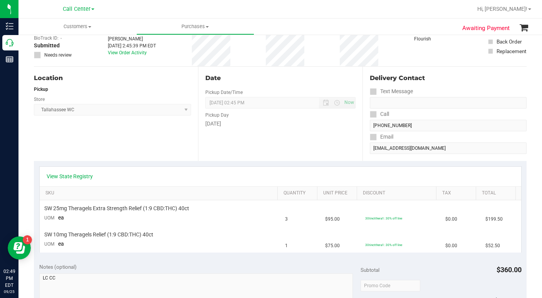
scroll to position [0, 0]
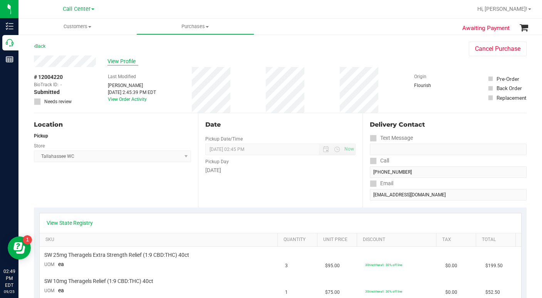
click at [116, 63] on span "View Profile" at bounding box center [123, 61] width 31 height 8
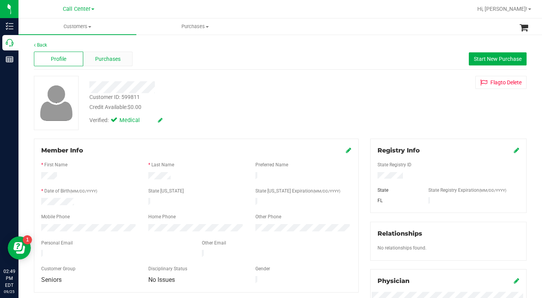
click at [110, 61] on span "Purchases" at bounding box center [107, 59] width 25 height 8
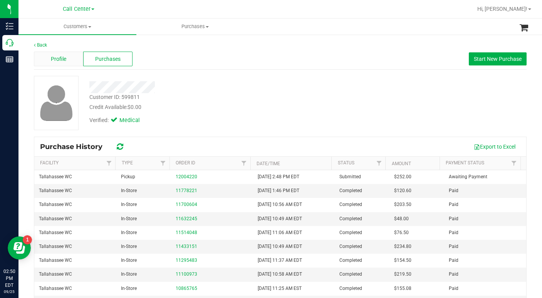
click at [64, 58] on span "Profile" at bounding box center [58, 59] width 15 height 8
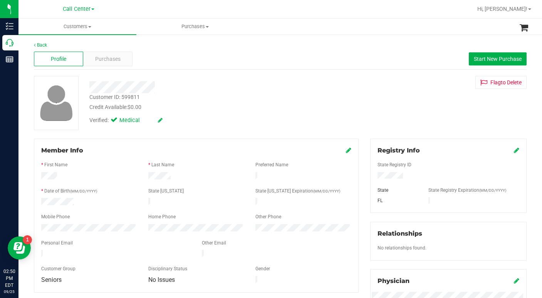
click at [395, 108] on div "Customer ID: 599811 Credit Available: $0.00 Verified: Medical Flag to Delete" at bounding box center [280, 103] width 505 height 54
click at [109, 62] on span "Purchases" at bounding box center [107, 59] width 25 height 8
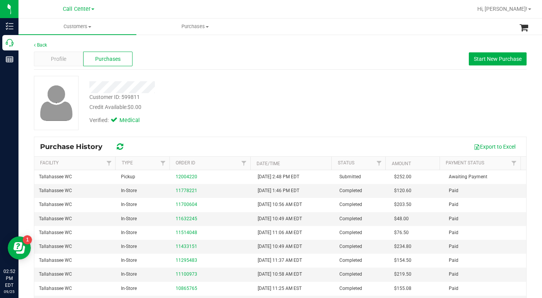
drag, startPoint x: 394, startPoint y: 95, endPoint x: 360, endPoint y: 94, distance: 34.3
click at [392, 95] on div "Customer ID: 599811 Credit Available: $0.00 Verified: Medical" at bounding box center [280, 103] width 505 height 54
drag, startPoint x: 90, startPoint y: 26, endPoint x: 76, endPoint y: 39, distance: 19.1
click at [89, 27] on span at bounding box center [89, 27] width 3 height 2
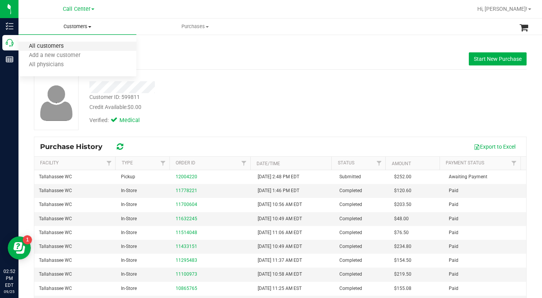
click at [48, 45] on span "All customers" at bounding box center [47, 46] width 56 height 7
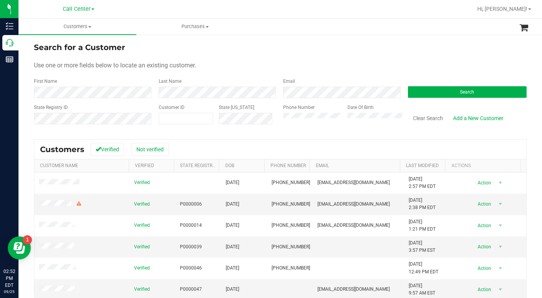
click at [402, 55] on form "Search for a Customer Use one or more fields below to locate an existing custom…" at bounding box center [280, 87] width 493 height 90
click at [191, 113] on span at bounding box center [186, 119] width 54 height 12
type input "618782"
click at [430, 87] on button "Search" at bounding box center [467, 92] width 119 height 12
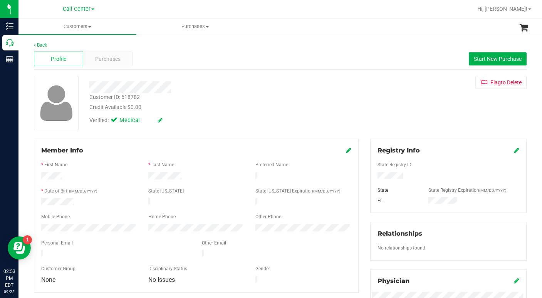
click at [207, 99] on div "Customer ID: 618782 Credit Available: $0.00" at bounding box center [210, 102] width 252 height 18
click at [106, 57] on span "Purchases" at bounding box center [107, 59] width 25 height 8
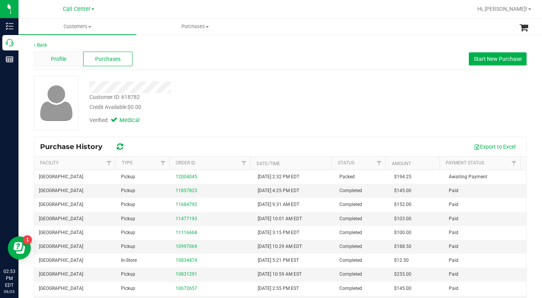
click at [55, 58] on span "Profile" at bounding box center [58, 59] width 15 height 8
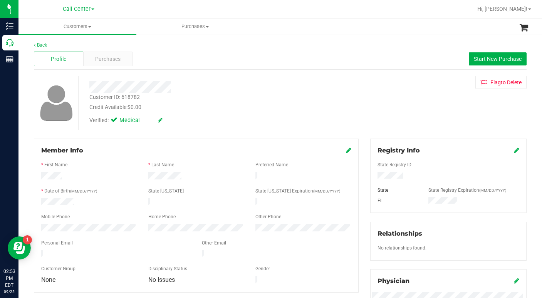
drag, startPoint x: 380, startPoint y: 104, endPoint x: 363, endPoint y: 103, distance: 17.4
click at [380, 105] on div "Customer ID: 618782 Credit Available: $0.00 Verified: Medical Flag to Delete" at bounding box center [280, 103] width 505 height 54
click at [107, 62] on span "Purchases" at bounding box center [107, 59] width 25 height 8
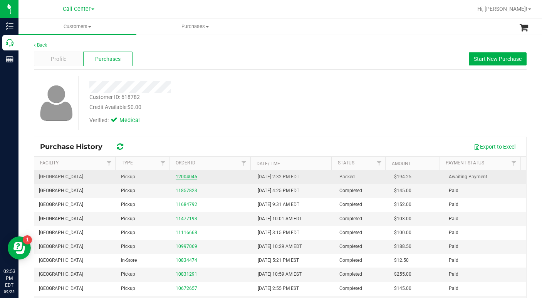
click at [184, 178] on link "12004045" at bounding box center [187, 176] width 22 height 5
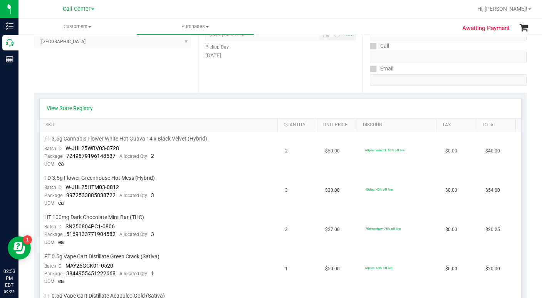
scroll to position [116, 0]
click at [62, 108] on link "View State Registry" at bounding box center [70, 108] width 46 height 8
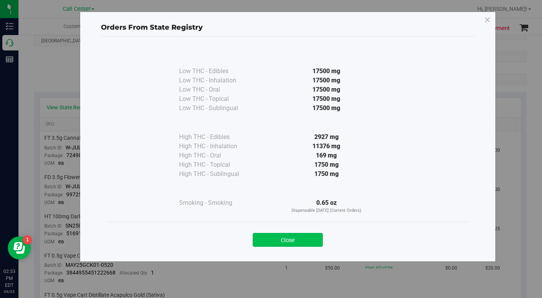
click at [267, 240] on button "Close" at bounding box center [288, 240] width 70 height 14
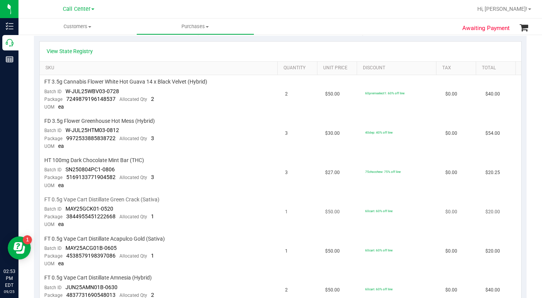
scroll to position [154, 0]
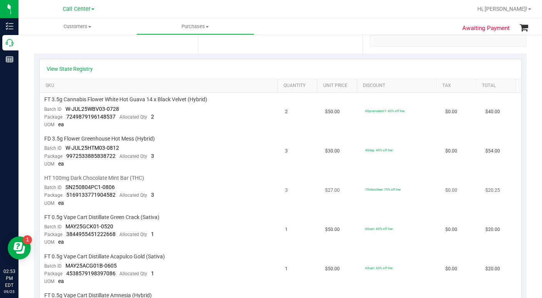
click at [372, 180] on td "75chocchew: 75% off line" at bounding box center [401, 191] width 80 height 39
click at [82, 70] on link "View State Registry" at bounding box center [70, 69] width 46 height 8
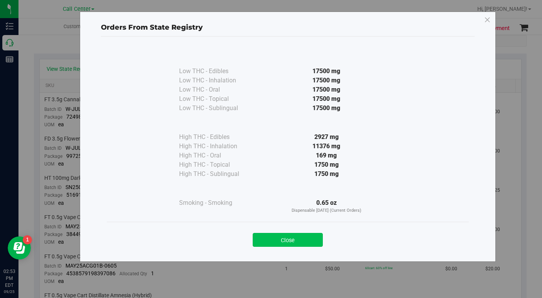
click at [302, 237] on button "Close" at bounding box center [288, 240] width 70 height 14
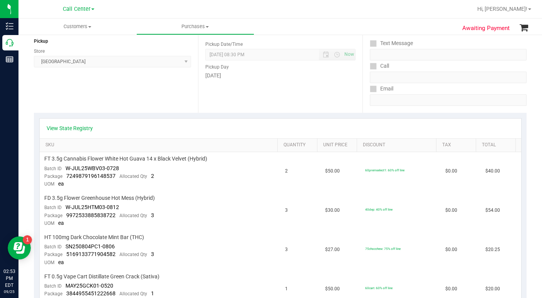
scroll to position [0, 0]
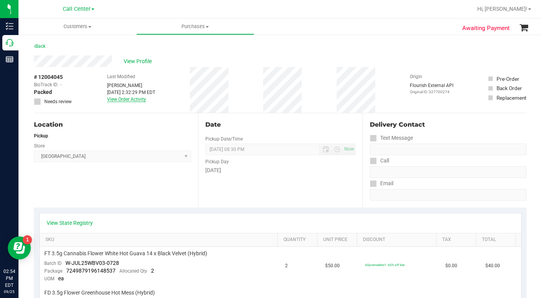
click at [123, 102] on link "View Order Activity" at bounding box center [126, 99] width 39 height 5
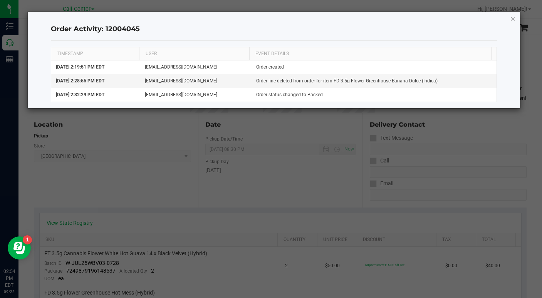
click at [512, 19] on icon "button" at bounding box center [512, 18] width 5 height 9
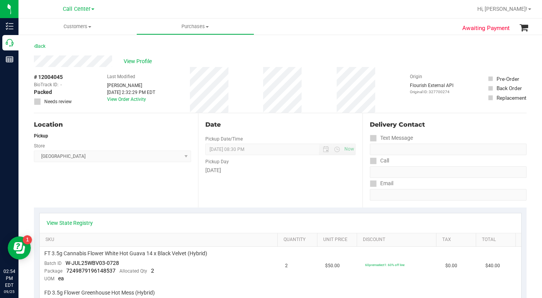
drag, startPoint x: 111, startPoint y: 170, endPoint x: 126, endPoint y: 179, distance: 17.8
click at [111, 170] on div "Location Pickup Store North Port WC Select Store Bonita Springs WC Boynton Beac…" at bounding box center [116, 160] width 164 height 94
click at [383, 64] on div "View Profile" at bounding box center [280, 62] width 493 height 12
click at [89, 28] on span "Customers" at bounding box center [78, 26] width 118 height 7
click at [56, 46] on span "All customers" at bounding box center [47, 46] width 56 height 7
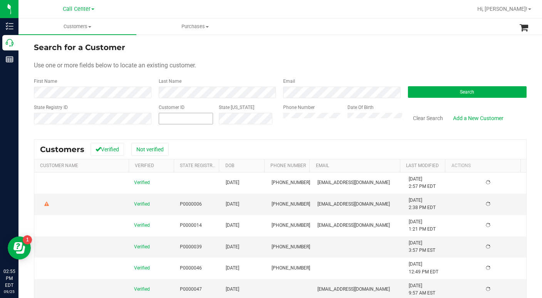
click at [188, 121] on span at bounding box center [186, 119] width 54 height 12
type input "1443064"
click at [416, 95] on button "Search" at bounding box center [467, 92] width 119 height 12
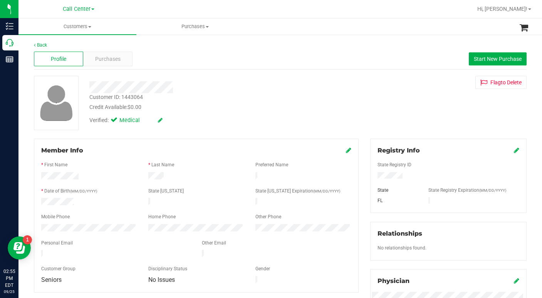
click at [204, 125] on div "Verified: Medical" at bounding box center [210, 119] width 252 height 17
click at [395, 111] on div "Customer ID: 1443064 Credit Available: $0.00 Verified: Medical Flag to Delete" at bounding box center [280, 103] width 505 height 54
click at [428, 117] on div "Customer ID: 1443064 Credit Available: $0.00 Verified: Medical Flag to Delete" at bounding box center [280, 103] width 505 height 54
drag, startPoint x: 399, startPoint y: 115, endPoint x: 397, endPoint y: 122, distance: 7.0
click at [399, 115] on div "Customer ID: 1443064 Credit Available: $0.00 Verified: Medical Flag to Delete" at bounding box center [280, 103] width 505 height 54
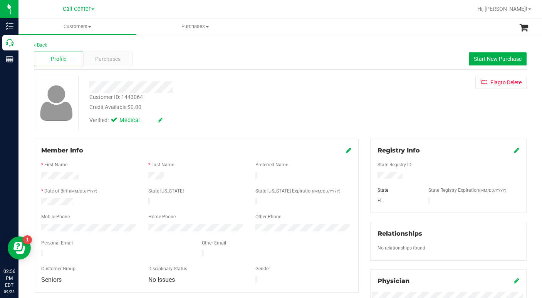
drag, startPoint x: 385, startPoint y: 180, endPoint x: 352, endPoint y: 87, distance: 98.3
click at [352, 87] on div "Customer ID: 1443064 Credit Available: $0.00 Verified: Medical Flag to Delete" at bounding box center [280, 103] width 505 height 54
drag, startPoint x: 395, startPoint y: 97, endPoint x: 313, endPoint y: 138, distance: 91.4
click at [394, 98] on div "Customer ID: 1443064 Credit Available: $0.00 Verified: Medical Flag to Delete" at bounding box center [280, 103] width 505 height 54
click at [388, 108] on div "Customer ID: 1443064 Credit Available: $0.00 Verified: Medical Flag to Delete" at bounding box center [280, 103] width 505 height 54
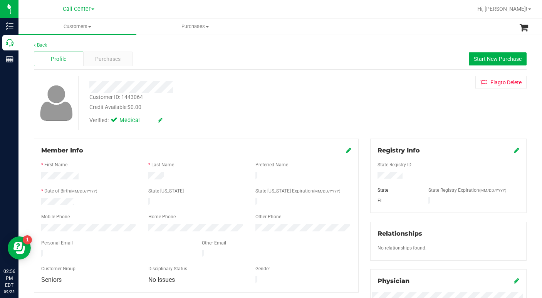
click at [382, 108] on div "Customer ID: 1443064 Credit Available: $0.00 Verified: Medical Flag to Delete" at bounding box center [280, 103] width 505 height 54
drag, startPoint x: 347, startPoint y: 150, endPoint x: 321, endPoint y: 156, distance: 26.6
click at [347, 150] on icon at bounding box center [348, 150] width 5 height 6
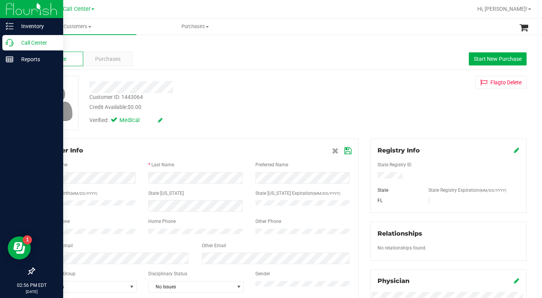
click at [2, 245] on div "Inventory Call Center Reports 02:56 PM EDT 09/25/2025 09/25 Call Center Hi, Lau…" at bounding box center [271, 149] width 542 height 298
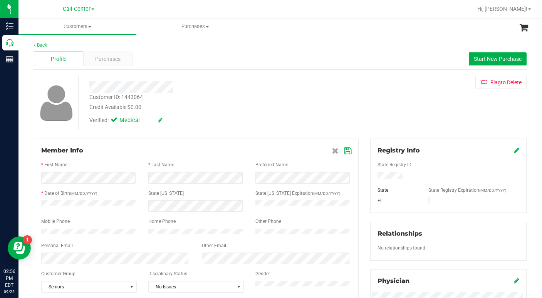
click at [345, 151] on icon at bounding box center [348, 151] width 7 height 6
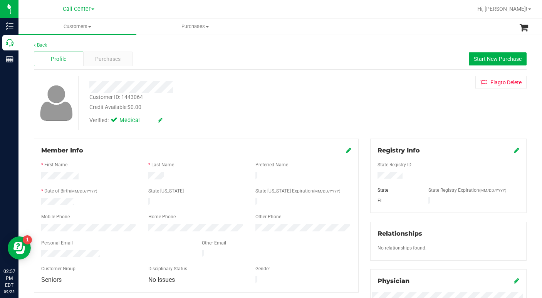
click at [394, 105] on div "Customer ID: 1443064 Credit Available: $0.00 Verified: Medical Flag to Delete" at bounding box center [280, 103] width 505 height 54
click at [401, 121] on div "Customer ID: 1443064 Credit Available: $0.00 Verified: Medical Flag to Delete" at bounding box center [280, 103] width 505 height 54
click at [109, 60] on span "Purchases" at bounding box center [107, 59] width 25 height 8
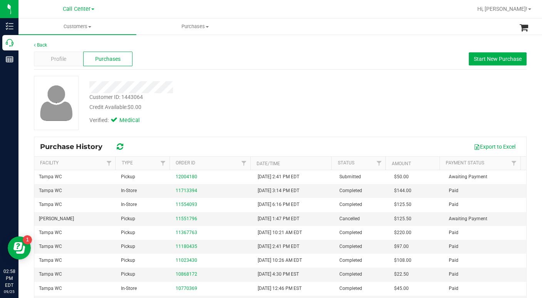
drag, startPoint x: 394, startPoint y: 129, endPoint x: 429, endPoint y: 126, distance: 34.8
click at [395, 129] on div "Customer ID: 1443064 Credit Available: $0.00 Verified: Medical" at bounding box center [280, 103] width 505 height 54
click at [429, 111] on div "Customer ID: 1443064 Credit Available: $0.00 Verified: Medical" at bounding box center [280, 103] width 505 height 54
click at [66, 59] on div "Profile" at bounding box center [58, 59] width 49 height 15
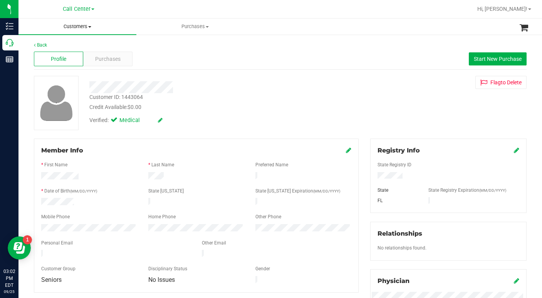
click at [90, 27] on span at bounding box center [89, 27] width 3 height 2
click at [47, 47] on span "All customers" at bounding box center [47, 46] width 56 height 7
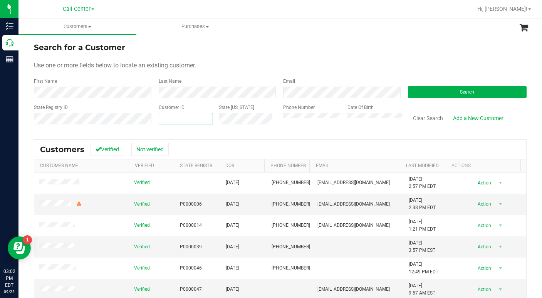
click at [170, 121] on span at bounding box center [186, 119] width 54 height 12
type input "39820"
click at [424, 93] on button "Search" at bounding box center [467, 92] width 119 height 12
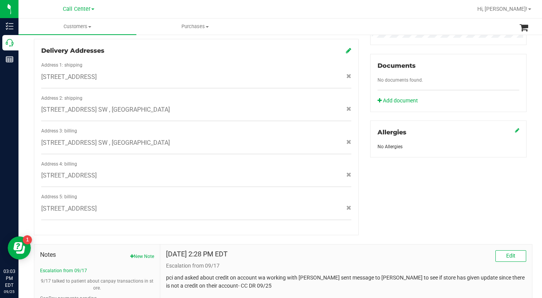
scroll to position [377, 0]
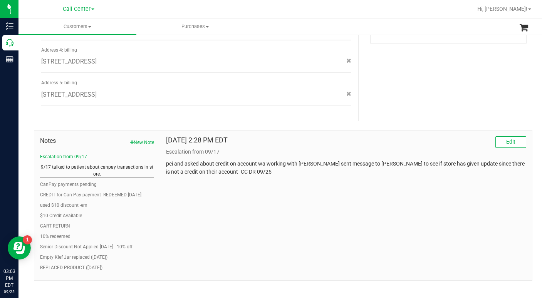
click at [82, 164] on button "9/17 talked to patient about canpay transactions in store." at bounding box center [97, 171] width 114 height 14
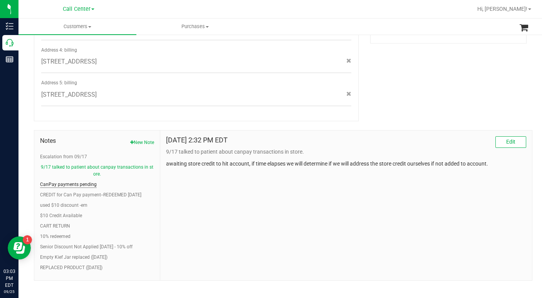
click at [63, 181] on button "CanPay payments pending" at bounding box center [68, 184] width 57 height 7
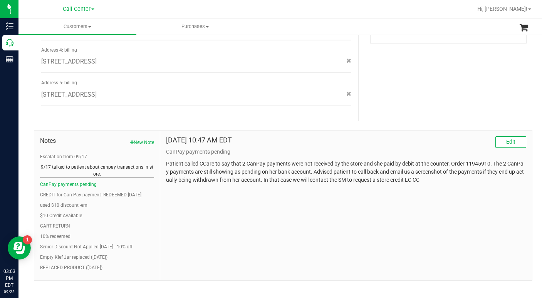
click at [67, 164] on button "9/17 talked to patient about canpay transactions in store." at bounding box center [97, 171] width 114 height 14
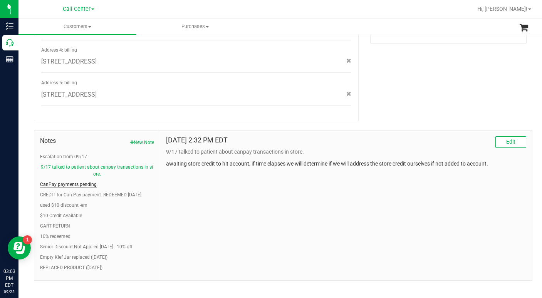
click at [57, 181] on button "CanPay payments pending" at bounding box center [68, 184] width 57 height 7
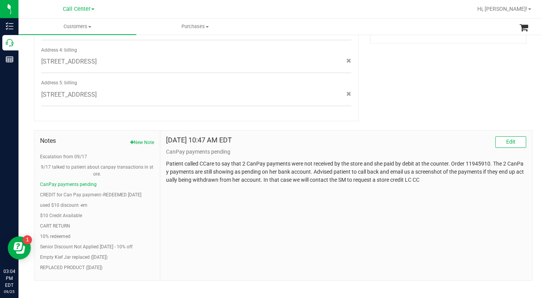
click at [371, 84] on div "Member Info * First Name * Last Name Preferred Name * Date of Birth (MM/DD/YYYY…" at bounding box center [280, 21] width 505 height 519
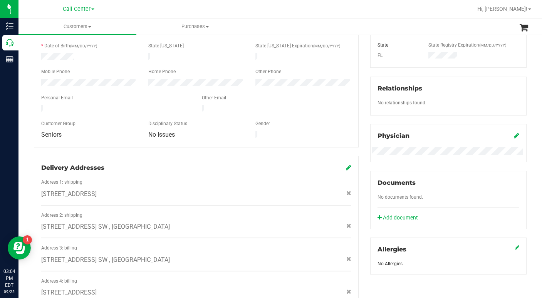
scroll to position [0, 0]
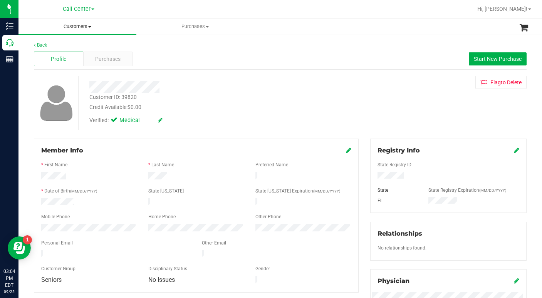
click at [91, 26] on span at bounding box center [89, 27] width 3 height 2
click at [61, 45] on span "All customers" at bounding box center [47, 46] width 56 height 7
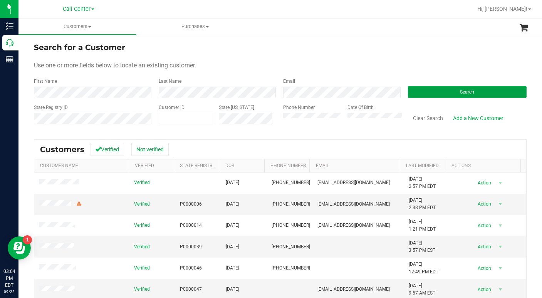
click at [423, 91] on button "Search" at bounding box center [467, 92] width 119 height 12
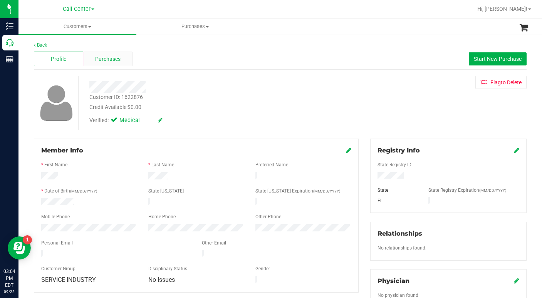
click at [113, 61] on span "Purchases" at bounding box center [107, 59] width 25 height 8
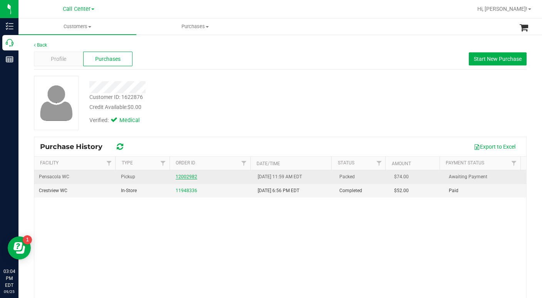
click at [182, 178] on link "12002982" at bounding box center [187, 176] width 22 height 5
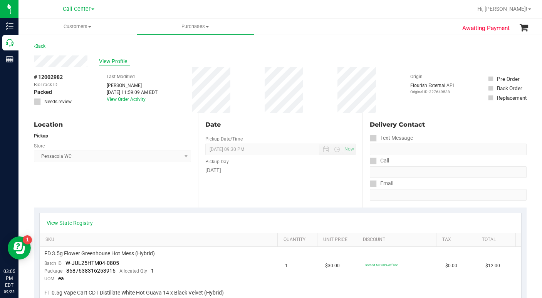
click at [111, 61] on span "View Profile" at bounding box center [114, 61] width 31 height 8
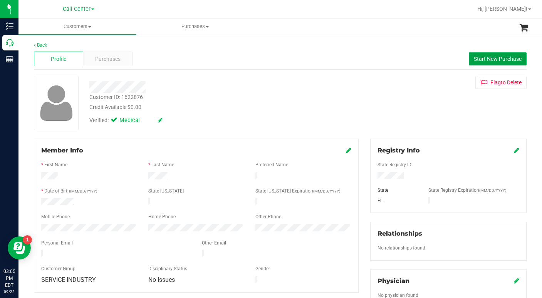
click at [479, 57] on span "Start New Purchase" at bounding box center [498, 59] width 48 height 6
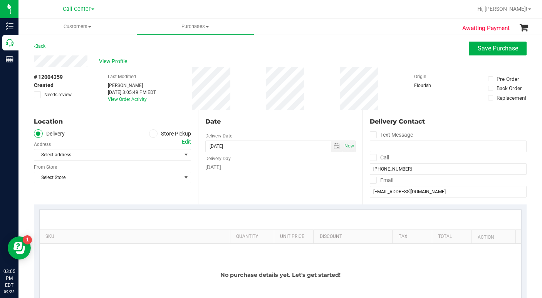
click at [152, 134] on icon at bounding box center [153, 134] width 5 height 0
click at [0, 0] on input "Store Pickup" at bounding box center [0, 0] width 0 height 0
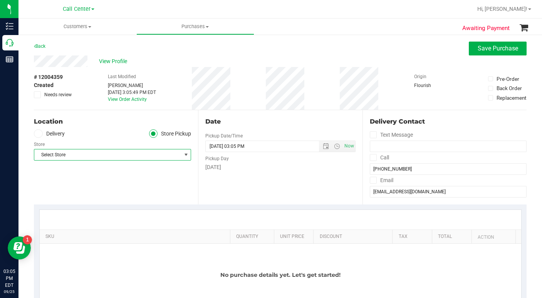
click at [73, 155] on span "Select Store" at bounding box center [107, 155] width 147 height 11
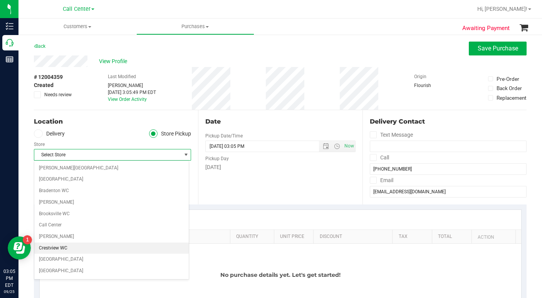
click at [52, 249] on li "Crestview WC" at bounding box center [111, 249] width 155 height 12
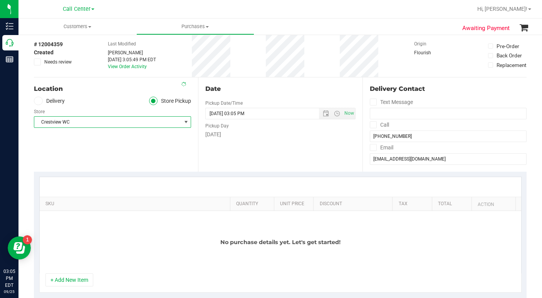
scroll to position [116, 0]
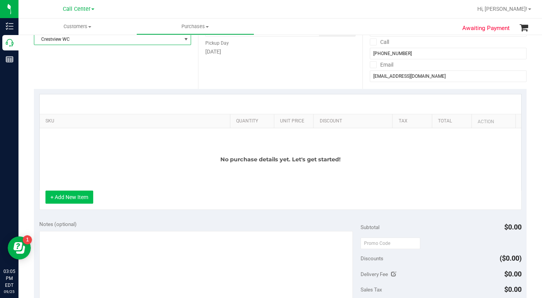
click at [81, 200] on button "+ Add New Item" at bounding box center [69, 197] width 48 height 13
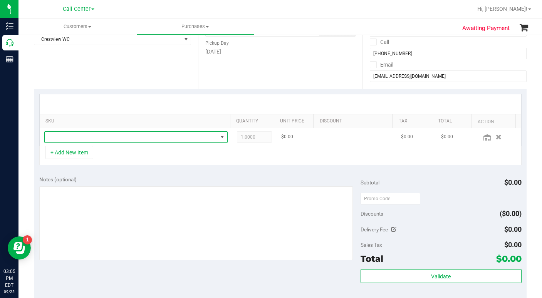
click at [66, 138] on span "NO DATA FOUND" at bounding box center [131, 137] width 173 height 11
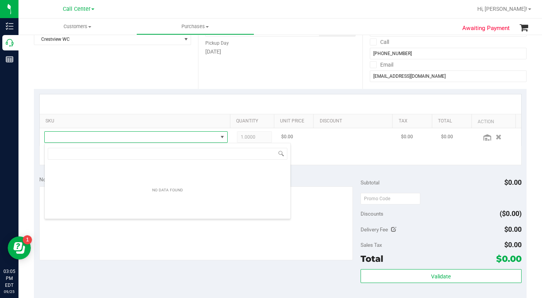
scroll to position [12, 179]
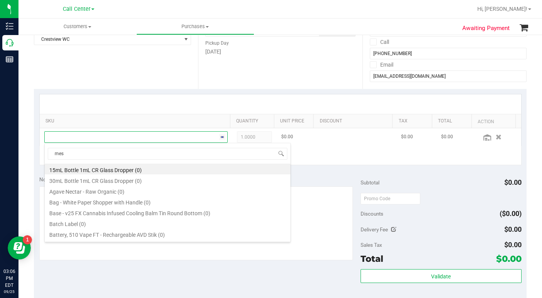
type input "mess"
click at [95, 168] on li "FD 3.5g Flower Greenhouse Hot Mess (Hybrid) (17)" at bounding box center [168, 169] width 246 height 11
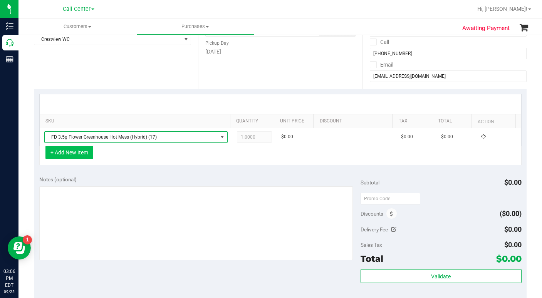
click at [72, 153] on button "+ Add New Item" at bounding box center [69, 152] width 48 height 13
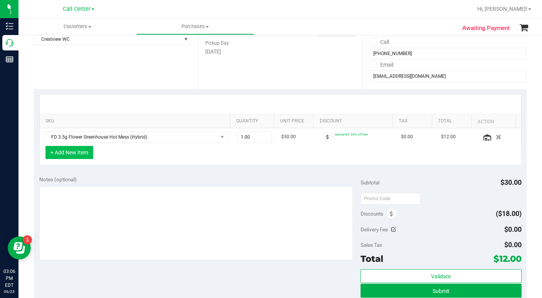
click at [72, 151] on button "+ Add New Item" at bounding box center [69, 152] width 48 height 13
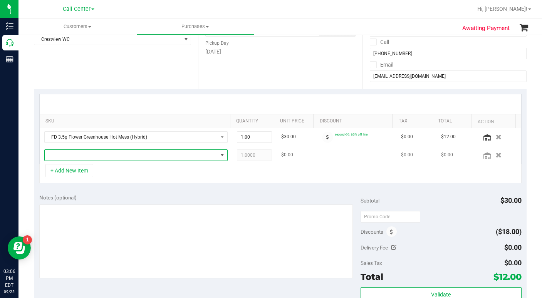
click at [66, 154] on span "NO DATA FOUND" at bounding box center [131, 155] width 173 height 11
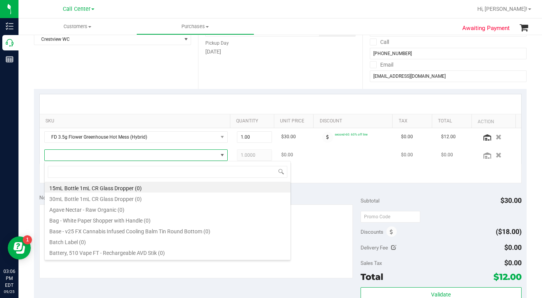
scroll to position [12, 177]
type input "guava"
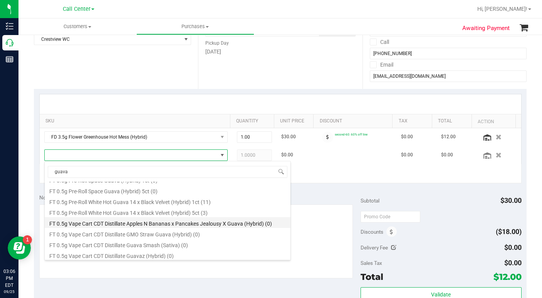
scroll to position [154, 0]
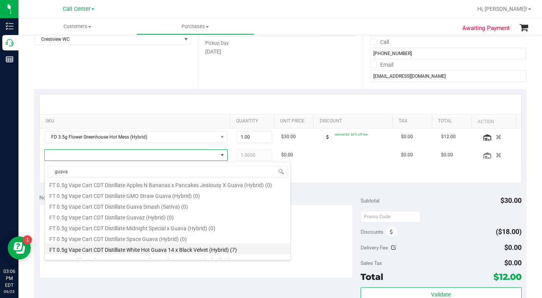
click at [93, 250] on li "FT 0.5g Vape Cart CDT Distillate White Hot Guava 14 x Black Velvet (Hybrid) (7)" at bounding box center [168, 249] width 246 height 11
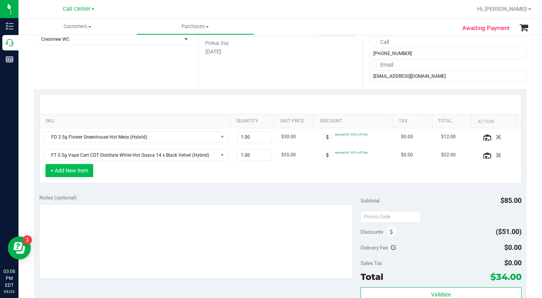
click at [72, 171] on button "+ Add New Item" at bounding box center [69, 170] width 48 height 13
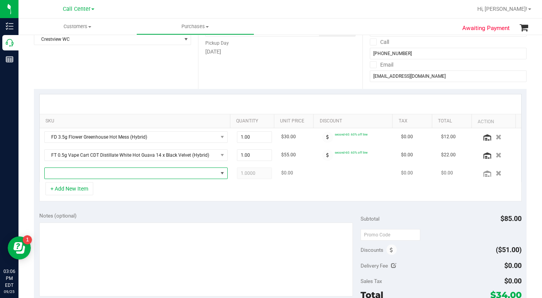
click at [69, 175] on span "NO DATA FOUND" at bounding box center [131, 173] width 173 height 11
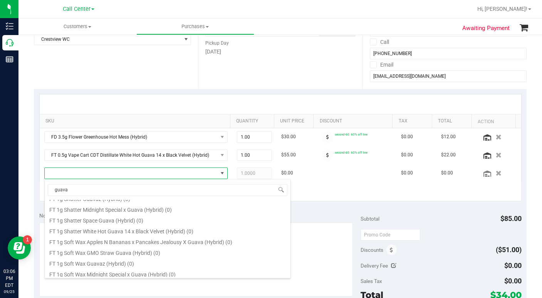
scroll to position [463, 0]
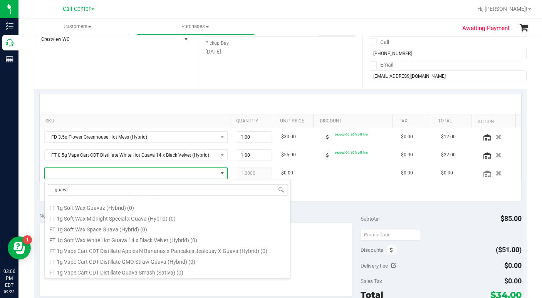
click at [77, 190] on input "guava" at bounding box center [168, 190] width 240 height 12
click at [55, 189] on input "guava" at bounding box center [168, 190] width 240 height 12
type input "hot guava"
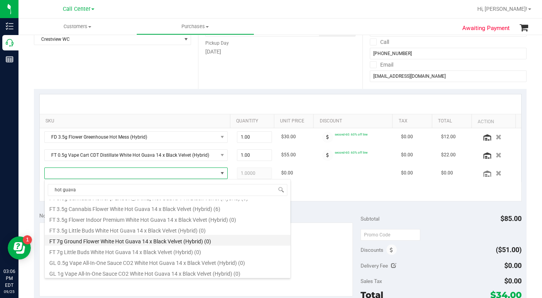
scroll to position [106, 0]
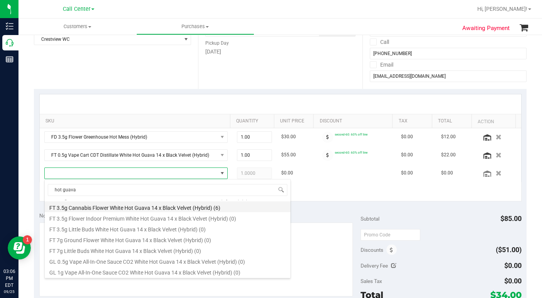
click at [93, 209] on li "FT 3.5g Cannabis Flower White Hot Guava 14 x Black Velvet (Hybrid) (6)" at bounding box center [168, 207] width 246 height 11
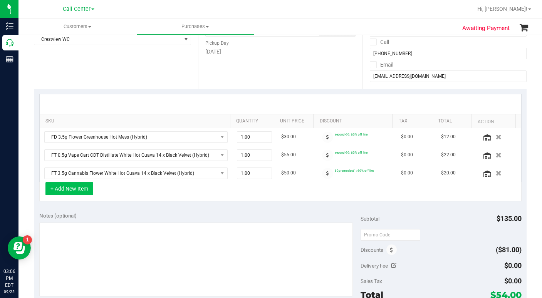
click at [69, 190] on button "+ Add New Item" at bounding box center [69, 188] width 48 height 13
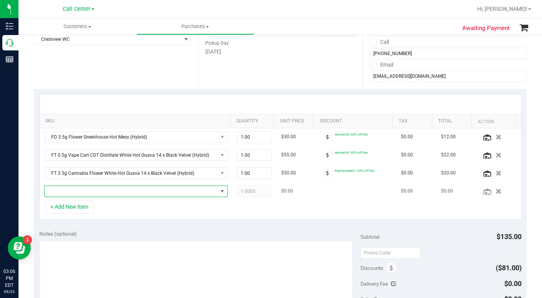
click at [66, 192] on span "NO DATA FOUND" at bounding box center [131, 191] width 173 height 11
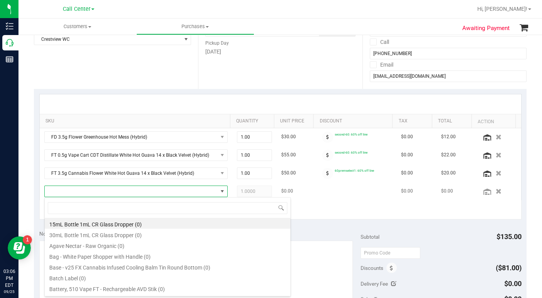
scroll to position [12, 177]
type input "lights"
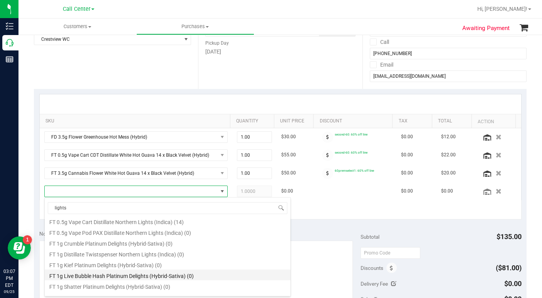
scroll to position [39, 0]
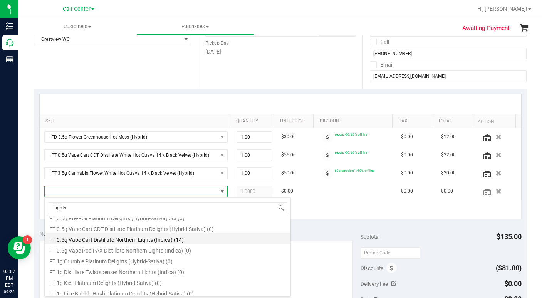
click at [104, 241] on li "FT 0.5g Vape Cart Distillate Northern Lights (Indica) (14)" at bounding box center [168, 239] width 246 height 11
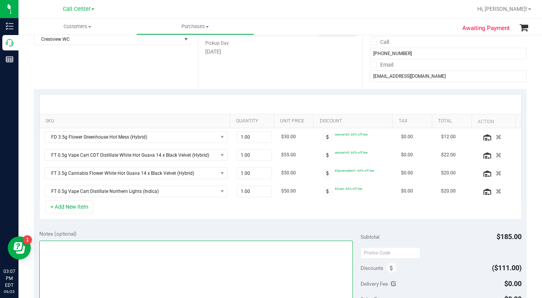
click at [90, 266] on textarea at bounding box center [196, 278] width 314 height 74
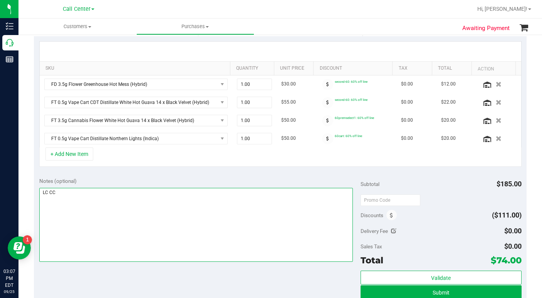
scroll to position [193, 0]
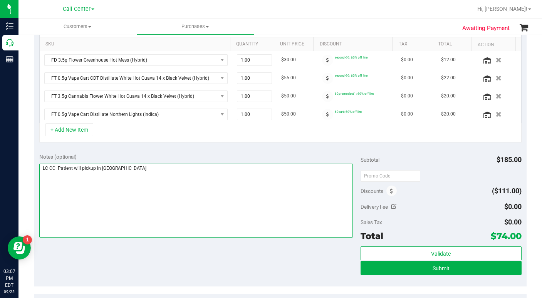
click at [82, 204] on textarea at bounding box center [196, 201] width 314 height 74
click at [159, 208] on textarea at bounding box center [196, 201] width 314 height 74
click at [196, 200] on textarea at bounding box center [196, 201] width 314 height 74
type textarea "LC CC Patient will pickup in Crestview shortly"
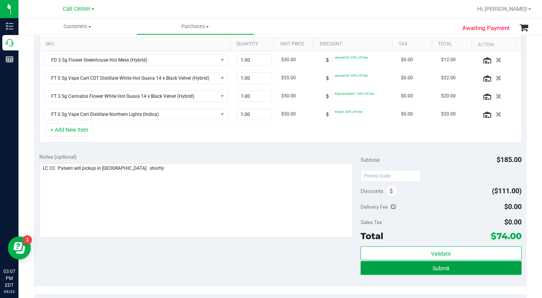
click at [404, 271] on button "Submit" at bounding box center [441, 268] width 161 height 14
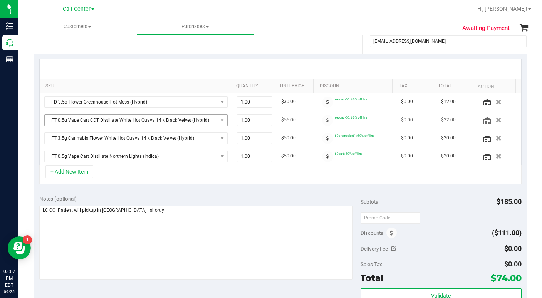
scroll to position [77, 0]
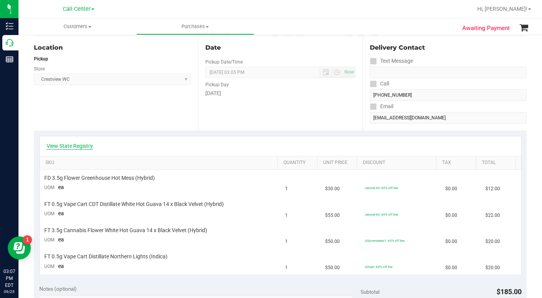
click at [74, 146] on link "View State Registry" at bounding box center [70, 146] width 46 height 8
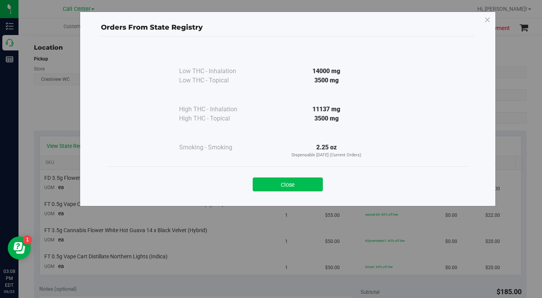
click at [270, 183] on button "Close" at bounding box center [288, 185] width 70 height 14
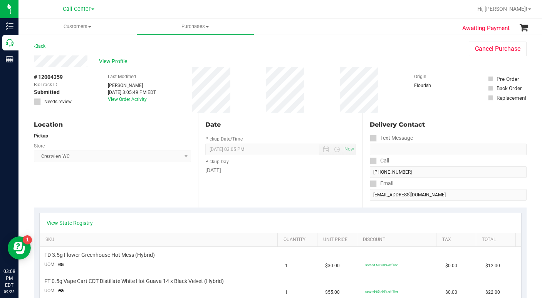
click at [93, 184] on div "Location Pickup Store Crestview WC Select Store Bonita Springs WC Boynton Beach…" at bounding box center [116, 160] width 164 height 94
click at [400, 55] on div "Back Cancel Purchase" at bounding box center [280, 49] width 493 height 14
drag, startPoint x: 89, startPoint y: 26, endPoint x: 86, endPoint y: 35, distance: 9.0
click at [89, 26] on span at bounding box center [89, 27] width 3 height 2
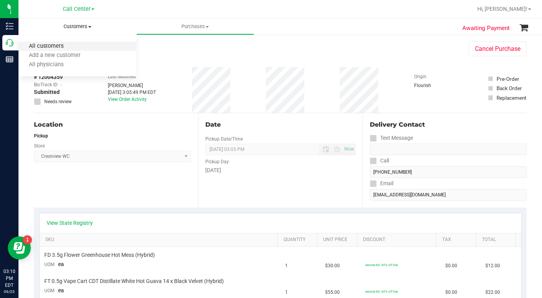
click at [64, 48] on span "All customers" at bounding box center [47, 46] width 56 height 7
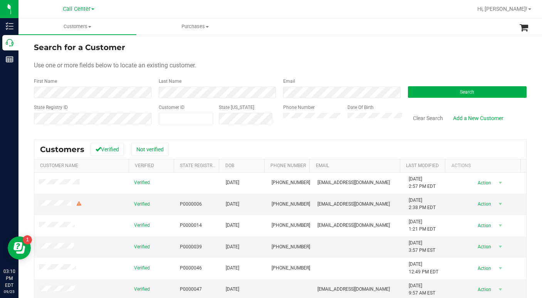
click at [420, 63] on div "Use one or more fields below to locate an existing customer." at bounding box center [280, 65] width 493 height 9
click at [387, 46] on div "Search for a Customer" at bounding box center [280, 48] width 493 height 12
click at [178, 118] on span at bounding box center [186, 119] width 54 height 12
type input "39820"
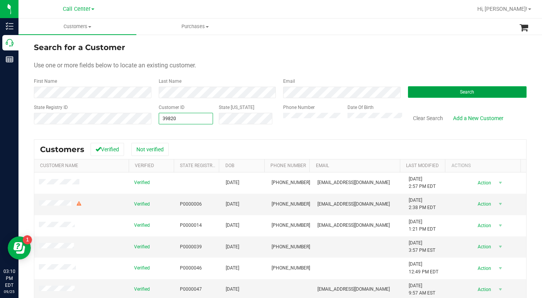
click at [417, 93] on button "Search" at bounding box center [467, 92] width 119 height 12
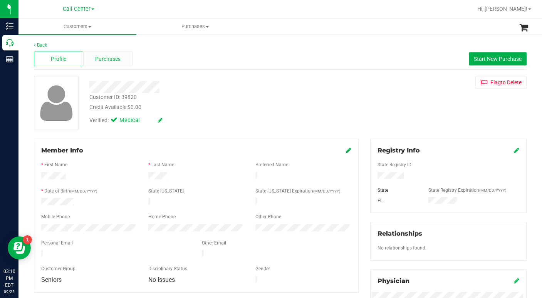
click at [107, 59] on span "Purchases" at bounding box center [107, 59] width 25 height 8
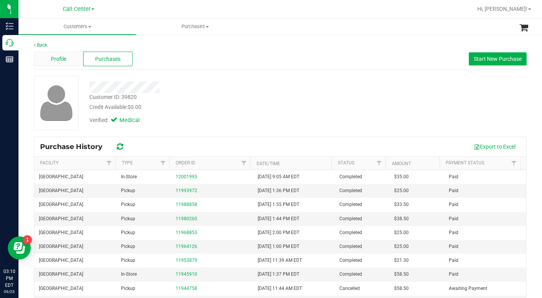
click at [54, 58] on span "Profile" at bounding box center [58, 59] width 15 height 8
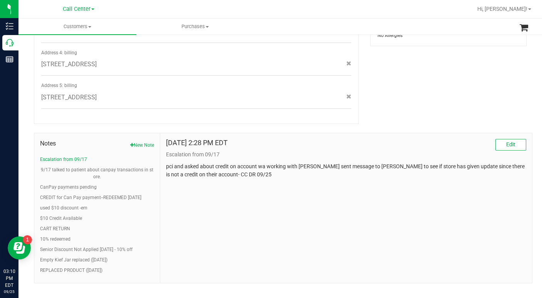
scroll to position [377, 0]
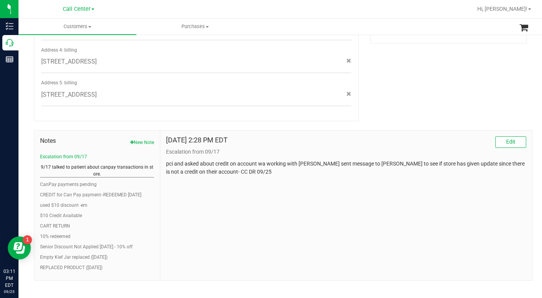
click at [67, 164] on button "9/17 talked to patient about canpay transactions in store." at bounding box center [97, 171] width 114 height 14
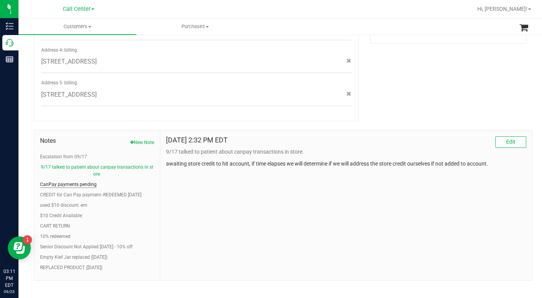
click at [61, 181] on button "CanPay payments pending" at bounding box center [68, 184] width 57 height 7
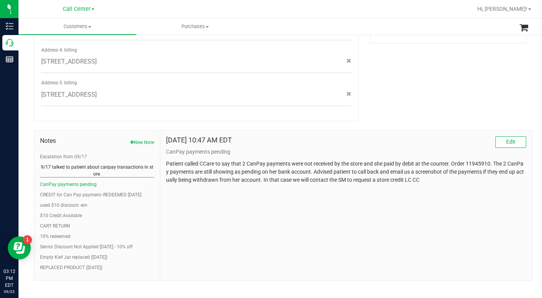
click at [85, 164] on button "9/17 talked to patient about canpay transactions in store." at bounding box center [97, 171] width 114 height 14
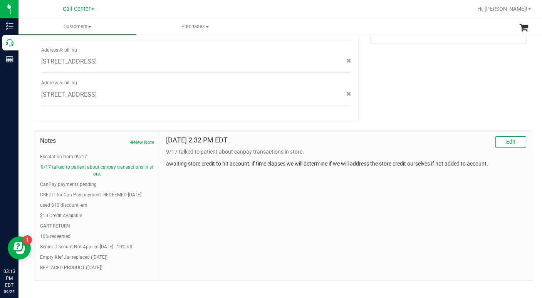
click at [390, 109] on div "Member Info * First Name * Last Name Preferred Name * Date of Birth (MM/DD/YYYY…" at bounding box center [280, 21] width 505 height 519
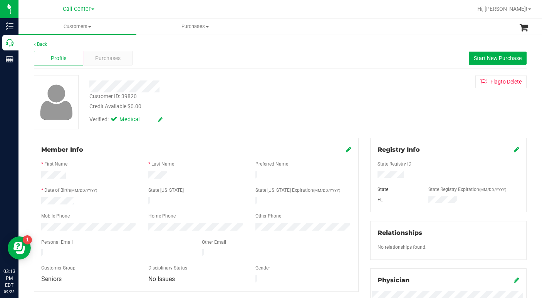
scroll to position [0, 0]
click at [88, 29] on span "Customers" at bounding box center [78, 26] width 118 height 7
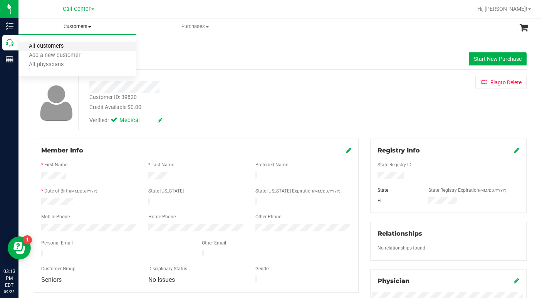
click at [55, 47] on span "All customers" at bounding box center [47, 46] width 56 height 7
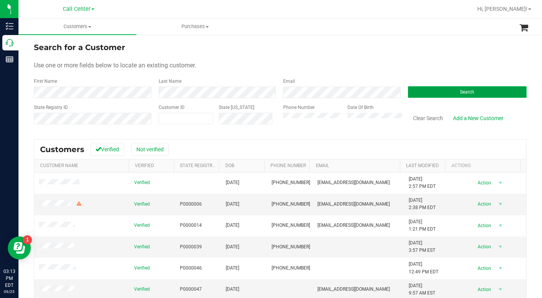
click at [426, 93] on button "Search" at bounding box center [467, 92] width 119 height 12
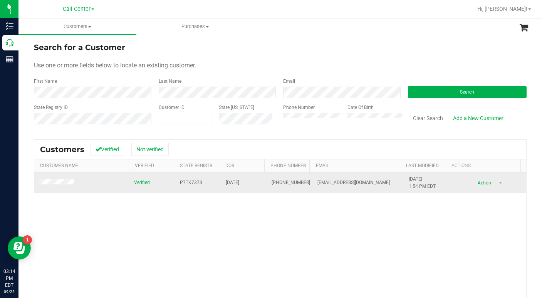
click at [50, 186] on span at bounding box center [57, 183] width 37 height 8
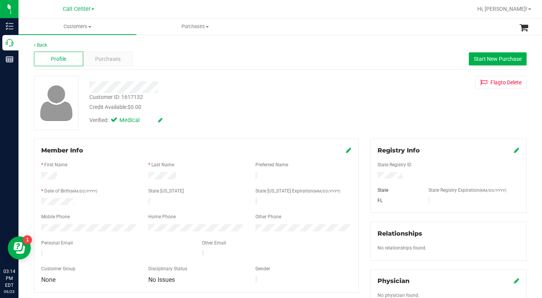
click at [394, 121] on div "Customer ID: 1617132 Credit Available: $0.00 Verified: Medical Flag to Delete" at bounding box center [280, 103] width 505 height 54
click at [402, 122] on div "Customer ID: 1617132 Credit Available: $0.00 Verified: Medical Flag to Delete" at bounding box center [280, 103] width 505 height 54
click at [412, 109] on div "Customer ID: 1617132 Credit Available: $0.00 Verified: Medical Flag to Delete" at bounding box center [280, 103] width 505 height 54
click at [89, 27] on span at bounding box center [89, 27] width 3 height 2
click at [60, 45] on span "All customers" at bounding box center [47, 46] width 56 height 7
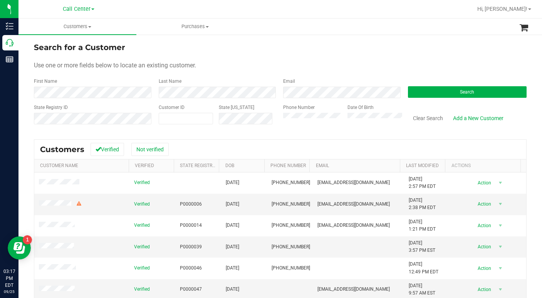
click at [401, 61] on div "Use one or more fields below to locate an existing customer." at bounding box center [280, 65] width 493 height 9
click at [327, 59] on form "Search for a Customer Use one or more fields below to locate an existing custom…" at bounding box center [280, 87] width 493 height 90
click at [378, 53] on form "Search for a Customer Use one or more fields below to locate an existing custom…" at bounding box center [280, 87] width 493 height 90
click at [177, 118] on span at bounding box center [186, 119] width 54 height 12
type input "39820"
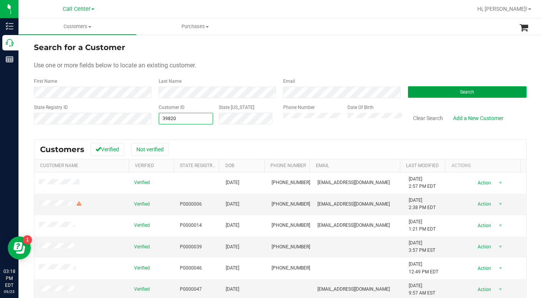
type input "39820"
click at [452, 91] on button "Search" at bounding box center [467, 92] width 119 height 12
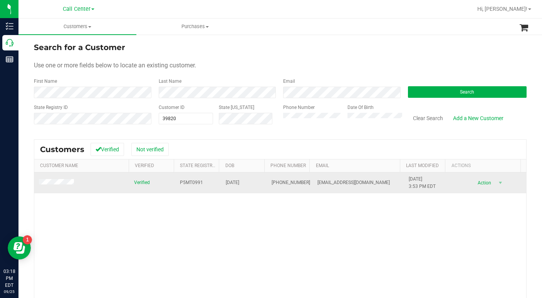
click at [51, 180] on span at bounding box center [57, 183] width 37 height 8
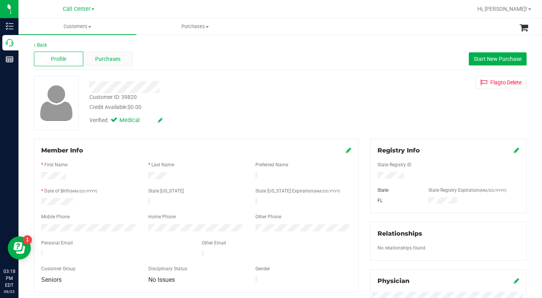
click at [108, 58] on span "Purchases" at bounding box center [107, 59] width 25 height 8
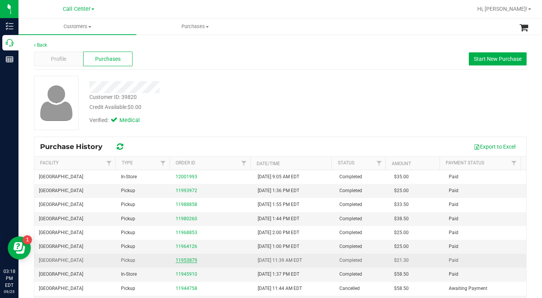
click at [184, 261] on link "11953879" at bounding box center [187, 260] width 22 height 5
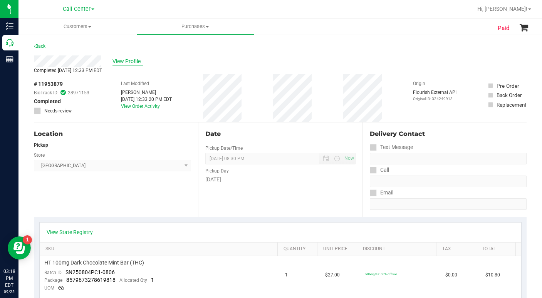
click at [132, 62] on span "View Profile" at bounding box center [128, 61] width 31 height 8
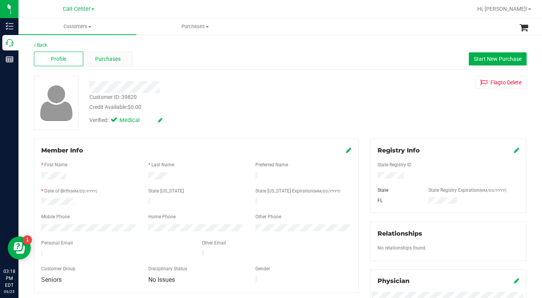
click at [100, 60] on span "Purchases" at bounding box center [107, 59] width 25 height 8
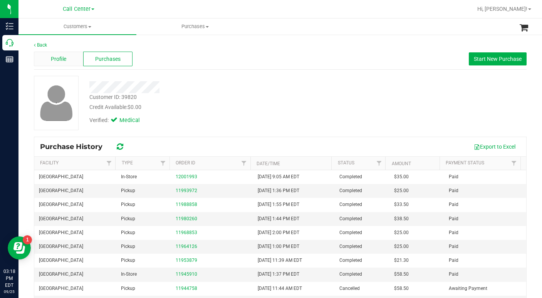
click at [66, 62] on span "Profile" at bounding box center [58, 59] width 15 height 8
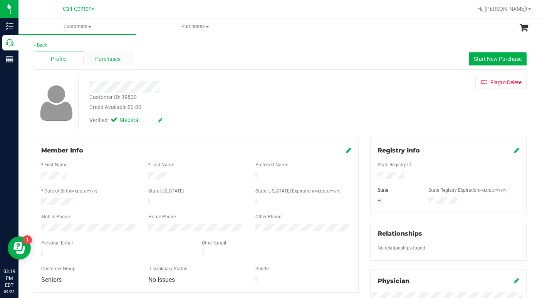
click at [104, 57] on span "Purchases" at bounding box center [107, 59] width 25 height 8
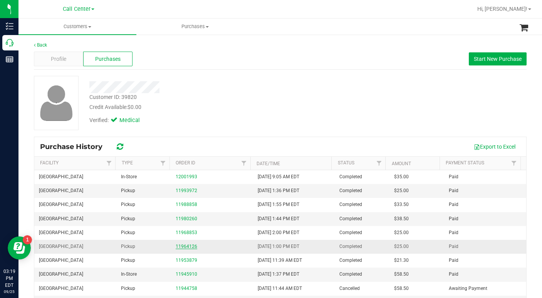
click at [180, 248] on link "11964126" at bounding box center [187, 246] width 22 height 5
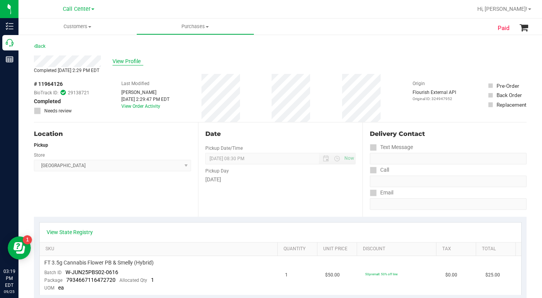
click at [129, 63] on span "View Profile" at bounding box center [128, 61] width 31 height 8
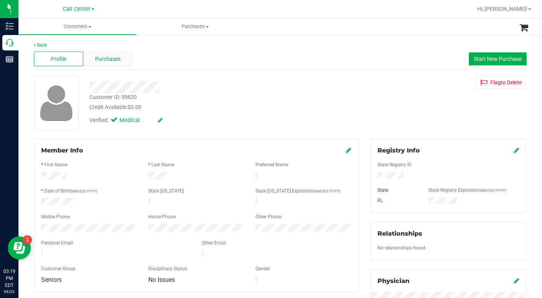
click at [96, 58] on span "Purchases" at bounding box center [107, 59] width 25 height 8
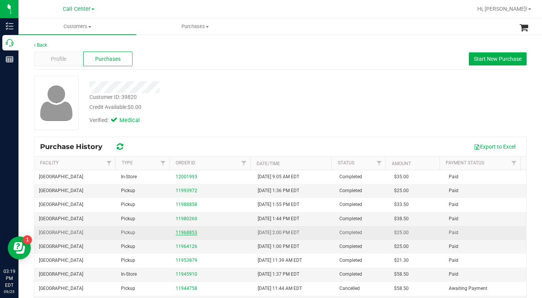
click at [178, 232] on link "11968853" at bounding box center [187, 232] width 22 height 5
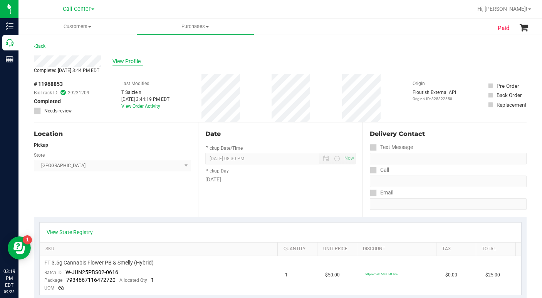
click at [120, 60] on span "View Profile" at bounding box center [128, 61] width 31 height 8
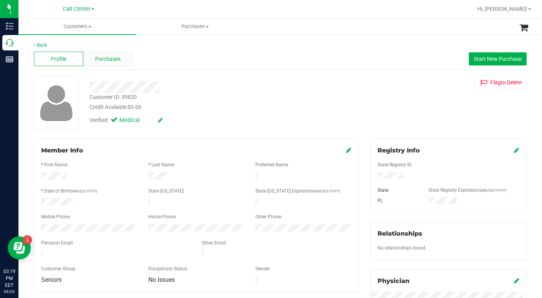
click at [116, 57] on span "Purchases" at bounding box center [107, 59] width 25 height 8
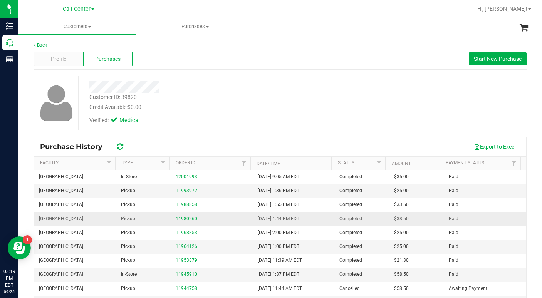
click at [182, 221] on link "11980260" at bounding box center [187, 218] width 22 height 5
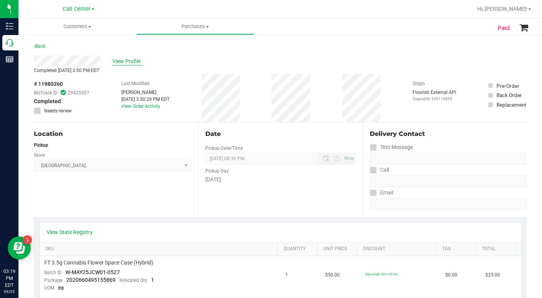
click at [118, 62] on span "View Profile" at bounding box center [128, 61] width 31 height 8
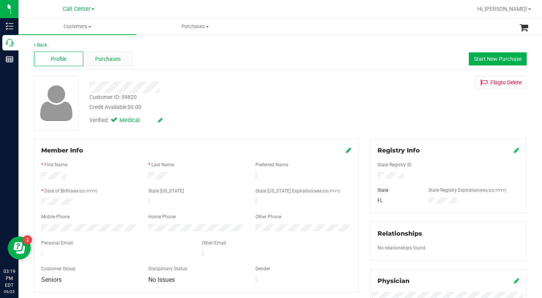
click at [98, 58] on span "Purchases" at bounding box center [107, 59] width 25 height 8
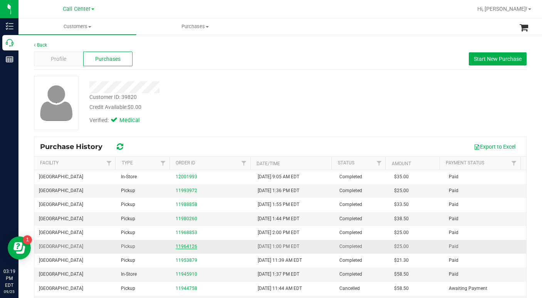
click at [184, 248] on link "11964126" at bounding box center [187, 246] width 22 height 5
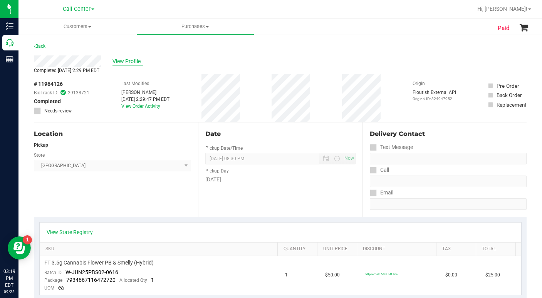
click at [123, 62] on span "View Profile" at bounding box center [128, 61] width 31 height 8
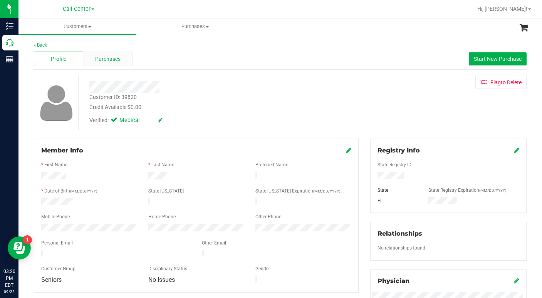
click at [103, 60] on span "Purchases" at bounding box center [107, 59] width 25 height 8
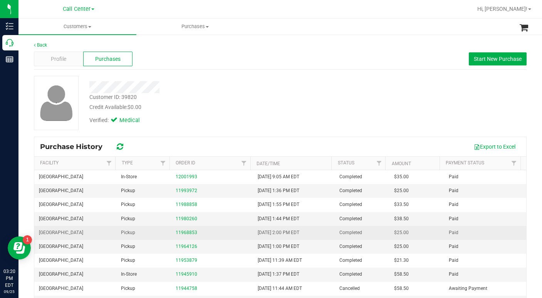
click at [181, 236] on div "11968853" at bounding box center [212, 232] width 73 height 7
click at [185, 231] on link "11968853" at bounding box center [187, 232] width 22 height 5
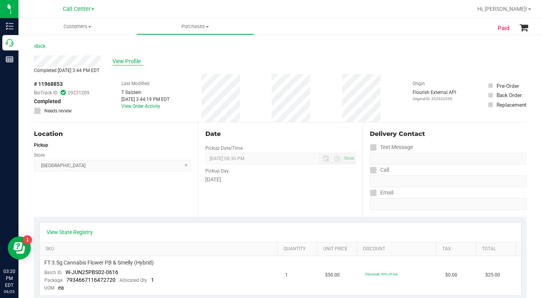
click at [128, 61] on span "View Profile" at bounding box center [128, 61] width 31 height 8
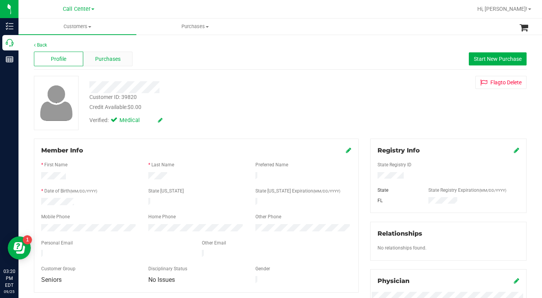
click at [101, 57] on span "Purchases" at bounding box center [107, 59] width 25 height 8
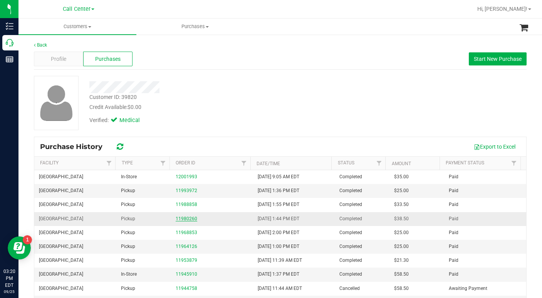
click at [182, 217] on link "11980260" at bounding box center [187, 218] width 22 height 5
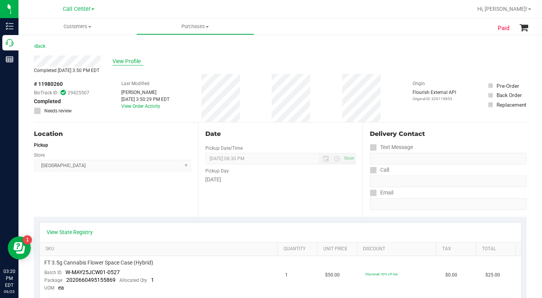
click at [123, 58] on span "View Profile" at bounding box center [128, 61] width 31 height 8
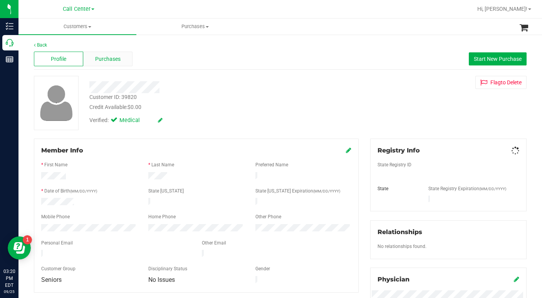
click at [116, 59] on span "Purchases" at bounding box center [107, 59] width 25 height 8
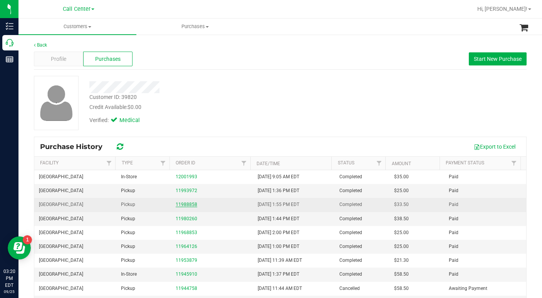
click at [183, 203] on link "11988858" at bounding box center [187, 204] width 22 height 5
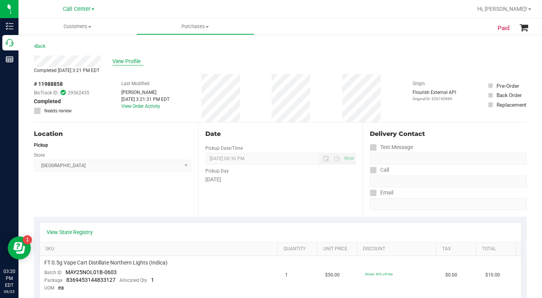
click at [124, 58] on span "View Profile" at bounding box center [128, 61] width 31 height 8
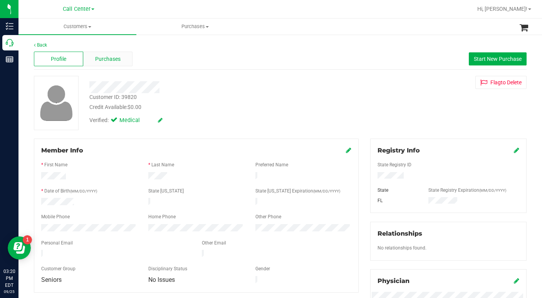
click at [103, 60] on span "Purchases" at bounding box center [107, 59] width 25 height 8
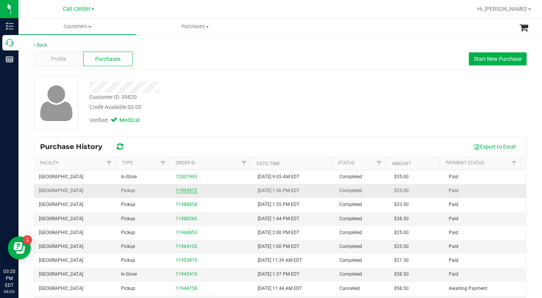
click at [183, 193] on link "11993972" at bounding box center [187, 190] width 22 height 5
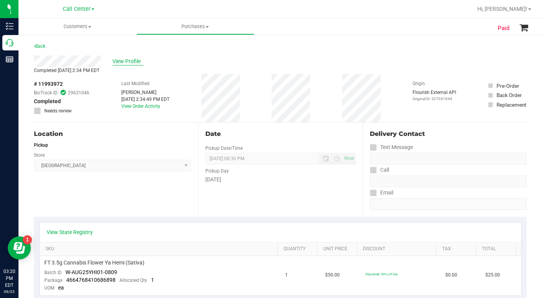
click at [118, 60] on span "View Profile" at bounding box center [128, 61] width 31 height 8
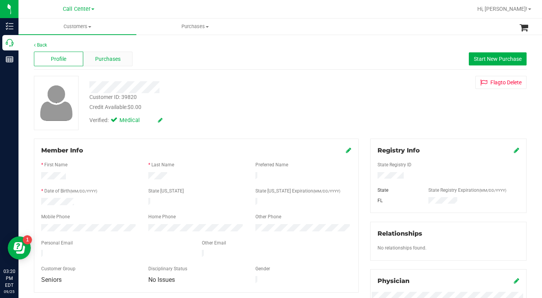
click at [110, 60] on span "Purchases" at bounding box center [107, 59] width 25 height 8
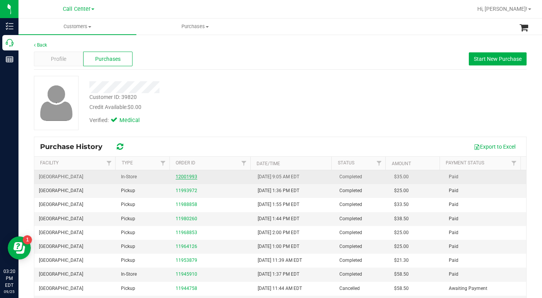
click at [182, 177] on link "12001993" at bounding box center [187, 176] width 22 height 5
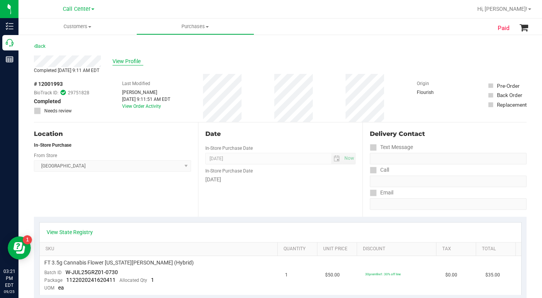
click at [126, 60] on span "View Profile" at bounding box center [128, 61] width 31 height 8
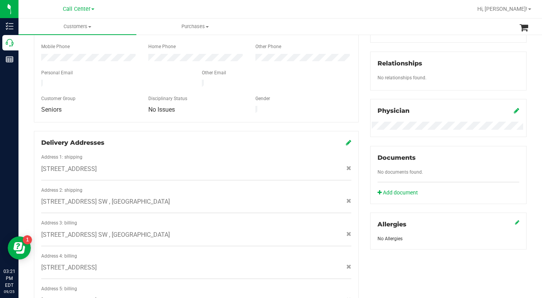
scroll to position [308, 0]
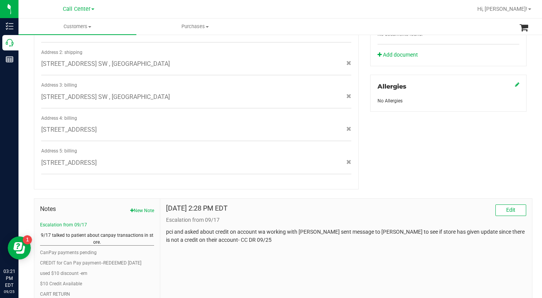
click at [64, 232] on button "9/17 talked to patient about canpay transactions in store." at bounding box center [97, 239] width 114 height 14
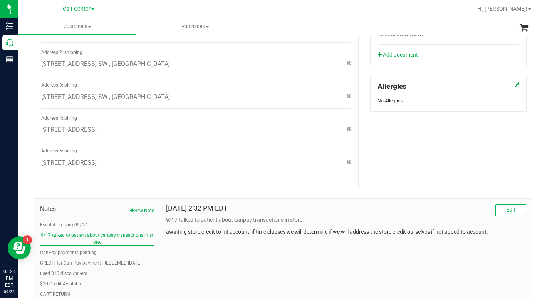
click at [69, 232] on button "9/17 talked to patient about canpay transactions in store." at bounding box center [97, 239] width 114 height 14
click at [64, 249] on button "CanPay payments pending" at bounding box center [68, 252] width 57 height 7
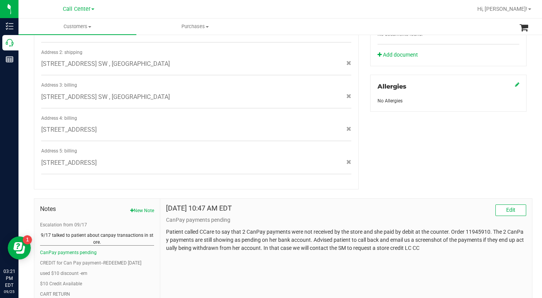
click at [62, 232] on button "9/17 talked to patient about canpay transactions in store." at bounding box center [97, 239] width 114 height 14
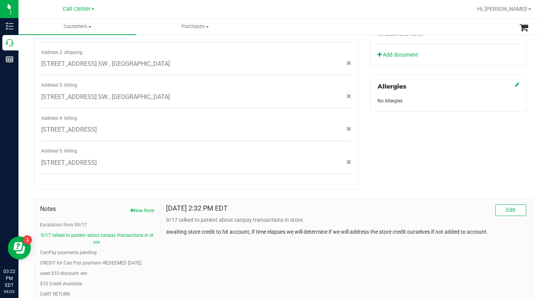
click at [267, 180] on div "Delivery Addresses Address 1: shipping 151 TUCSON RD SW , PALM BAY , FL 32908 A…" at bounding box center [196, 91] width 325 height 197
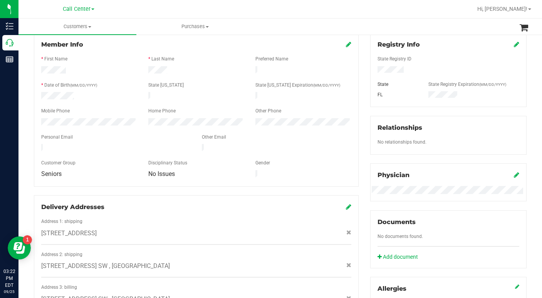
scroll to position [0, 0]
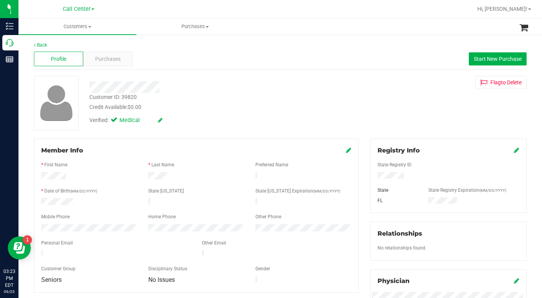
click at [407, 96] on div "Customer ID: 39820 Credit Available: $0.00 Verified: Medical Flag to Delete" at bounding box center [280, 103] width 505 height 54
click at [91, 26] on span at bounding box center [89, 27] width 3 height 2
click at [54, 47] on span "All customers" at bounding box center [47, 46] width 56 height 7
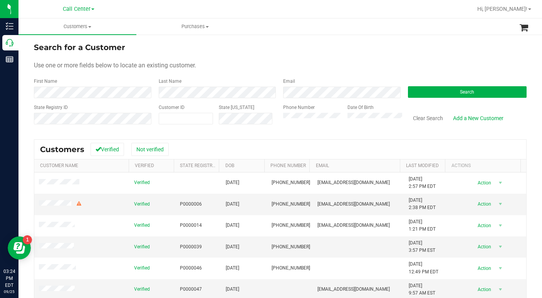
click at [429, 64] on div "Use one or more fields below to locate an existing customer." at bounding box center [280, 65] width 493 height 9
click at [382, 49] on div "Search for a Customer" at bounding box center [280, 48] width 493 height 12
click at [397, 52] on div "Search for a Customer" at bounding box center [280, 48] width 493 height 12
click at [260, 121] on div "State Registry ID Customer ID State ID Phone Number Date Of Birth Clear Search …" at bounding box center [280, 117] width 493 height 27
click at [165, 119] on span at bounding box center [186, 119] width 54 height 12
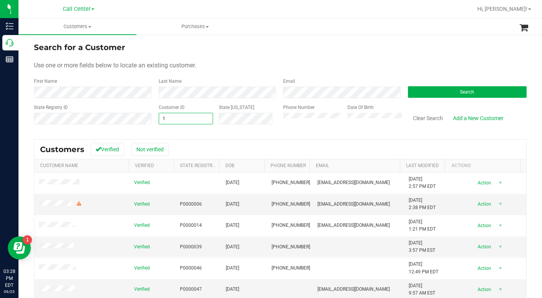
drag, startPoint x: 176, startPoint y: 120, endPoint x: 157, endPoint y: 122, distance: 19.4
click at [159, 122] on span "1 1" at bounding box center [186, 119] width 54 height 12
click at [189, 122] on input "1" at bounding box center [186, 118] width 54 height 11
click at [190, 121] on input "1" at bounding box center [186, 118] width 54 height 11
drag, startPoint x: 174, startPoint y: 120, endPoint x: 152, endPoint y: 123, distance: 22.5
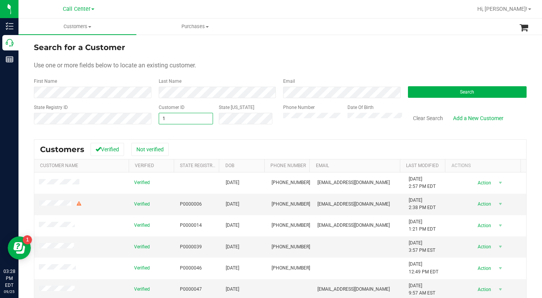
click at [153, 121] on div "Customer ID 1 1 State ID" at bounding box center [215, 117] width 125 height 27
type input "39820"
click at [451, 93] on button "Search" at bounding box center [467, 92] width 119 height 12
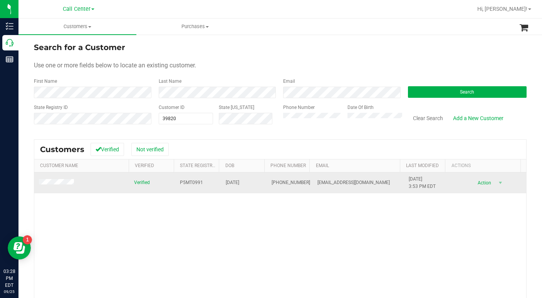
click at [51, 186] on span at bounding box center [57, 183] width 37 height 8
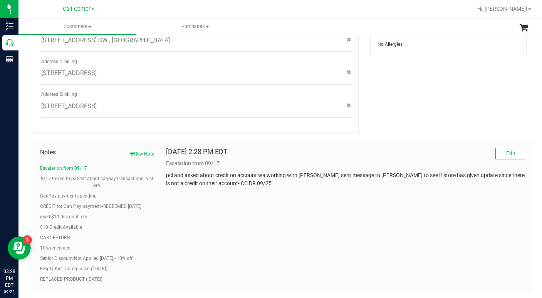
scroll to position [377, 0]
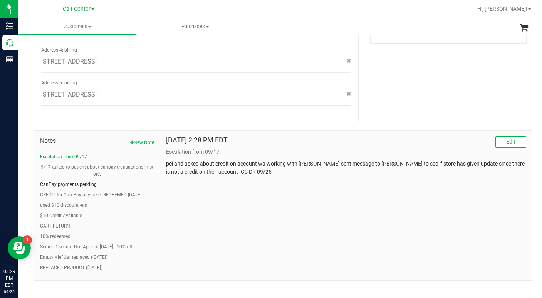
click at [69, 181] on button "CanPay payments pending" at bounding box center [68, 184] width 57 height 7
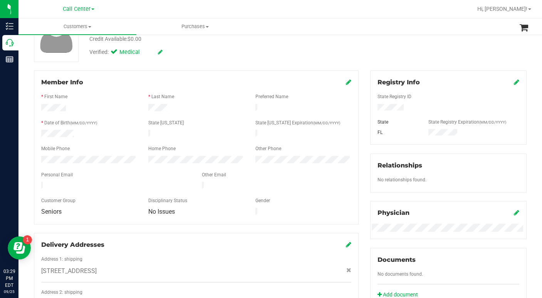
scroll to position [0, 0]
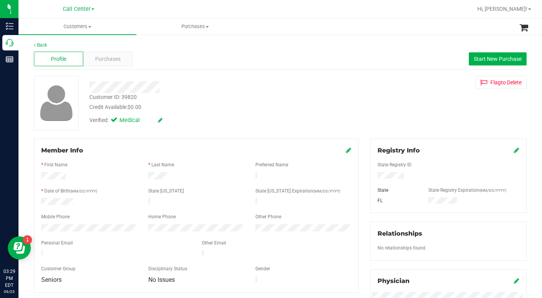
click at [117, 95] on div "Customer ID: 39820" at bounding box center [112, 97] width 47 height 8
click at [116, 95] on div "Customer ID: 39820" at bounding box center [112, 97] width 47 height 8
copy div "Customer ID: 39820"
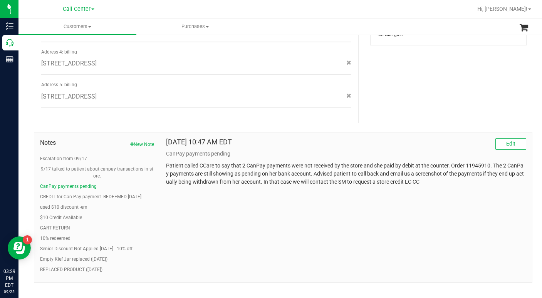
scroll to position [377, 0]
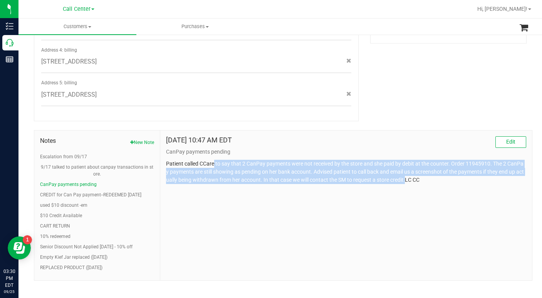
drag, startPoint x: 212, startPoint y: 156, endPoint x: 412, endPoint y: 174, distance: 200.5
click at [412, 174] on p "Patient called CCare to say that 2 CanPay payments were not received by the sto…" at bounding box center [346, 172] width 360 height 24
copy p "to say that 2 CanPay payments were not received by the store and she paid by de…"
click at [109, 164] on button "9/17 talked to patient about canpay transactions in store." at bounding box center [97, 171] width 114 height 14
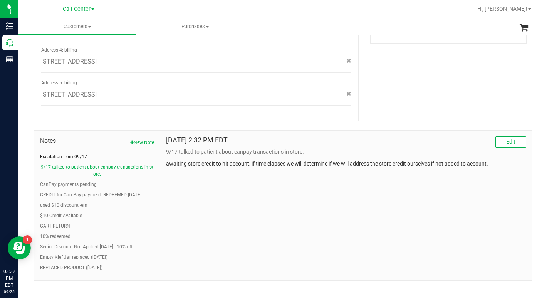
click at [72, 153] on button "Escalation from 09/17" at bounding box center [63, 156] width 47 height 7
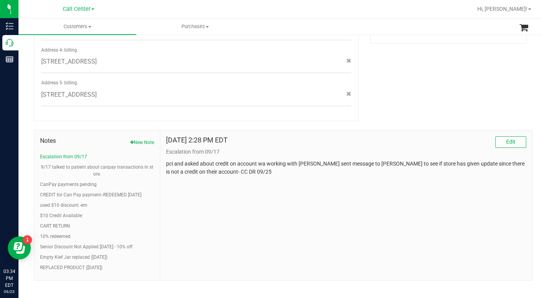
click at [385, 103] on div "Member Info * First Name * Last Name Preferred Name * Date of Birth (MM/DD/YYYY…" at bounding box center [280, 21] width 505 height 519
click at [406, 112] on div "Member Info * First Name * Last Name Preferred Name * Date of Birth (MM/DD/YYYY…" at bounding box center [280, 21] width 505 height 519
click at [81, 181] on button "CanPay payments pending" at bounding box center [68, 184] width 57 height 7
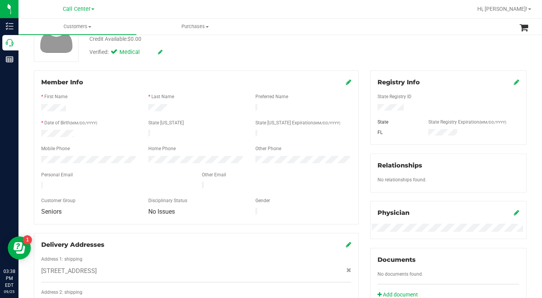
scroll to position [0, 0]
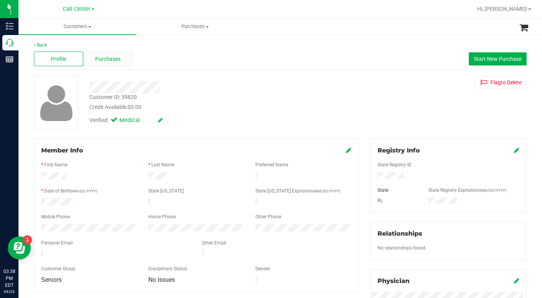
click at [99, 57] on span "Purchases" at bounding box center [107, 59] width 25 height 8
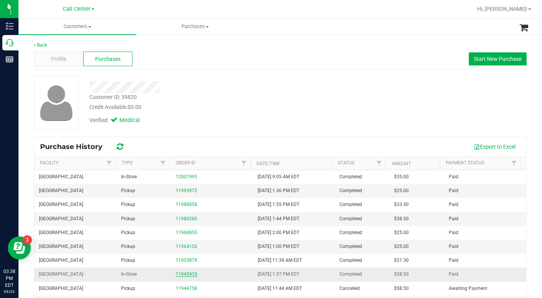
click at [186, 276] on link "11945910" at bounding box center [187, 274] width 22 height 5
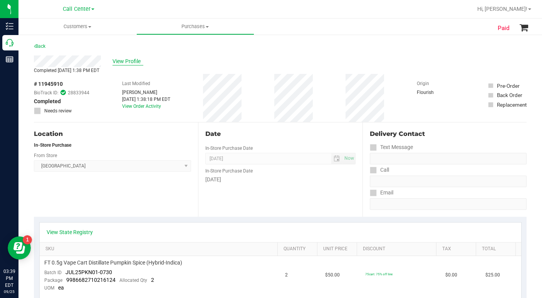
click at [125, 62] on span "View Profile" at bounding box center [128, 61] width 31 height 8
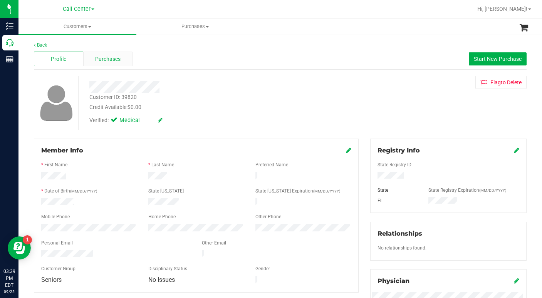
click at [103, 58] on span "Purchases" at bounding box center [107, 59] width 25 height 8
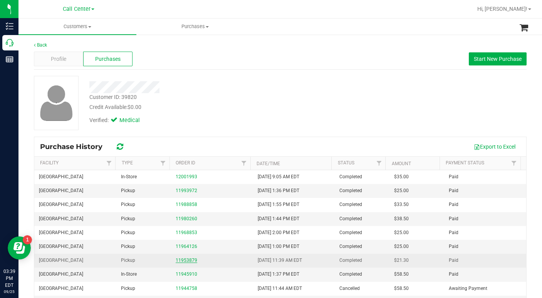
click at [183, 259] on link "11953879" at bounding box center [187, 260] width 22 height 5
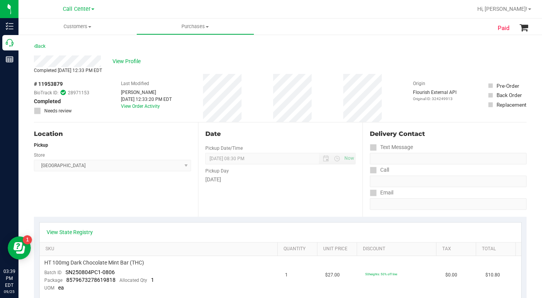
click at [108, 198] on div "Location Pickup Store Palm Bay WC Select Store Bonita Springs WC Boynton Beach …" at bounding box center [116, 170] width 164 height 94
click at [106, 207] on div "Location Pickup Store Palm Bay WC Select Store Bonita Springs WC Boynton Beach …" at bounding box center [116, 170] width 164 height 94
click at [123, 59] on span "View Profile" at bounding box center [128, 61] width 31 height 8
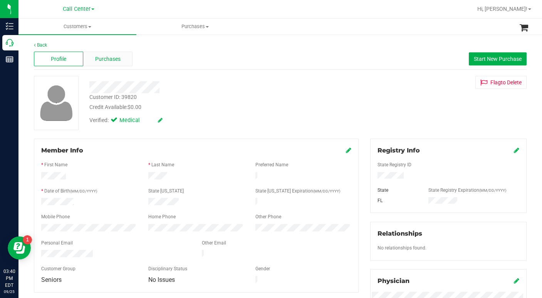
click at [104, 56] on span "Purchases" at bounding box center [107, 59] width 25 height 8
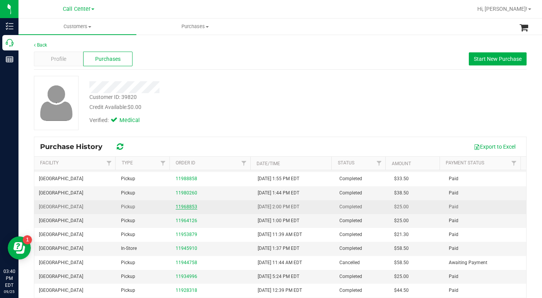
scroll to position [39, 0]
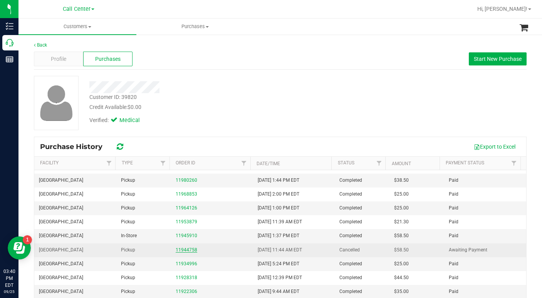
click at [185, 251] on link "11944758" at bounding box center [187, 249] width 22 height 5
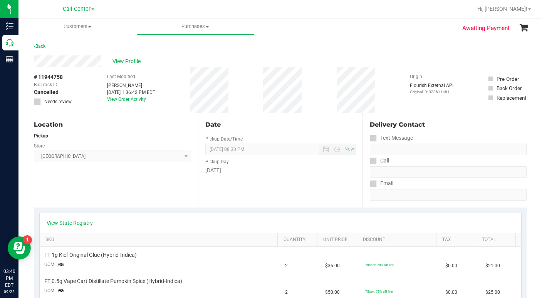
click at [45, 78] on span "# 11944758" at bounding box center [48, 77] width 29 height 8
click at [45, 75] on span "# 11944758" at bounding box center [48, 77] width 29 height 8
copy div "# 11944758"
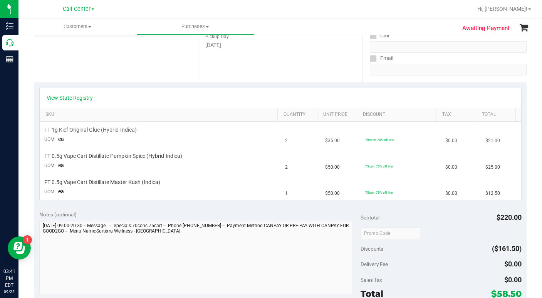
scroll to position [39, 0]
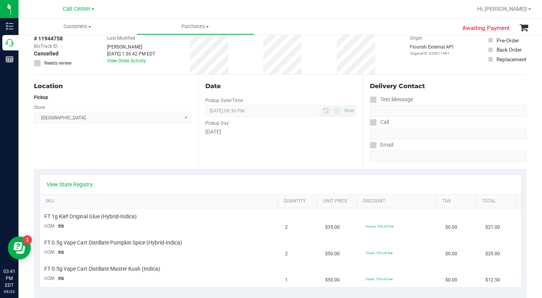
click at [135, 64] on div "Last Modified Joseph Frace Sep 13, 2025 1:36:42 PM EDT View Order Activity" at bounding box center [131, 52] width 48 height 46
click at [121, 62] on link "View Order Activity" at bounding box center [126, 60] width 39 height 5
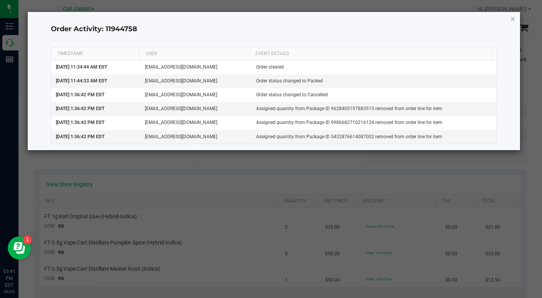
click at [513, 20] on icon "button" at bounding box center [512, 18] width 5 height 9
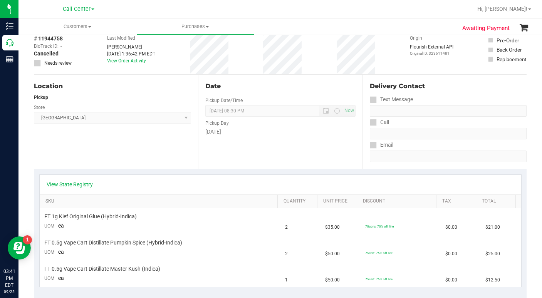
scroll to position [0, 0]
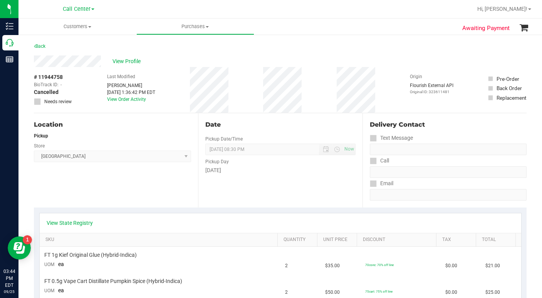
click at [88, 195] on div "Location Pickup Store Palm Bay WC Select Store Bonita Springs WC Boynton Beach …" at bounding box center [116, 160] width 164 height 94
click at [121, 63] on span "View Profile" at bounding box center [128, 61] width 31 height 8
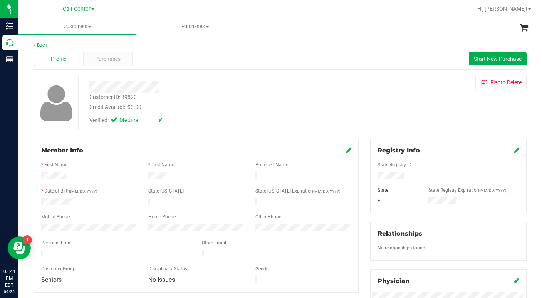
click at [217, 125] on div "Verified: Medical" at bounding box center [210, 119] width 252 height 17
click at [419, 121] on div "Customer ID: 39820 Credit Available: $0.00 Verified: Medical Flag to Delete" at bounding box center [280, 103] width 505 height 54
click at [378, 104] on div "Customer ID: 39820 Credit Available: $0.00 Verified: Medical Flag to Delete" at bounding box center [280, 103] width 505 height 54
drag, startPoint x: 409, startPoint y: 123, endPoint x: 330, endPoint y: 90, distance: 85.3
click at [408, 123] on div "Customer ID: 39820 Credit Available: $0.00 Verified: Medical Flag to Delete" at bounding box center [280, 103] width 505 height 54
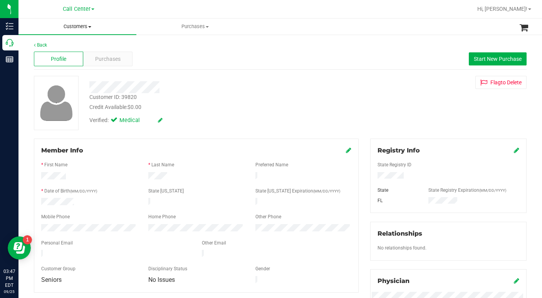
click at [90, 26] on span at bounding box center [89, 27] width 3 height 2
click at [70, 45] on span "All customers" at bounding box center [47, 46] width 56 height 7
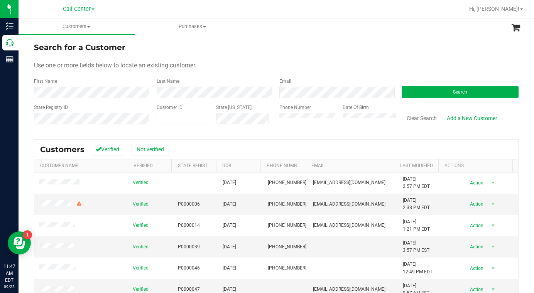
click at [133, 76] on form "Search for a Customer Use one or more fields below to locate an existing custom…" at bounding box center [276, 87] width 484 height 90
click at [422, 94] on button "Search" at bounding box center [459, 92] width 117 height 12
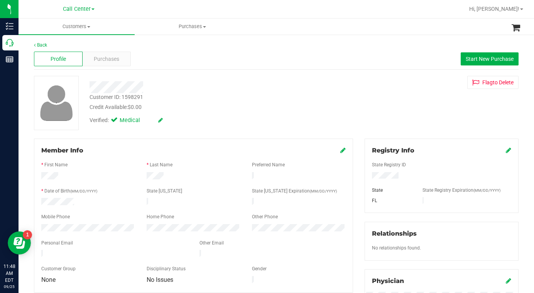
click at [163, 87] on div at bounding box center [208, 87] width 248 height 12
click at [466, 56] on span "Start New Purchase" at bounding box center [489, 59] width 48 height 6
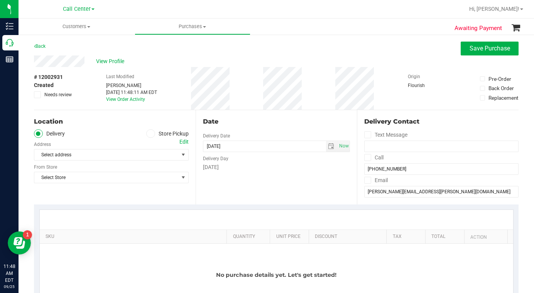
click at [150, 136] on span at bounding box center [150, 134] width 9 height 9
click at [0, 0] on input "Store Pickup" at bounding box center [0, 0] width 0 height 0
click at [94, 155] on span "Select Store" at bounding box center [106, 155] width 144 height 11
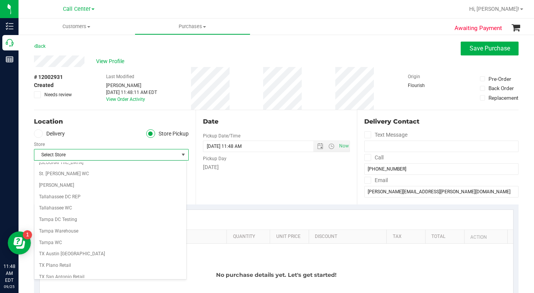
scroll to position [501, 0]
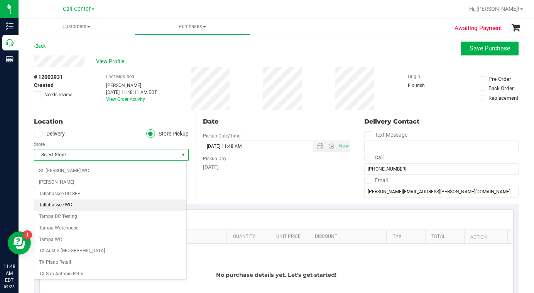
click at [71, 205] on li "Tallahassee WC" at bounding box center [110, 206] width 152 height 12
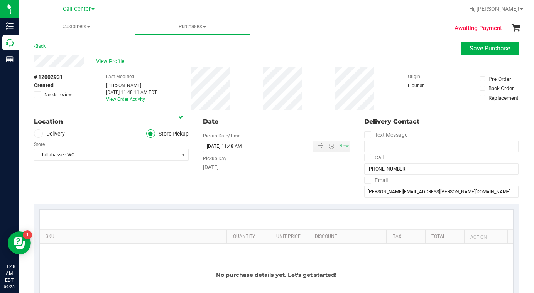
click at [123, 189] on div "Location Delivery Store Pickup Store [GEOGRAPHIC_DATA] WC Select Store [PERSON_…" at bounding box center [115, 157] width 162 height 94
click at [151, 187] on div "Location Delivery Store Pickup Store [GEOGRAPHIC_DATA] WC Select Store [PERSON_…" at bounding box center [115, 157] width 162 height 94
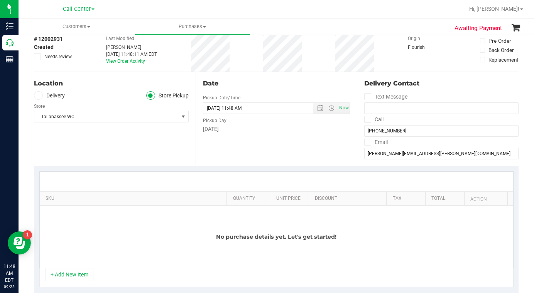
scroll to position [116, 0]
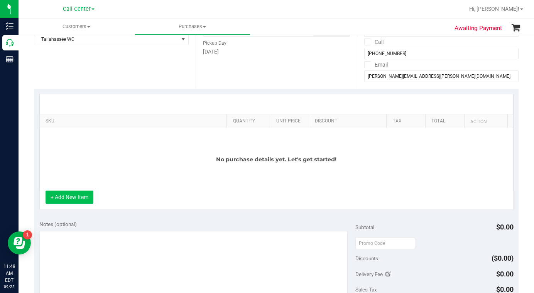
click at [73, 198] on button "+ Add New Item" at bounding box center [69, 197] width 48 height 13
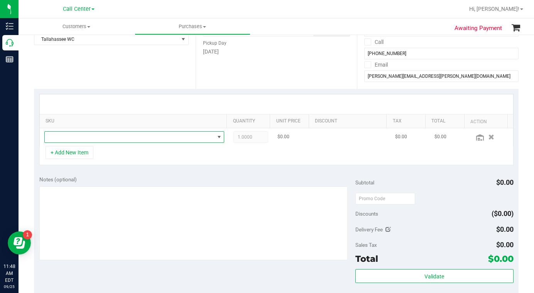
click at [69, 136] on span "NO DATA FOUND" at bounding box center [130, 137] width 170 height 11
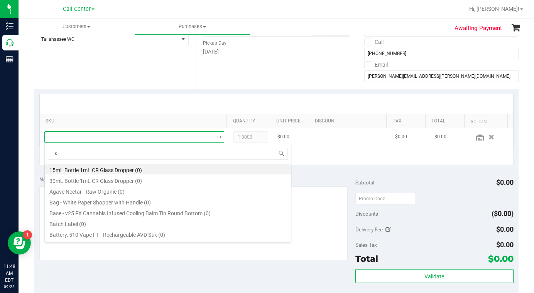
scroll to position [12, 173]
type input "soothe"
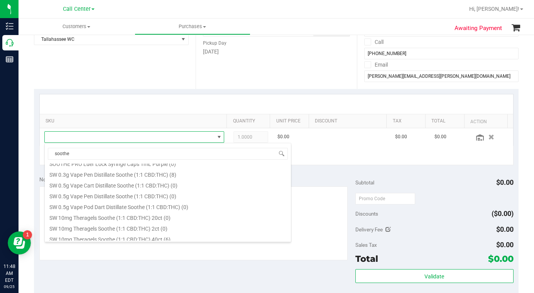
scroll to position [385, 0]
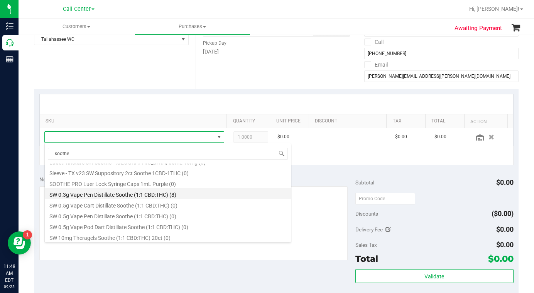
click at [111, 195] on li "SW 0.3g Vape Pen Distillate Soothe (1:1 CBD:THC) (8)" at bounding box center [168, 194] width 246 height 11
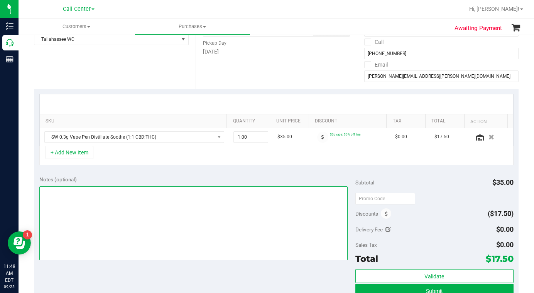
click at [121, 228] on textarea at bounding box center [193, 224] width 308 height 74
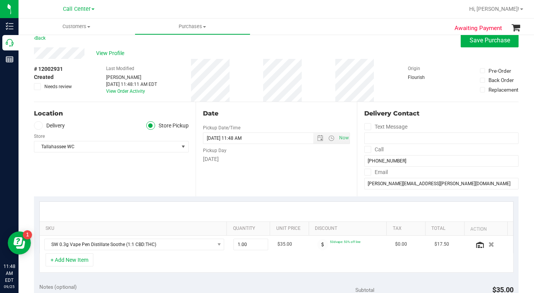
scroll to position [0, 0]
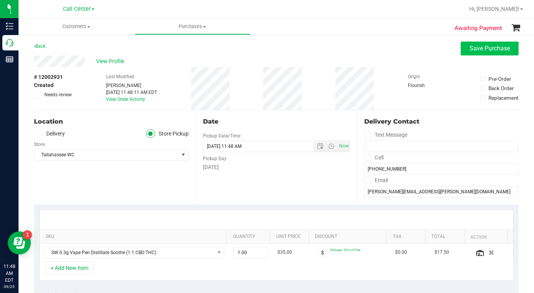
type textarea "LC CC"
click at [475, 49] on span "Save Purchase" at bounding box center [489, 48] width 40 height 7
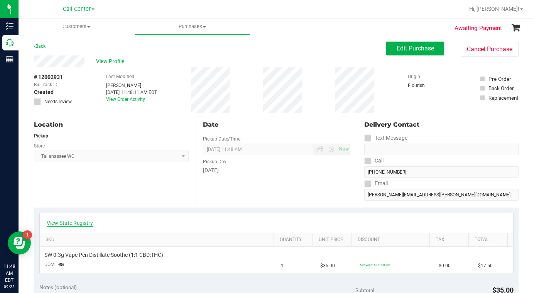
click at [67, 224] on link "View State Registry" at bounding box center [70, 223] width 46 height 8
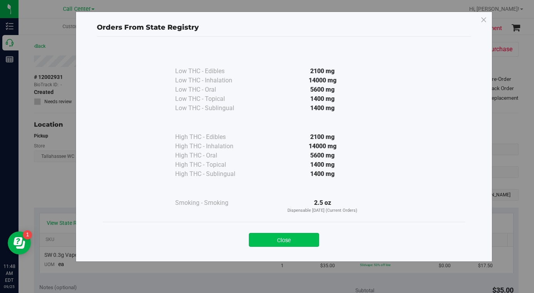
click at [263, 241] on button "Close" at bounding box center [284, 240] width 70 height 14
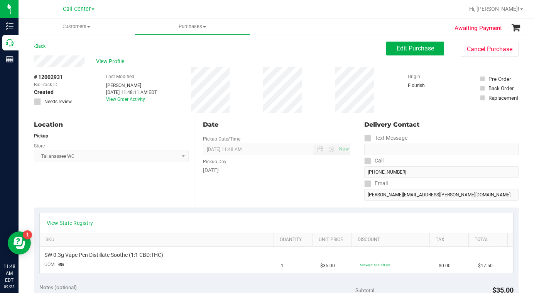
click at [120, 182] on div "Location Pickup Store [GEOGRAPHIC_DATA] WC Select Store [PERSON_NAME][GEOGRAPHI…" at bounding box center [115, 160] width 162 height 94
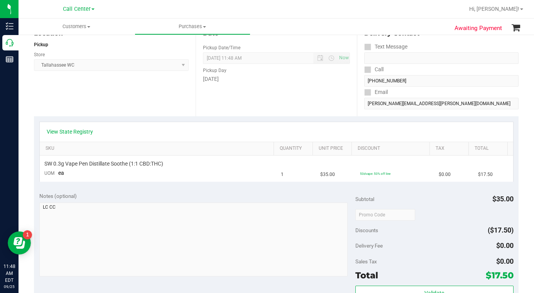
scroll to position [193, 0]
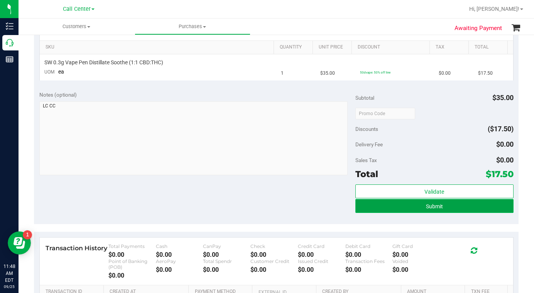
click at [434, 202] on button "Submit" at bounding box center [434, 206] width 158 height 14
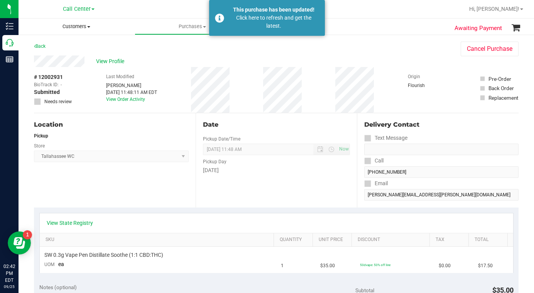
click at [89, 29] on span "Customers" at bounding box center [77, 26] width 116 height 7
click at [62, 49] on span "All customers" at bounding box center [47, 46] width 56 height 7
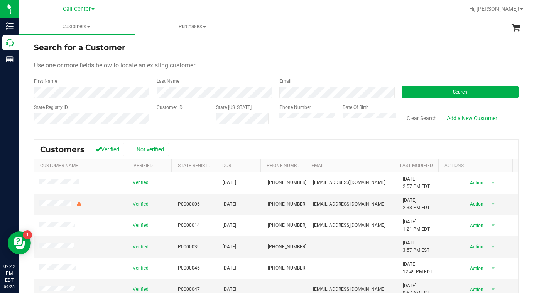
click at [92, 9] on span at bounding box center [92, 9] width 3 height 2
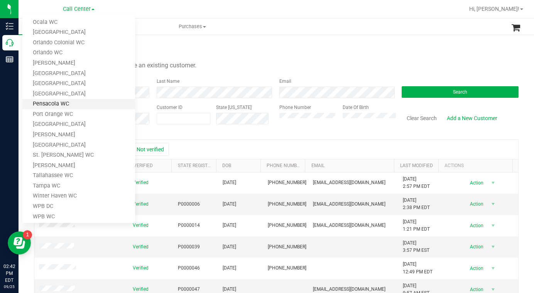
scroll to position [287, 0]
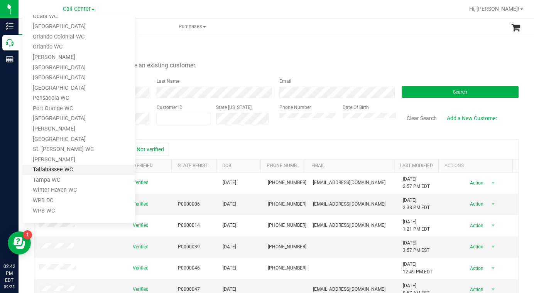
click at [56, 171] on link "Tallahassee WC" at bounding box center [78, 170] width 113 height 10
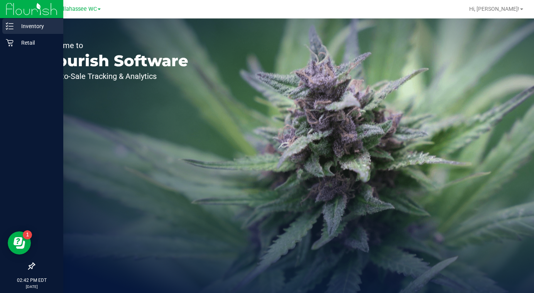
click at [38, 27] on p "Inventory" at bounding box center [36, 26] width 46 height 9
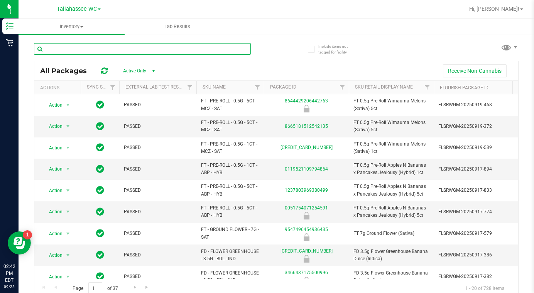
click at [62, 51] on input "text" at bounding box center [142, 49] width 217 height 12
type input "relief"
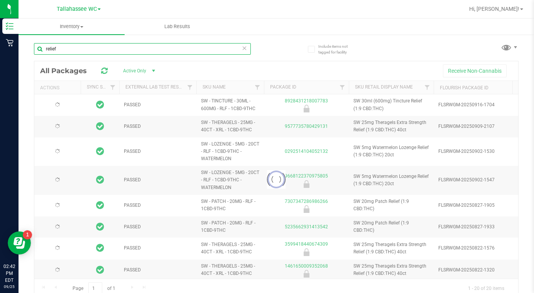
type input "2026-03-03"
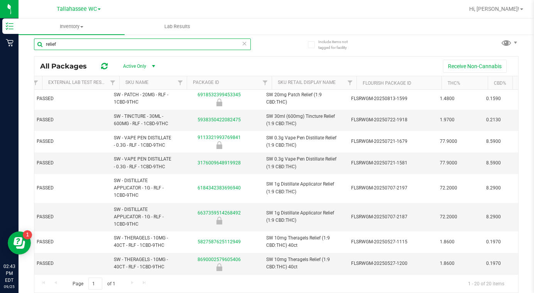
scroll to position [0, 93]
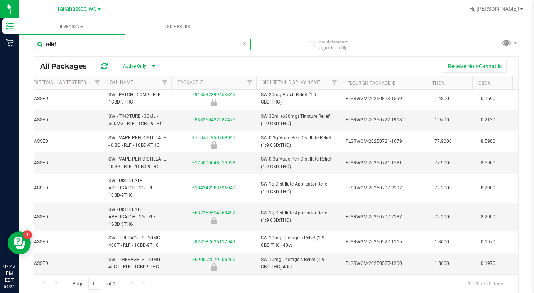
type input "relief"
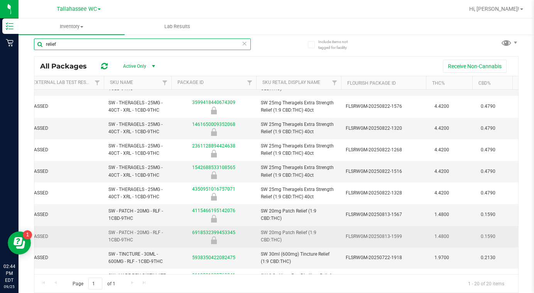
scroll to position [127, 93]
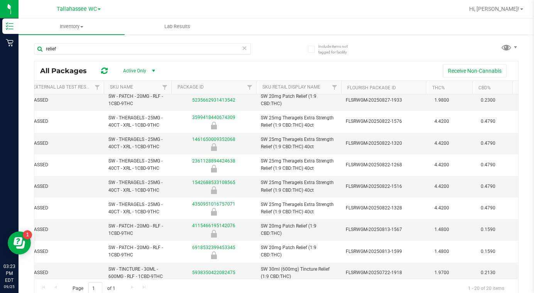
click at [99, 9] on span at bounding box center [99, 9] width 3 height 2
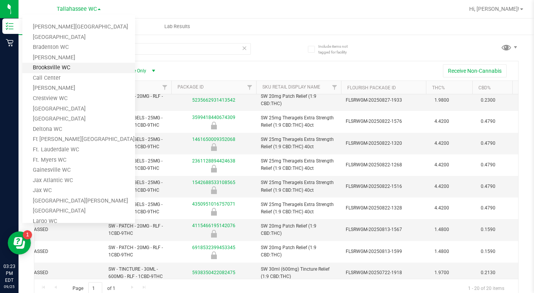
click at [60, 71] on link "Brooksville WC" at bounding box center [78, 68] width 113 height 10
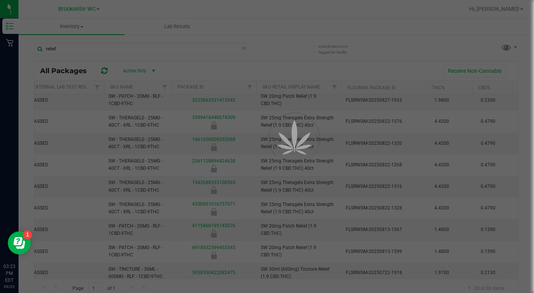
click at [71, 49] on div at bounding box center [267, 146] width 534 height 293
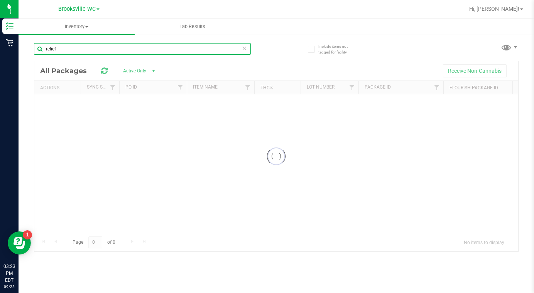
click at [42, 50] on div "Inventory All packages All inventory Waste log Lab Results Include items not ta…" at bounding box center [276, 156] width 515 height 275
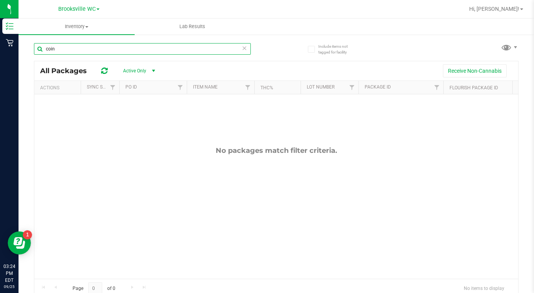
type input "coin"
click at [97, 10] on span at bounding box center [97, 9] width 3 height 2
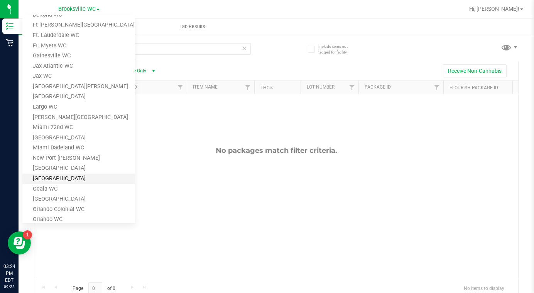
scroll to position [116, 0]
click at [51, 157] on link "New Port [PERSON_NAME]" at bounding box center [78, 157] width 113 height 10
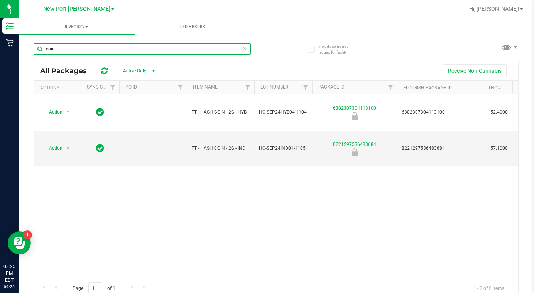
click at [111, 53] on input "coin" at bounding box center [142, 49] width 217 height 12
